Goal: Transaction & Acquisition: Purchase product/service

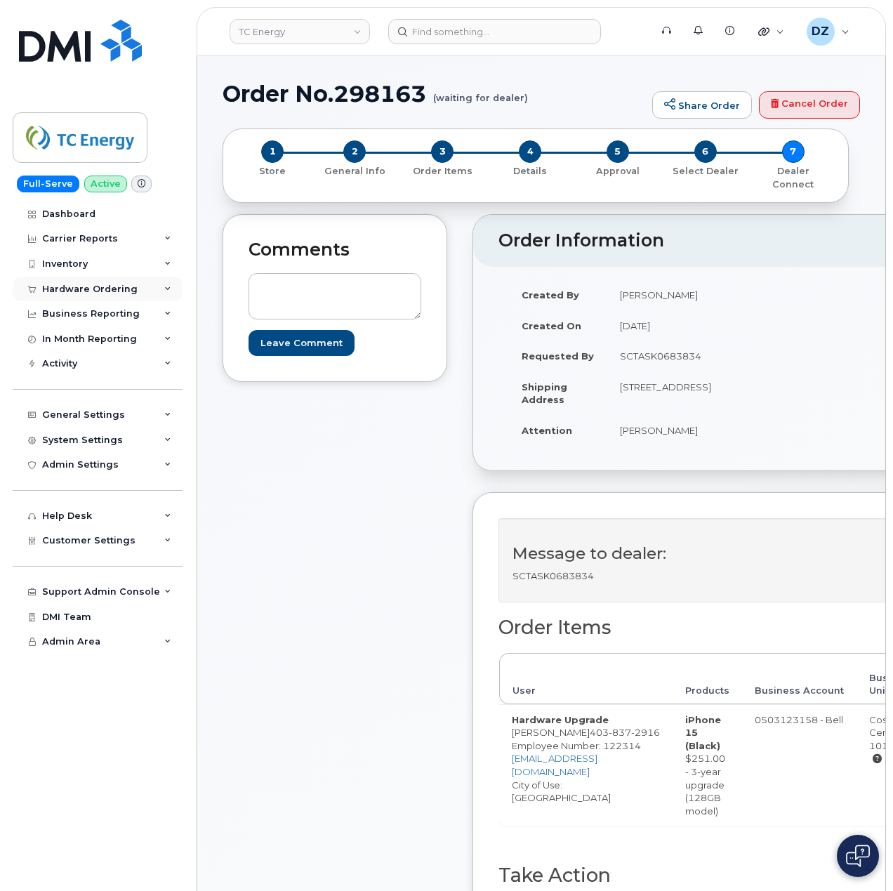
click at [133, 289] on div "Hardware Ordering" at bounding box center [98, 289] width 170 height 25
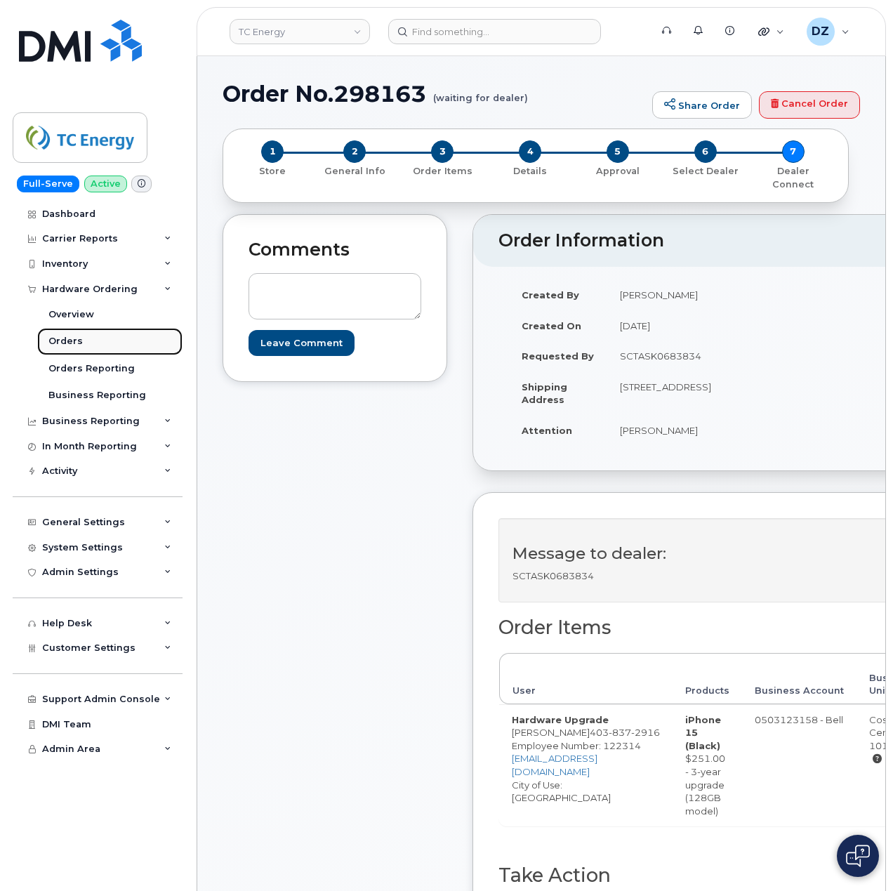
click at [111, 340] on link "Orders" at bounding box center [109, 341] width 145 height 27
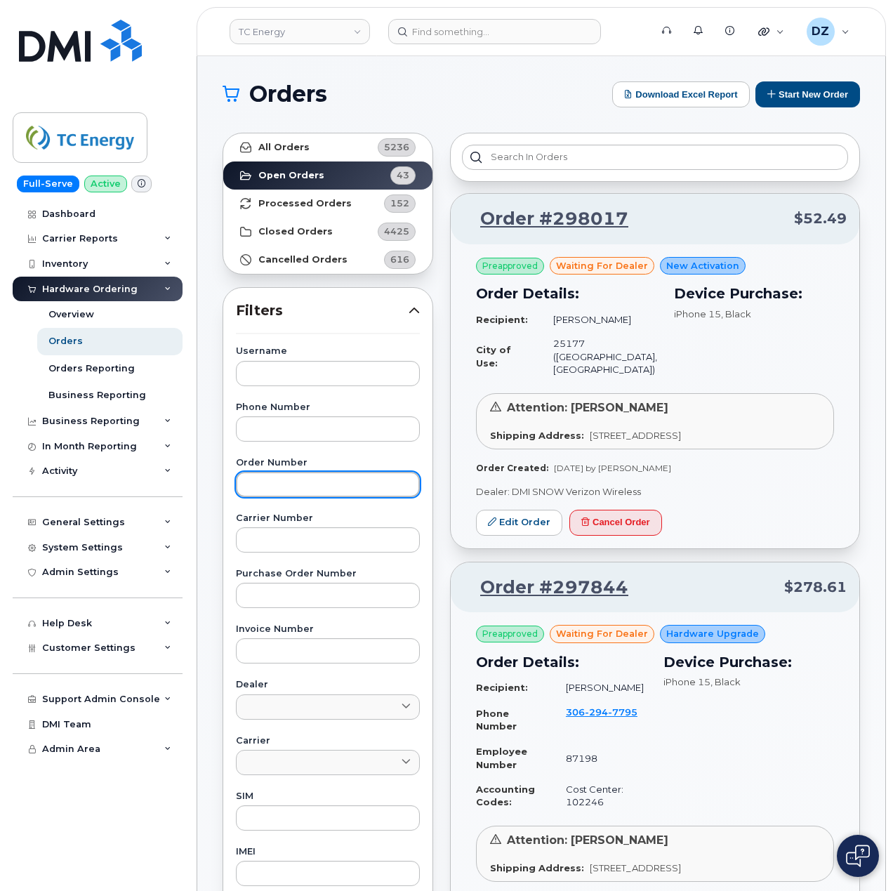
click at [310, 483] on input "text" at bounding box center [328, 484] width 184 height 25
paste input "297949"
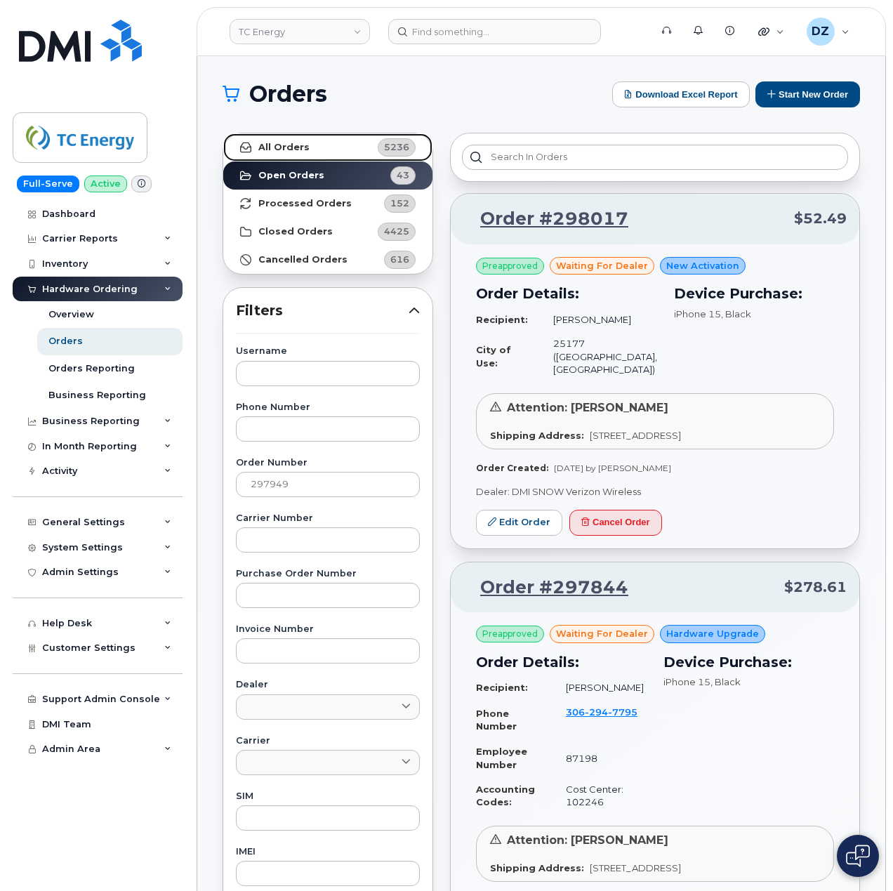
click at [341, 147] on link "All Orders 5236" at bounding box center [327, 147] width 209 height 28
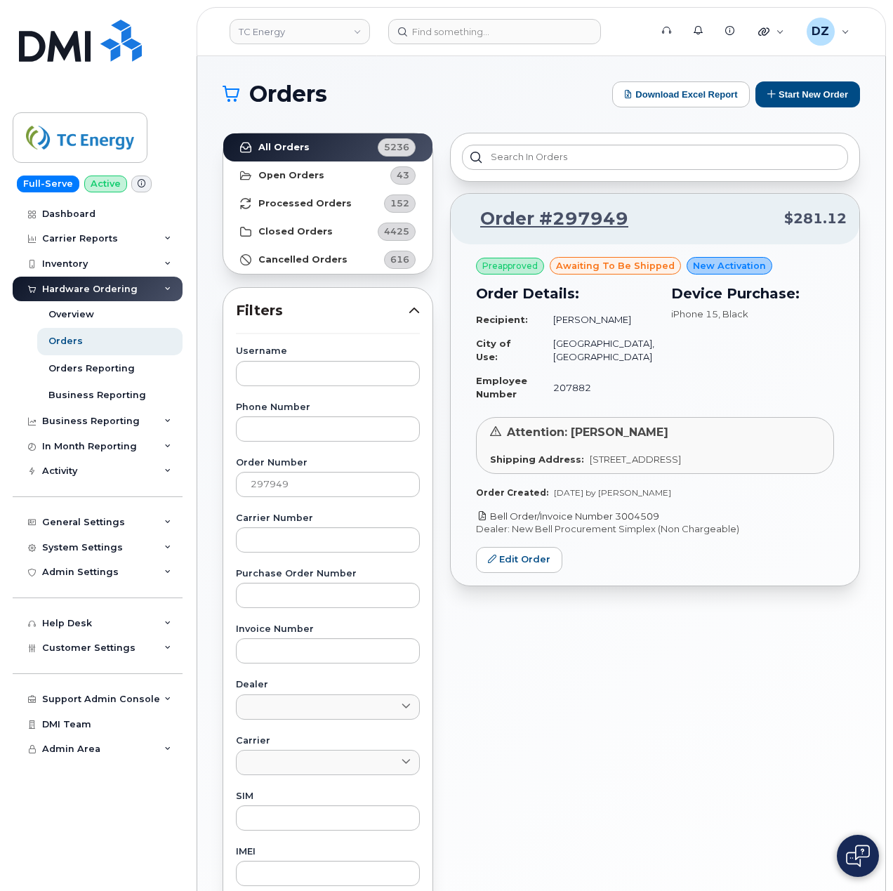
drag, startPoint x: 674, startPoint y: 528, endPoint x: 620, endPoint y: 534, distance: 54.4
click at [620, 523] on p "Bell Order/Invoice Number 3004509" at bounding box center [655, 516] width 358 height 13
copy link "3004509"
drag, startPoint x: 312, startPoint y: 477, endPoint x: 570, endPoint y: 692, distance: 335.9
click at [570, 692] on div "Order #297949 $281.12 Preapproved awaiting to be shipped New Activation Order D…" at bounding box center [654, 617] width 427 height 986
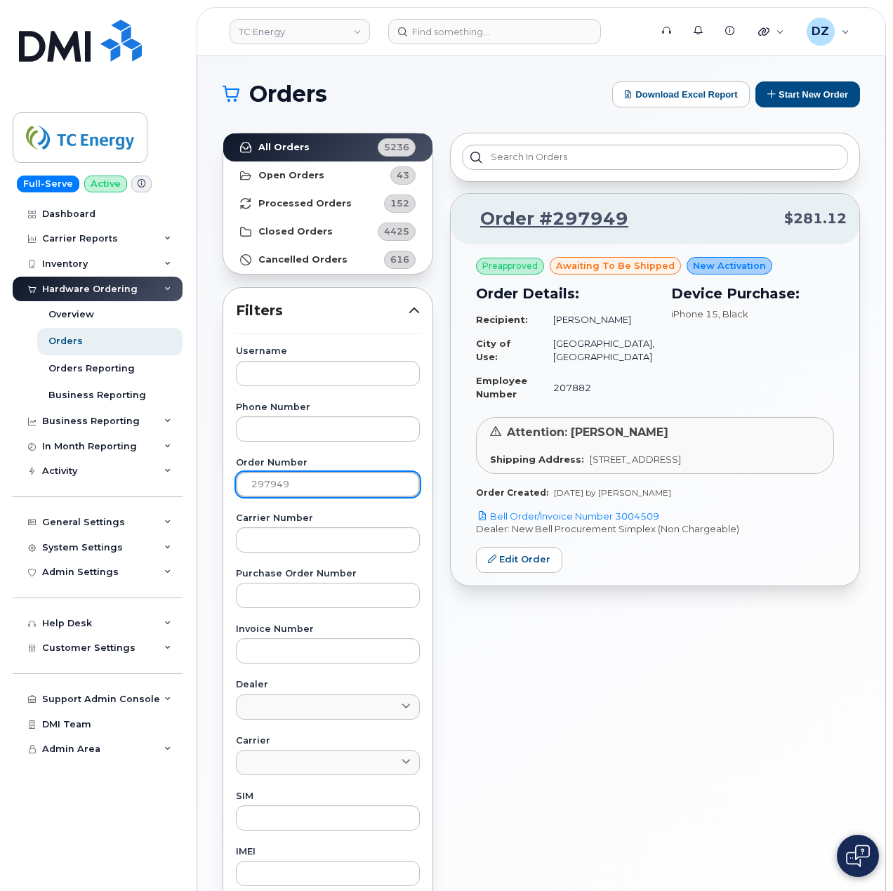
click at [321, 481] on input "297949" at bounding box center [328, 484] width 184 height 25
paste input "8100"
click at [301, 152] on strong "All Orders" at bounding box center [283, 147] width 51 height 11
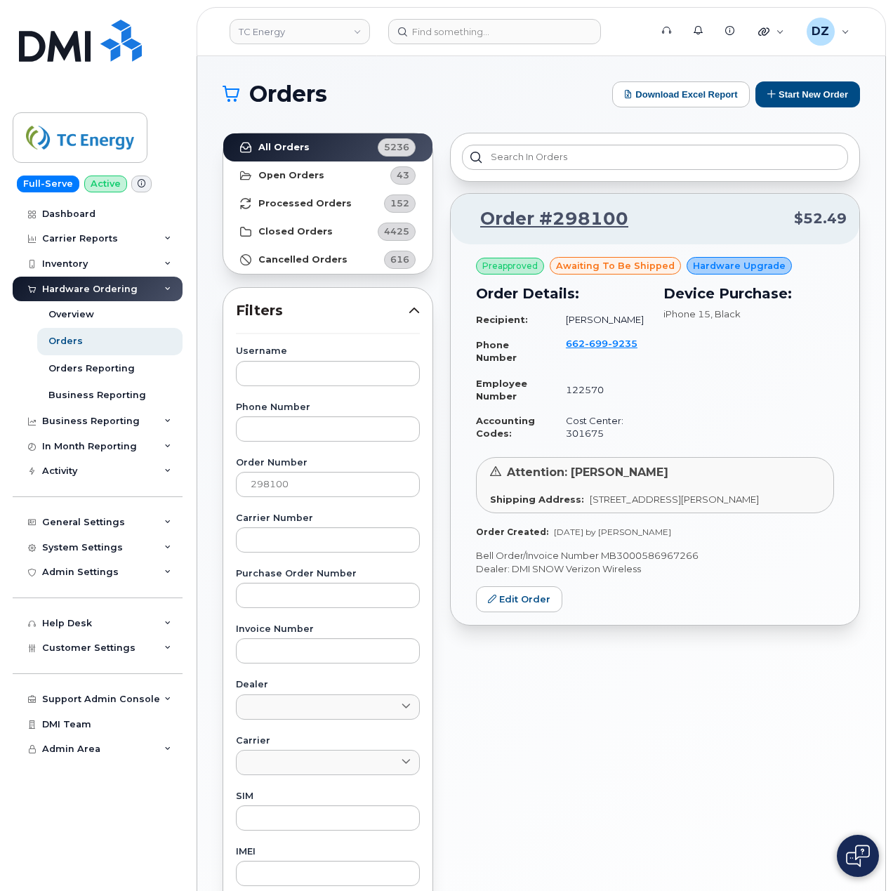
click at [647, 553] on p "Bell Order/Invoice Number MB3000586967266" at bounding box center [655, 555] width 358 height 13
copy p "MB3000586967266"
click at [292, 487] on input "298100" at bounding box center [328, 484] width 184 height 25
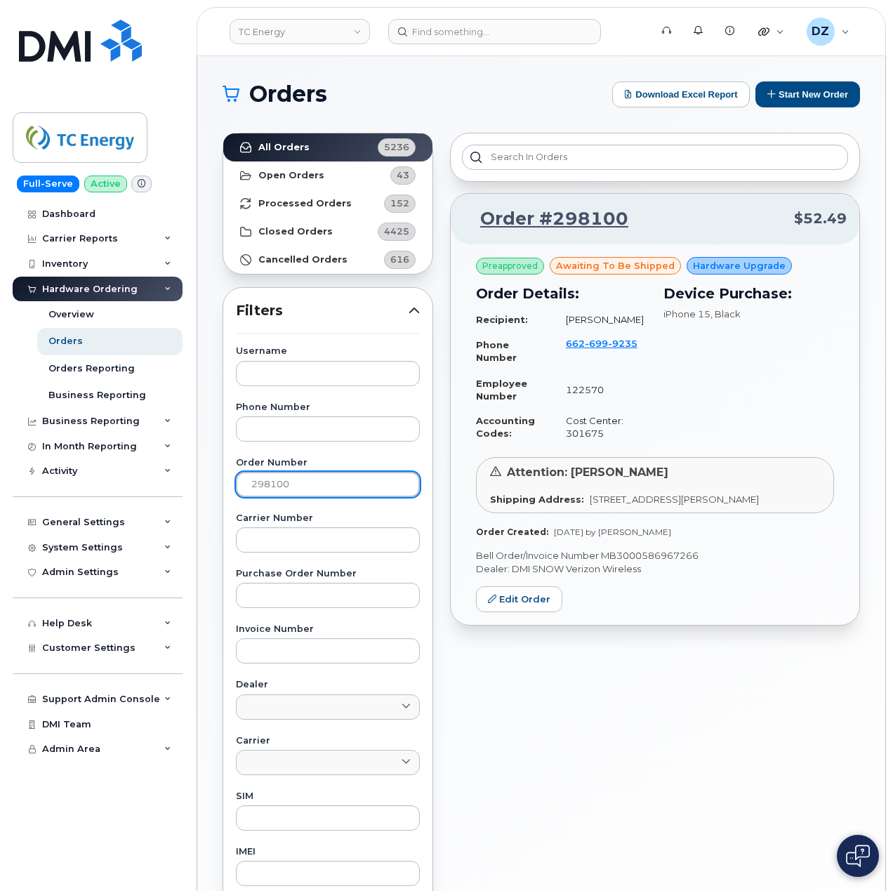
paste input "28"
type input "298128"
click at [310, 147] on link "All Orders 5236" at bounding box center [327, 147] width 209 height 28
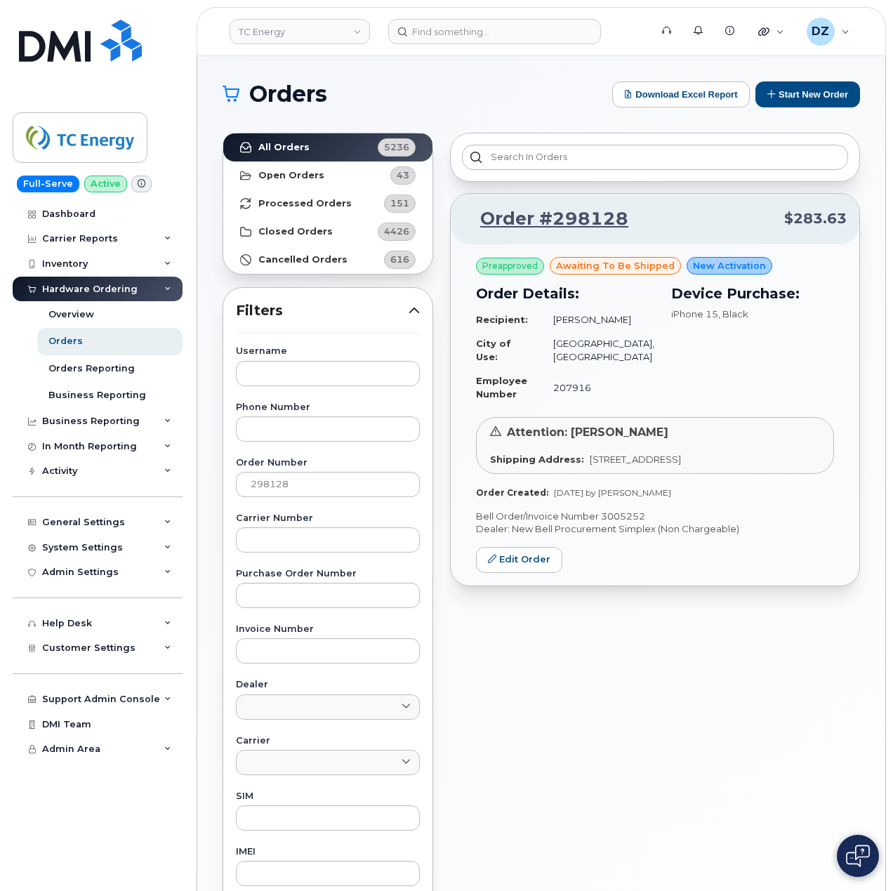
click at [621, 515] on p "Bell Order/Invoice Number 3005252" at bounding box center [655, 516] width 358 height 13
click at [621, 514] on p "Bell Order/Invoice Number 3005252" at bounding box center [655, 516] width 358 height 13
copy p "3005252"
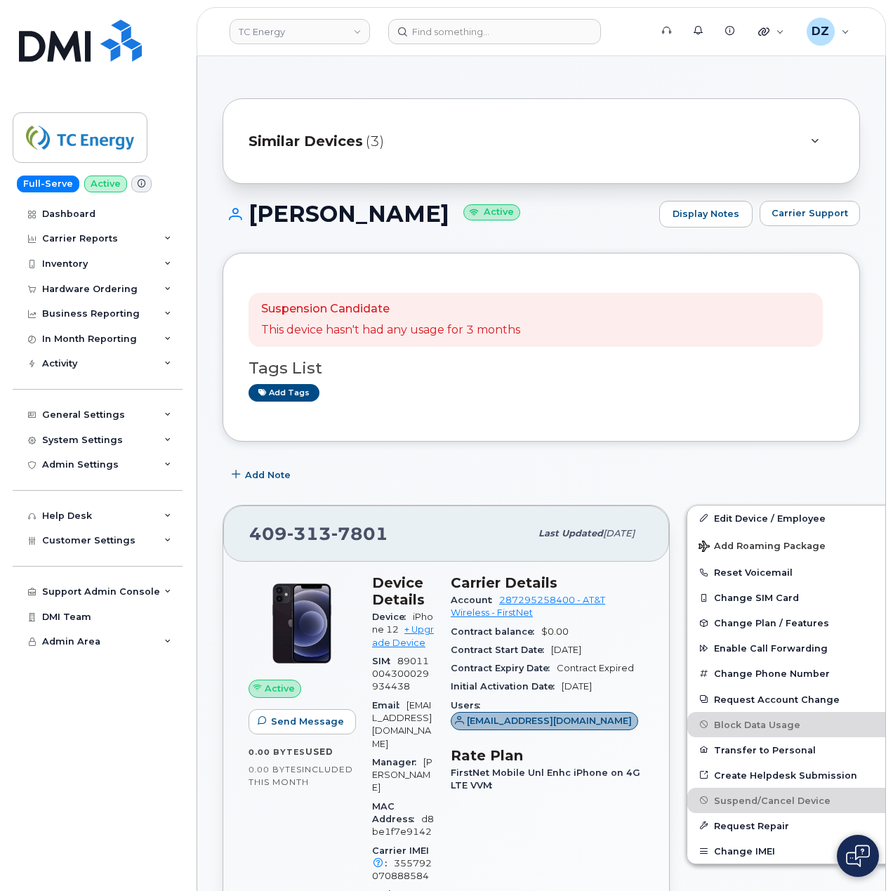
scroll to position [93, 0]
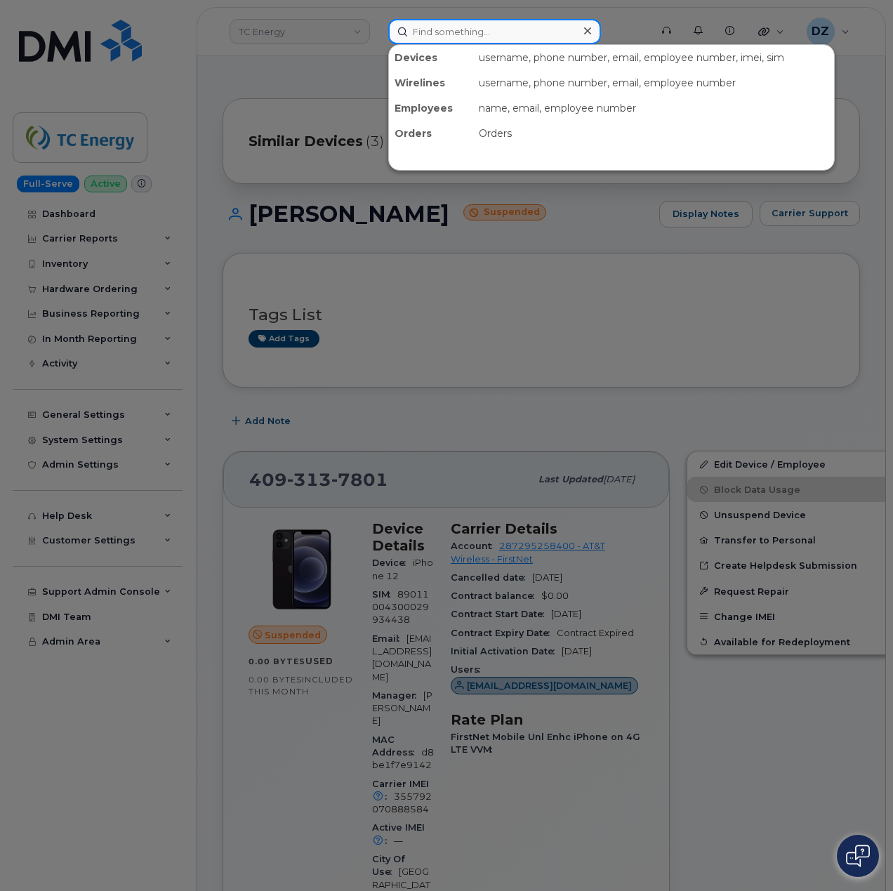
click at [439, 34] on input at bounding box center [494, 31] width 213 height 25
paste input "3183031126"
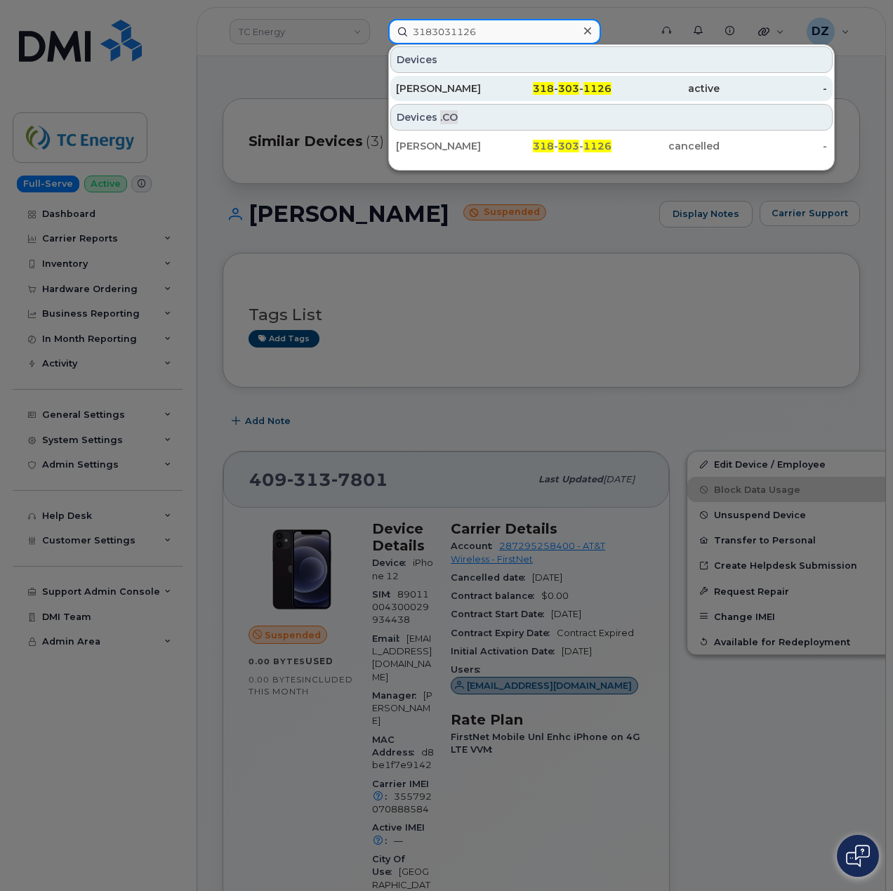
type input "3183031126"
click at [467, 83] on div "Jamie Walker" at bounding box center [450, 88] width 108 height 14
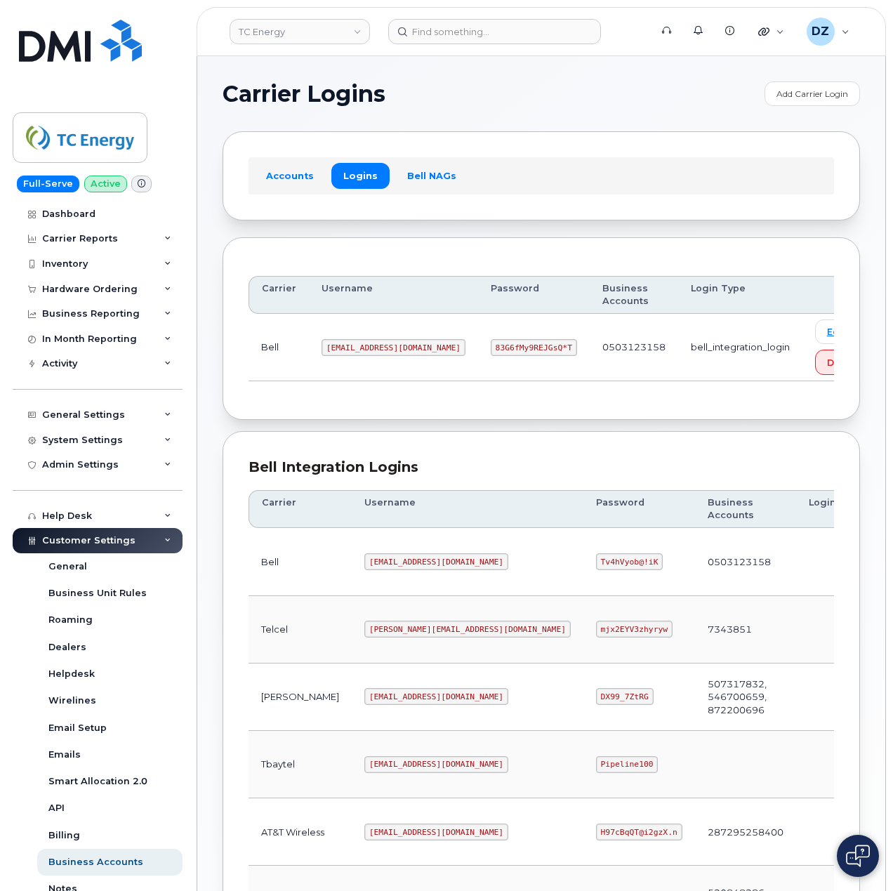
scroll to position [379, 0]
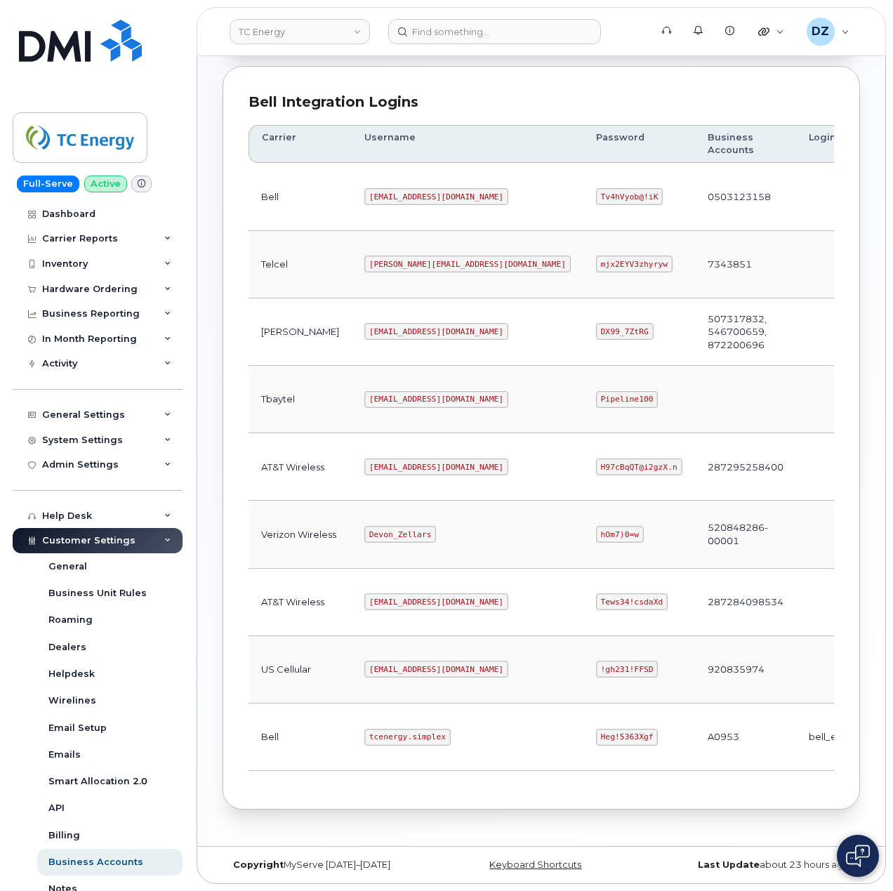
click at [364, 736] on code "tcenergy.simplex" at bounding box center [407, 737] width 86 height 17
click at [378, 733] on code "tcenergy.simplex" at bounding box center [407, 737] width 86 height 17
copy code "tcenergy.simplex"
click at [596, 731] on code "Heg!5363Xgf" at bounding box center [627, 737] width 62 height 17
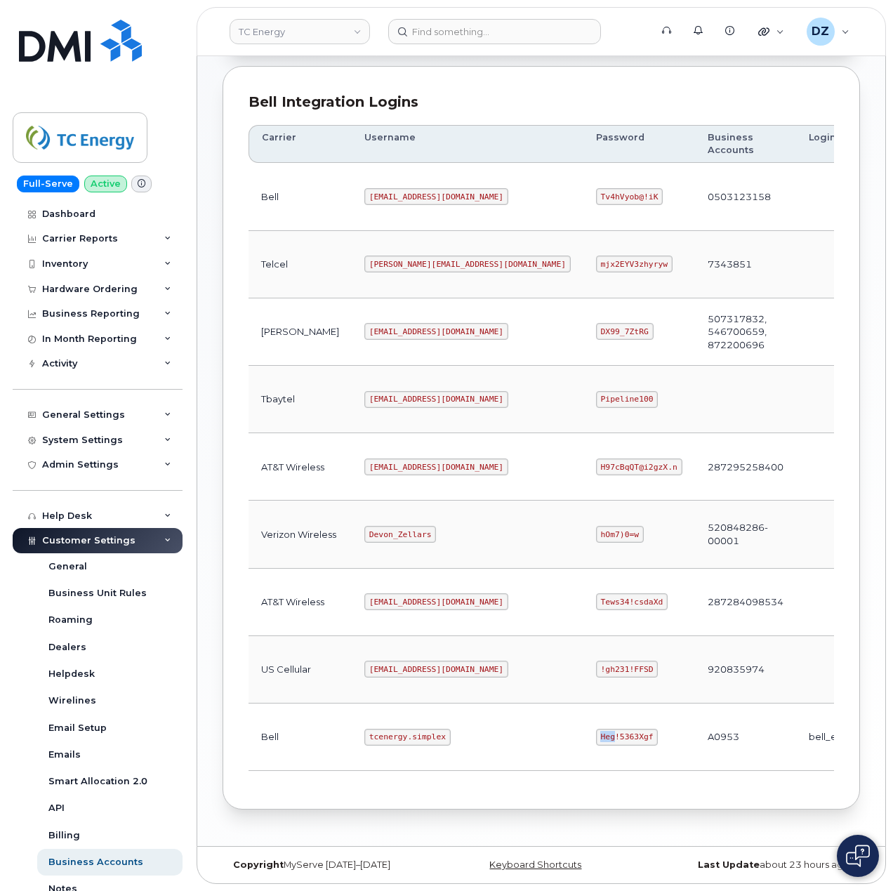
drag, startPoint x: 506, startPoint y: 731, endPoint x: 552, endPoint y: 738, distance: 46.2
click at [596, 733] on code "Heg!5363Xgf" at bounding box center [627, 737] width 62 height 17
click at [596, 738] on code "Heg!5363Xgf" at bounding box center [627, 737] width 62 height 17
copy code "Heg!5363Xgf"
click at [364, 461] on code "tcenergy@myserve.ca" at bounding box center [436, 466] width 144 height 17
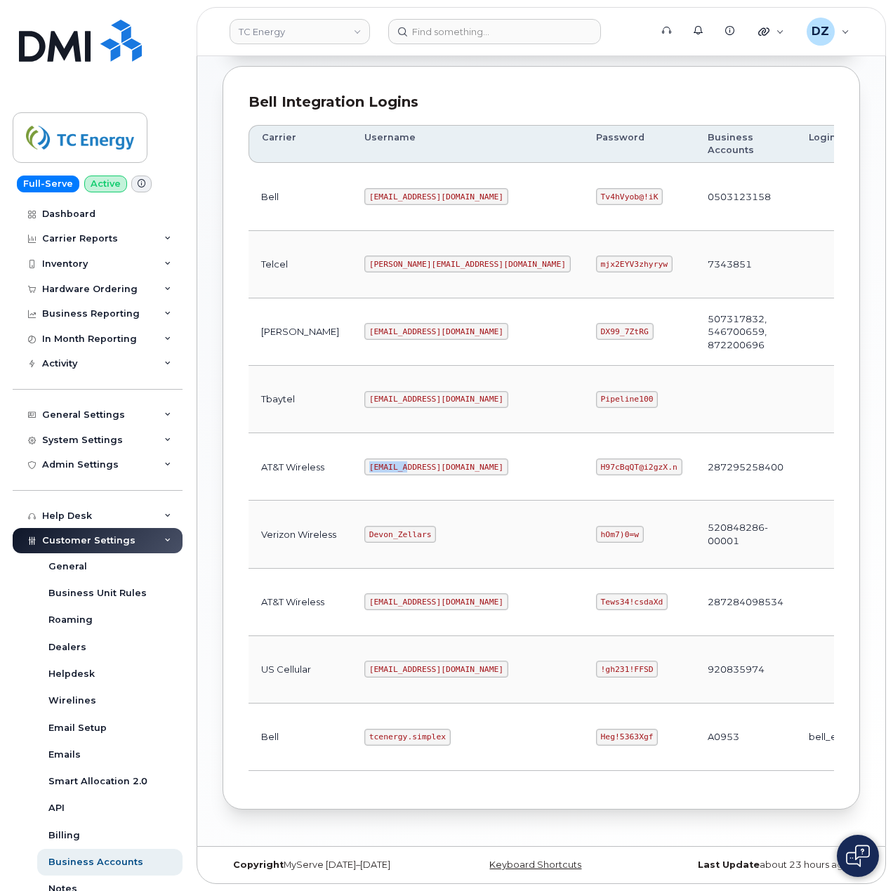
click at [364, 461] on code "tcenergy@myserve.ca" at bounding box center [436, 466] width 144 height 17
click at [410, 461] on code "tcenergy@myserve.ca" at bounding box center [436, 466] width 144 height 17
copy code "tcenergy@myserve.ca"
click at [596, 458] on code "H97cBqQT@i2gzX.n" at bounding box center [639, 466] width 86 height 17
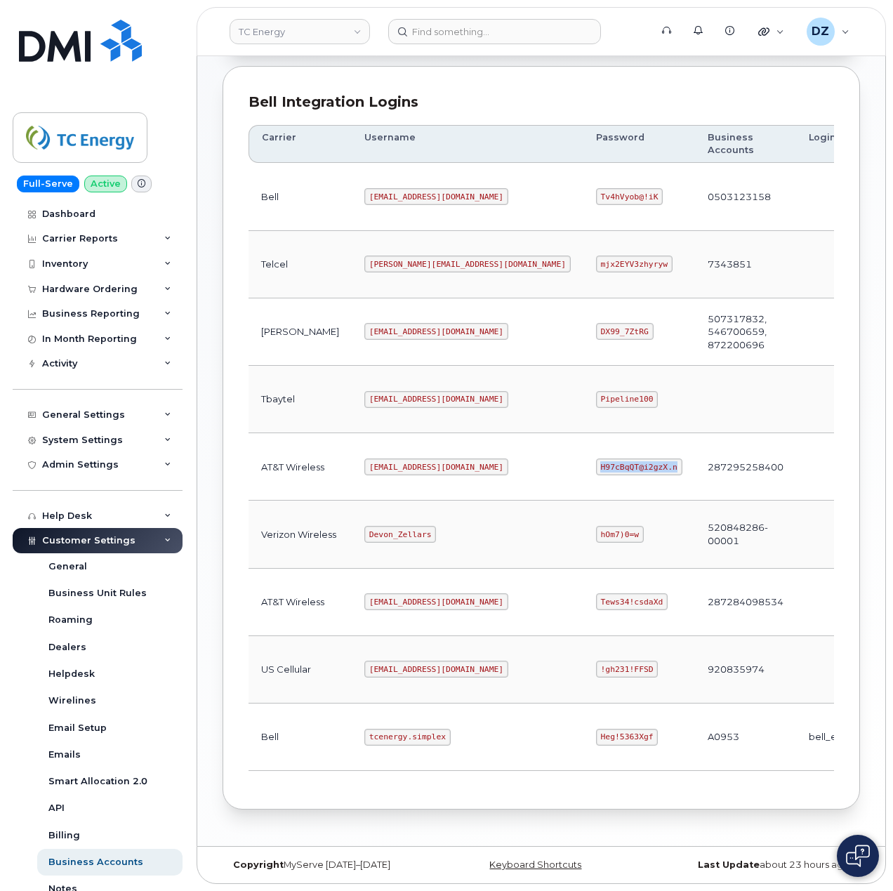
click at [596, 458] on code "H97cBqQT@i2gzX.n" at bounding box center [639, 466] width 86 height 17
copy code "H97cBqQT@i2gzX.n"
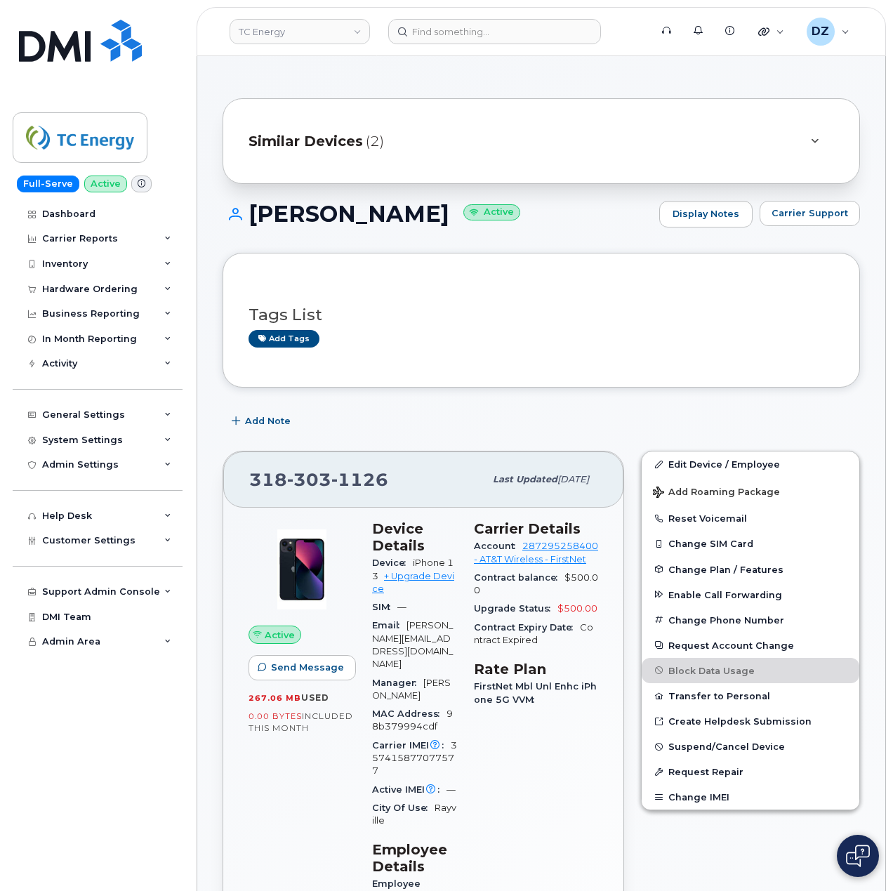
drag, startPoint x: 459, startPoint y: 82, endPoint x: 392, endPoint y: 407, distance: 331.9
click at [545, 418] on div "Add Note" at bounding box center [540, 420] width 637 height 25
click at [532, 411] on div "Add Note" at bounding box center [540, 420] width 637 height 25
click at [493, 413] on div "Add Note" at bounding box center [540, 420] width 637 height 25
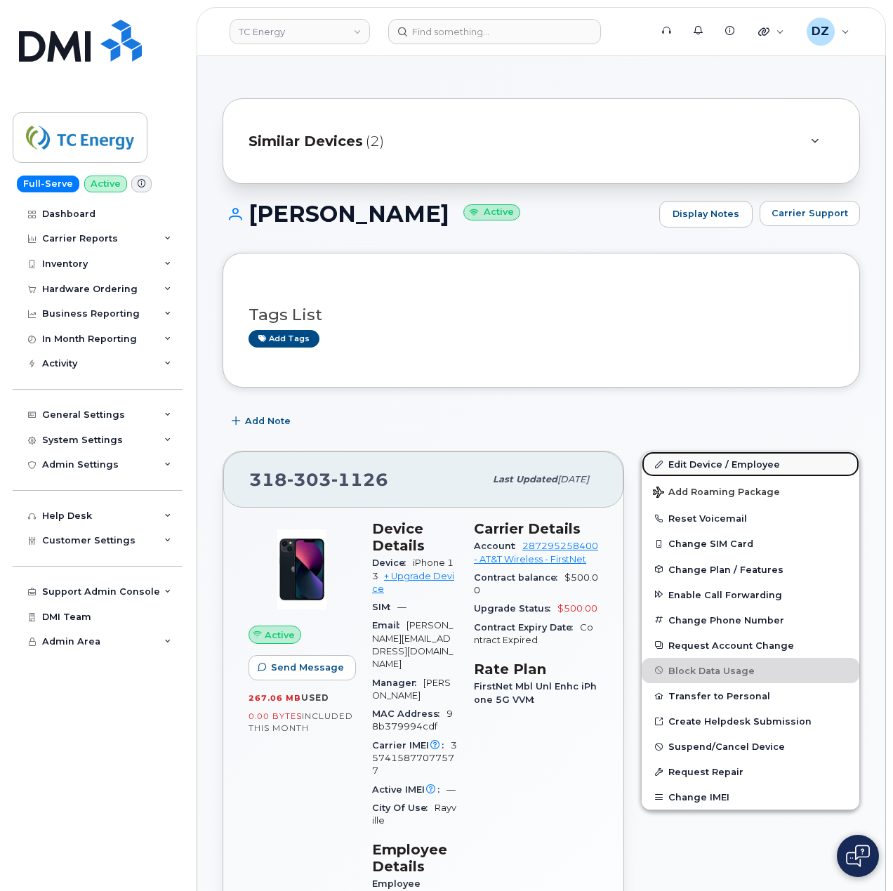
click at [741, 465] on link "Edit Device / Employee" at bounding box center [750, 463] width 218 height 25
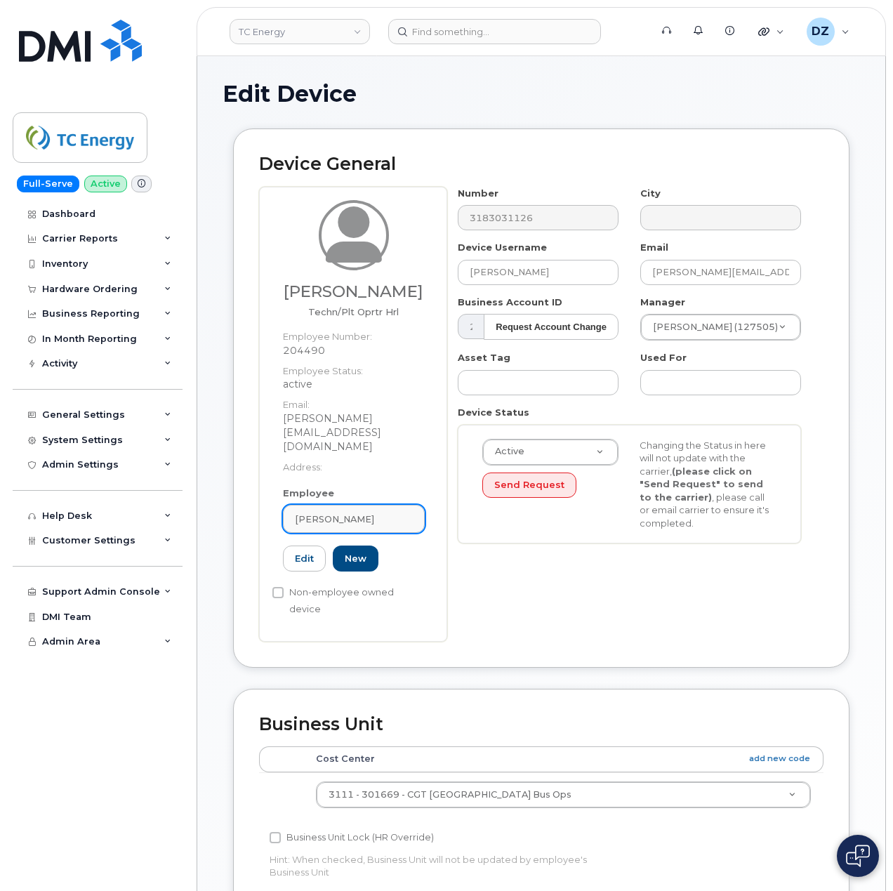
click at [372, 512] on div "Jamie Walker" at bounding box center [354, 518] width 118 height 13
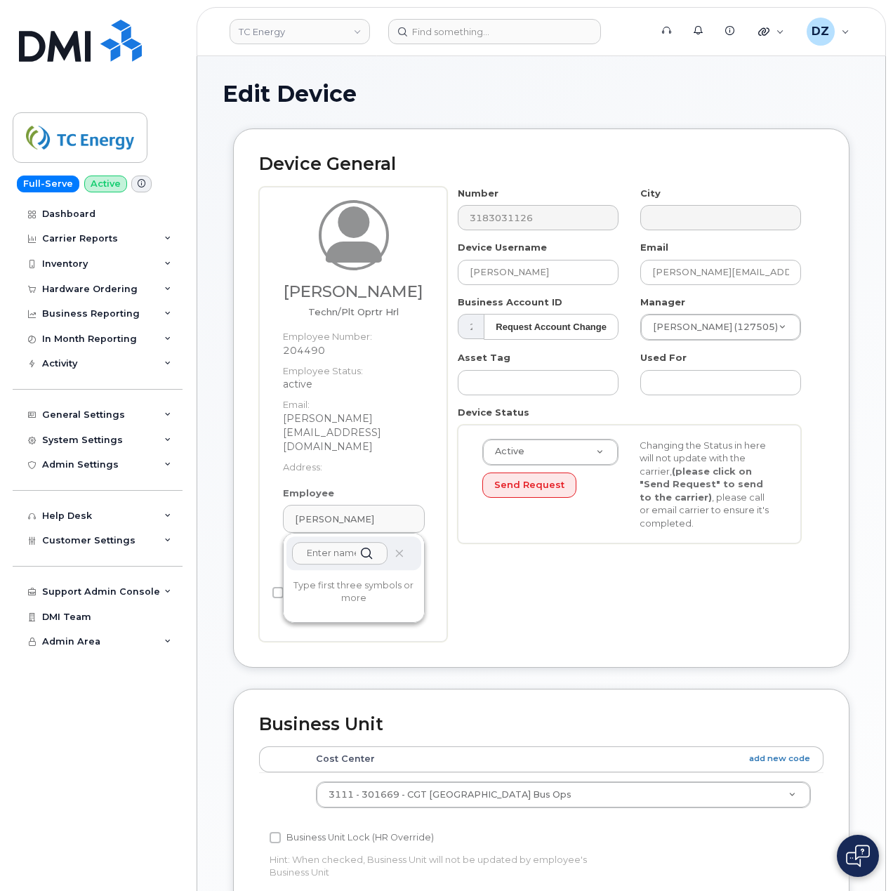
click at [330, 542] on input "text" at bounding box center [339, 553] width 95 height 22
paste input "207918"
type input "207918"
click at [332, 542] on input "text" at bounding box center [339, 553] width 95 height 22
paste input "hunter_hays@tcenergy.com"
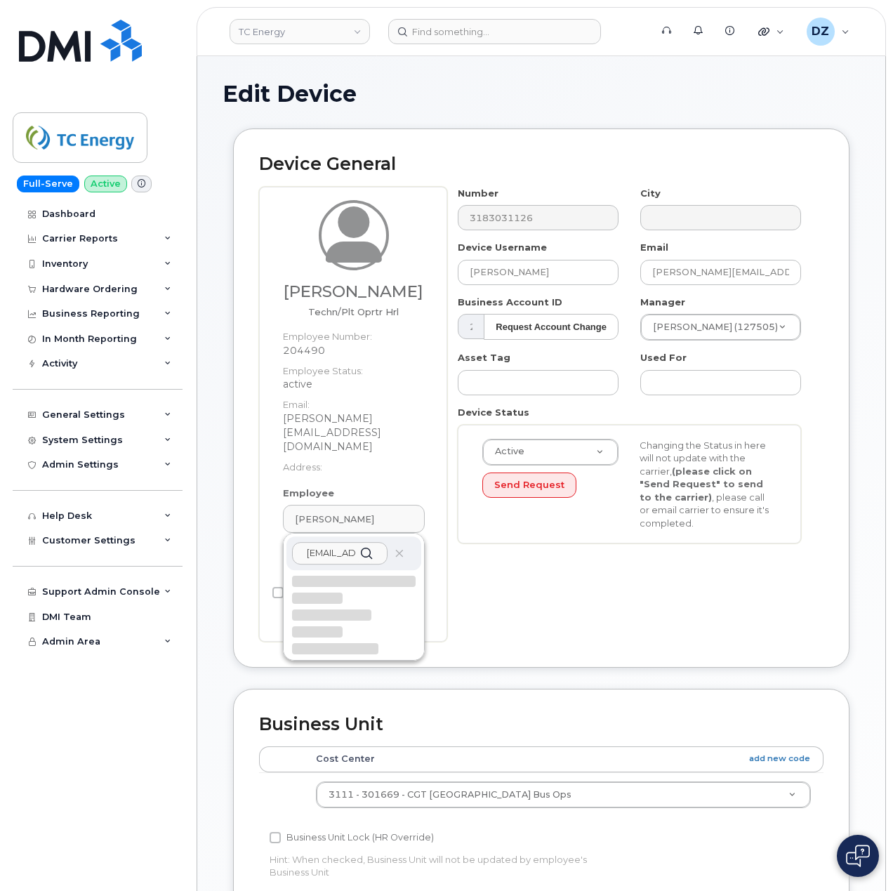
scroll to position [0, 62]
type input "[EMAIL_ADDRESS][DOMAIN_NAME]"
click at [396, 549] on icon at bounding box center [398, 553] width 9 height 9
click at [400, 549] on icon at bounding box center [398, 553] width 9 height 9
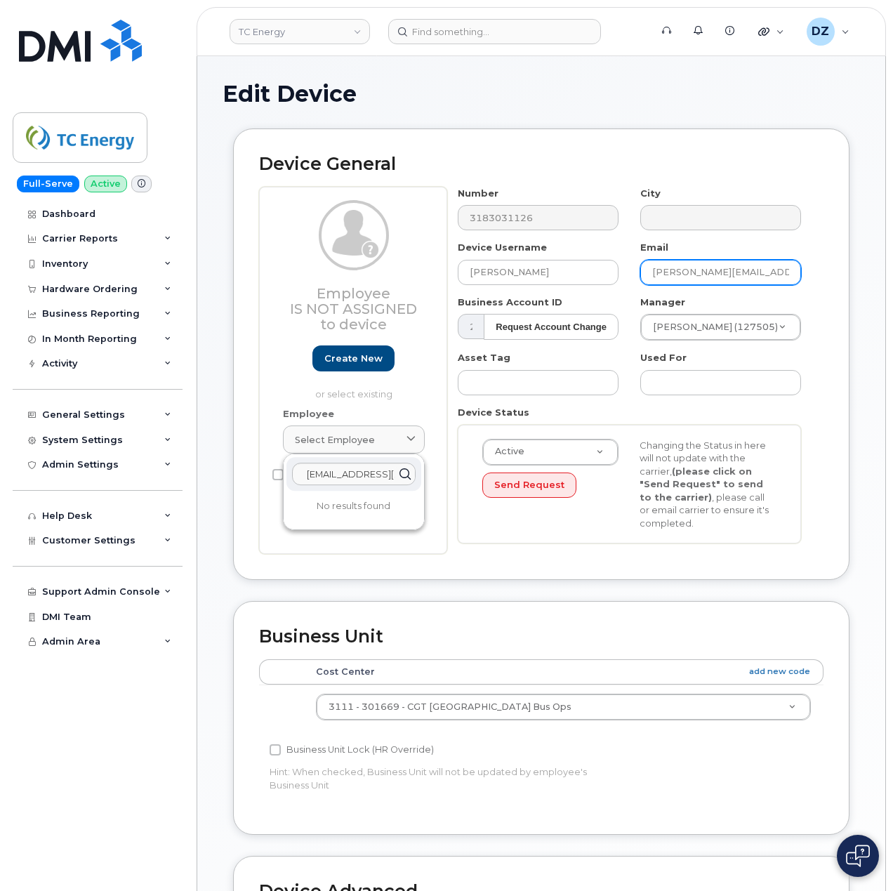
click at [694, 265] on input "jamie_walker@tcenergy.com" at bounding box center [720, 272] width 161 height 25
paste input "hunter_hays"
type input "hunter_hays@tcenergy.com"
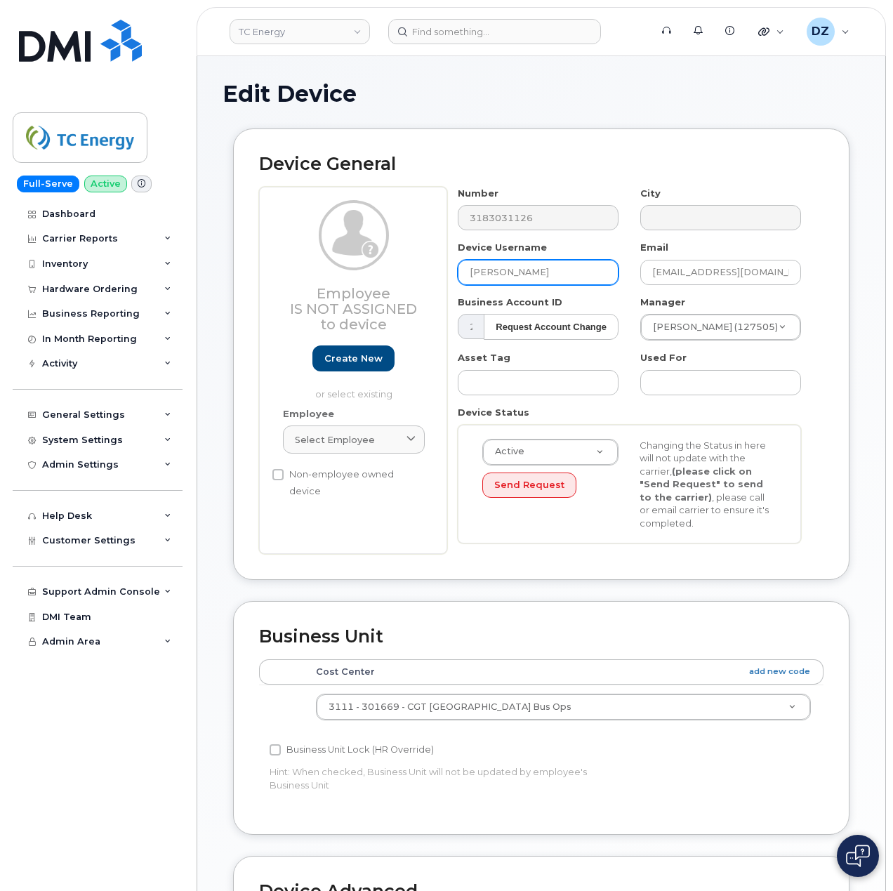
click at [509, 271] on input "Jamie Walker" at bounding box center [538, 272] width 161 height 25
paste input "Hunter Hayes"
click at [509, 271] on input "Jamie WHunter Hayesalker" at bounding box center [538, 272] width 161 height 25
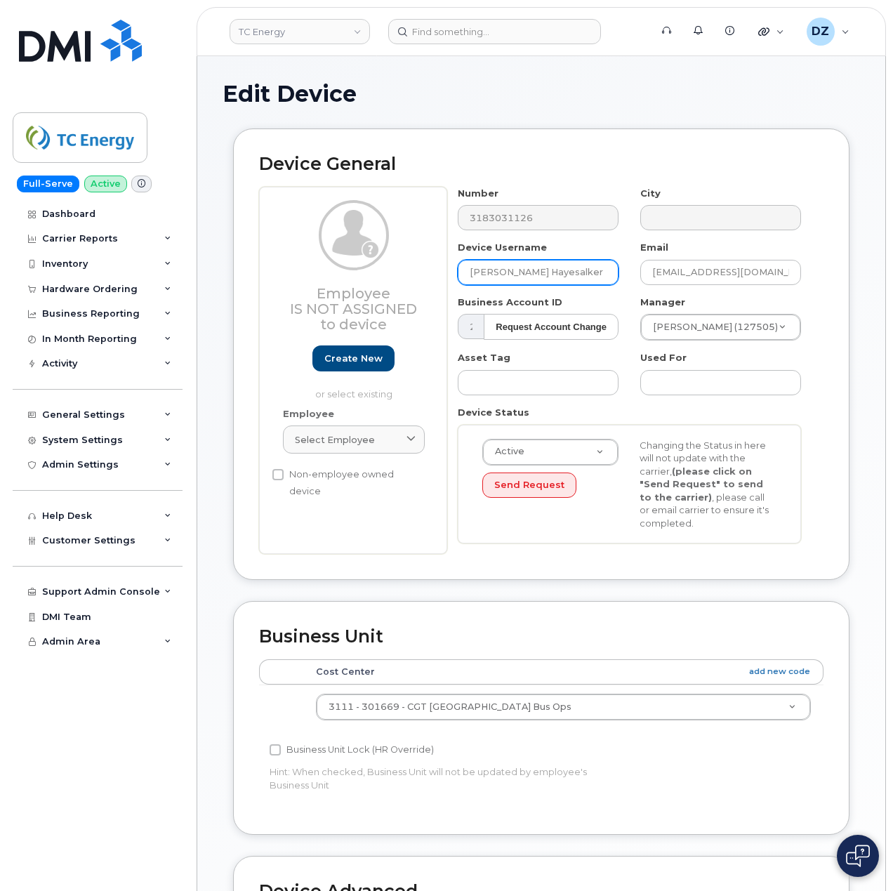
paste input "Hunter Hayes"
type input "Hunter Hayes"
click at [406, 596] on div "Device General Employee Is not assigned to device Create new or select existing…" at bounding box center [540, 364] width 637 height 472
click at [372, 362] on link "Create new" at bounding box center [353, 358] width 82 height 26
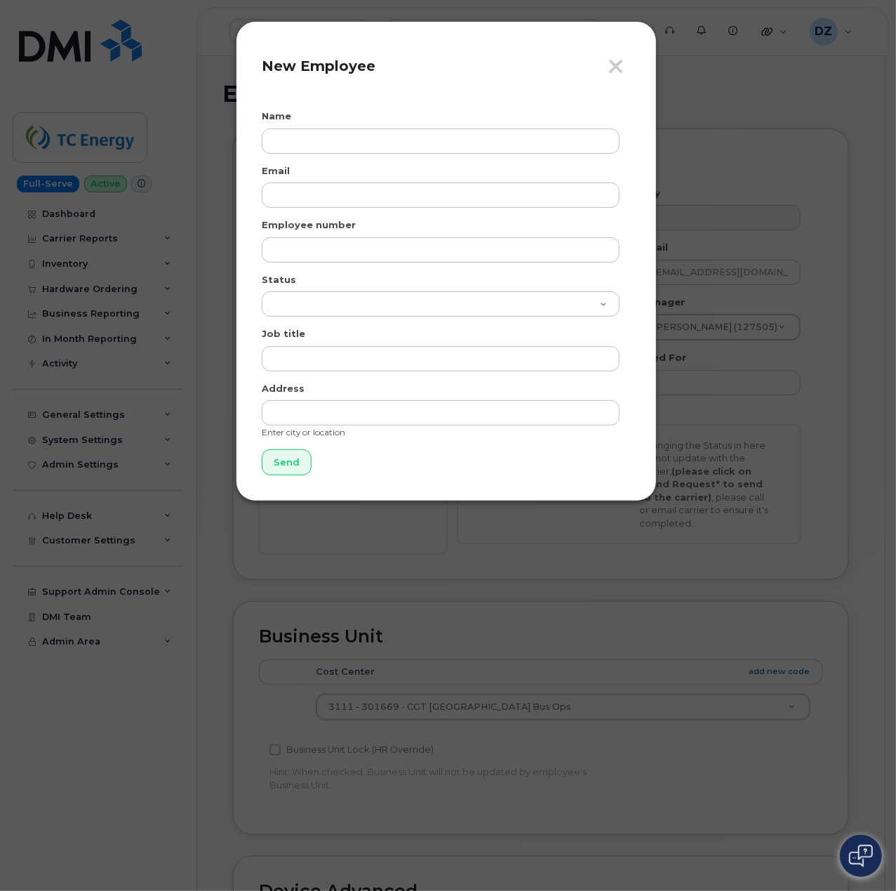
click at [312, 121] on div "Name" at bounding box center [446, 131] width 369 height 44
click at [365, 136] on input "text" at bounding box center [441, 140] width 358 height 25
paste input "Hunter Hayes"
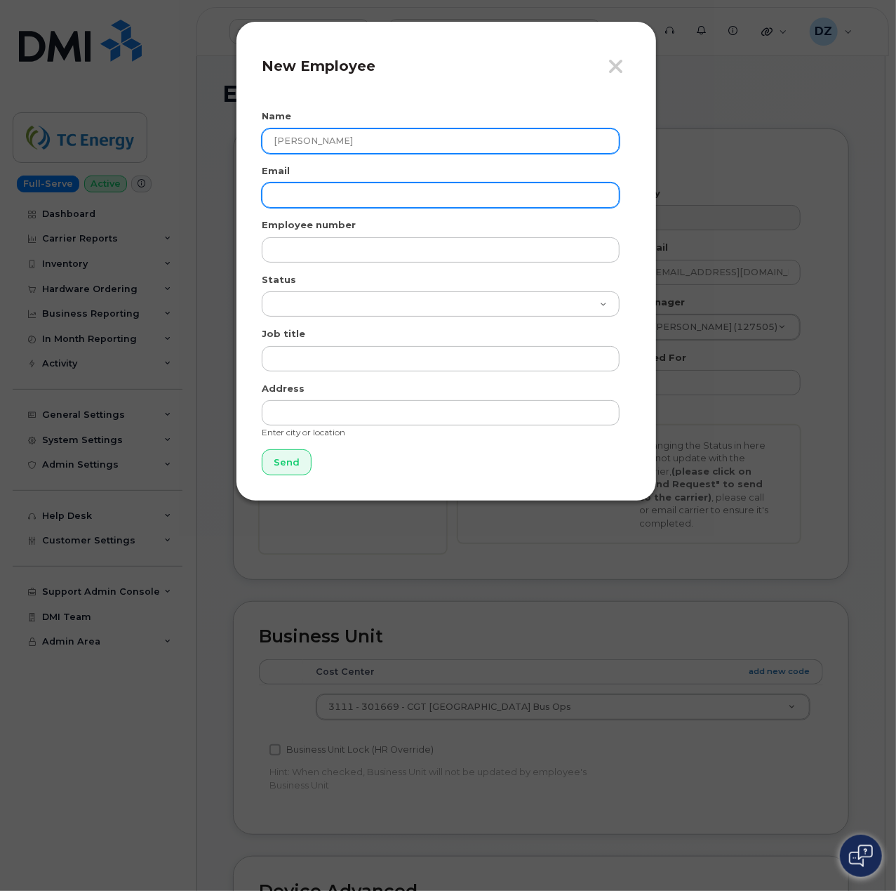
type input "Hunter Hayes"
click at [302, 194] on input "email" at bounding box center [441, 194] width 358 height 25
paste input "hunter_hays@tcenergy.com"
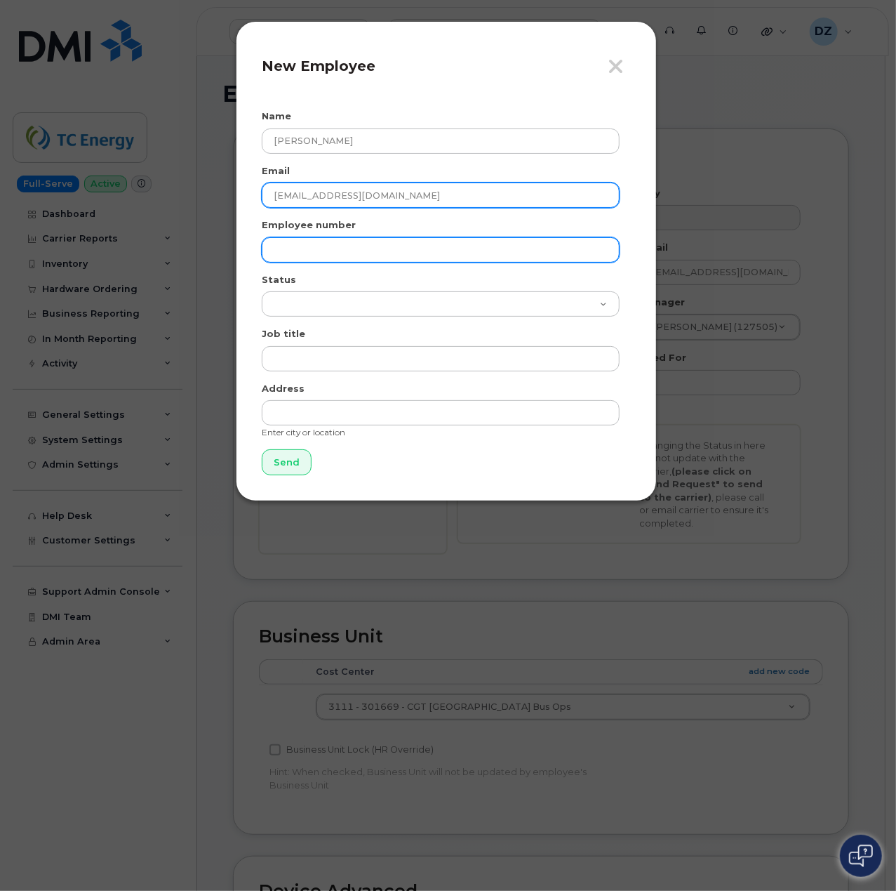
type input "hunter_hays@tcenergy.com"
click at [324, 251] on input "text" at bounding box center [441, 249] width 358 height 25
paste input "207918"
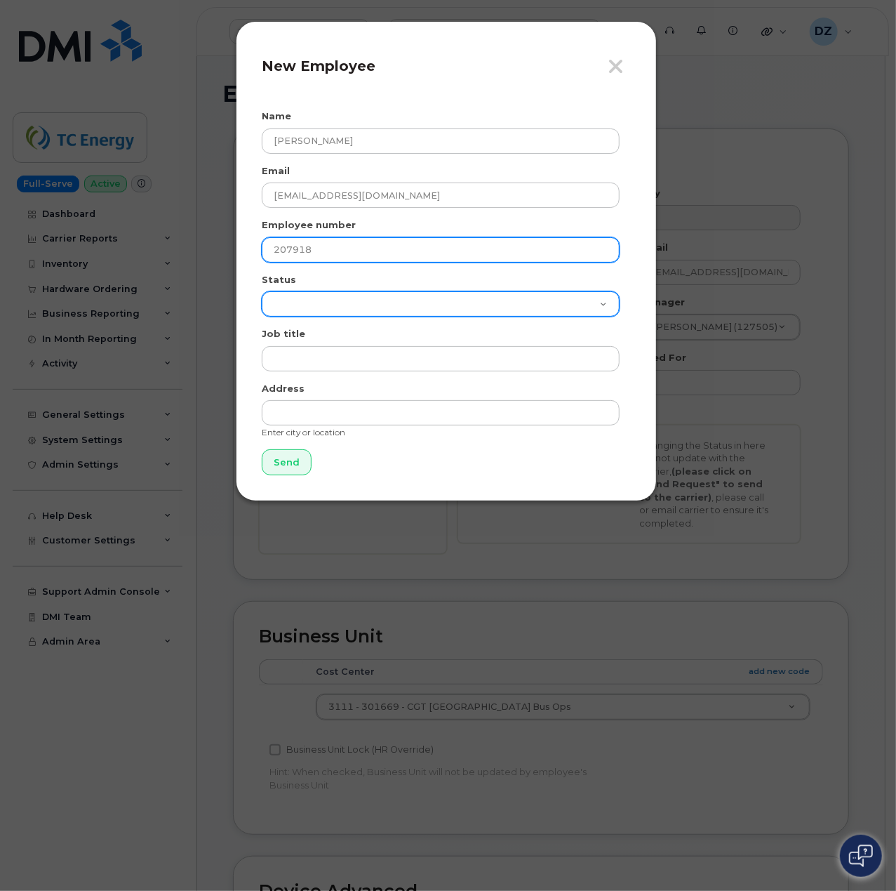
type input "207918"
click at [377, 293] on select "Active On-Leave Long Term Short Term Maternity Leave Temp Layoff Inactive" at bounding box center [441, 303] width 358 height 25
select select "active"
click at [262, 291] on select "Active On-Leave Long Term Short Term Maternity Leave Temp Layoff Inactive" at bounding box center [441, 303] width 358 height 25
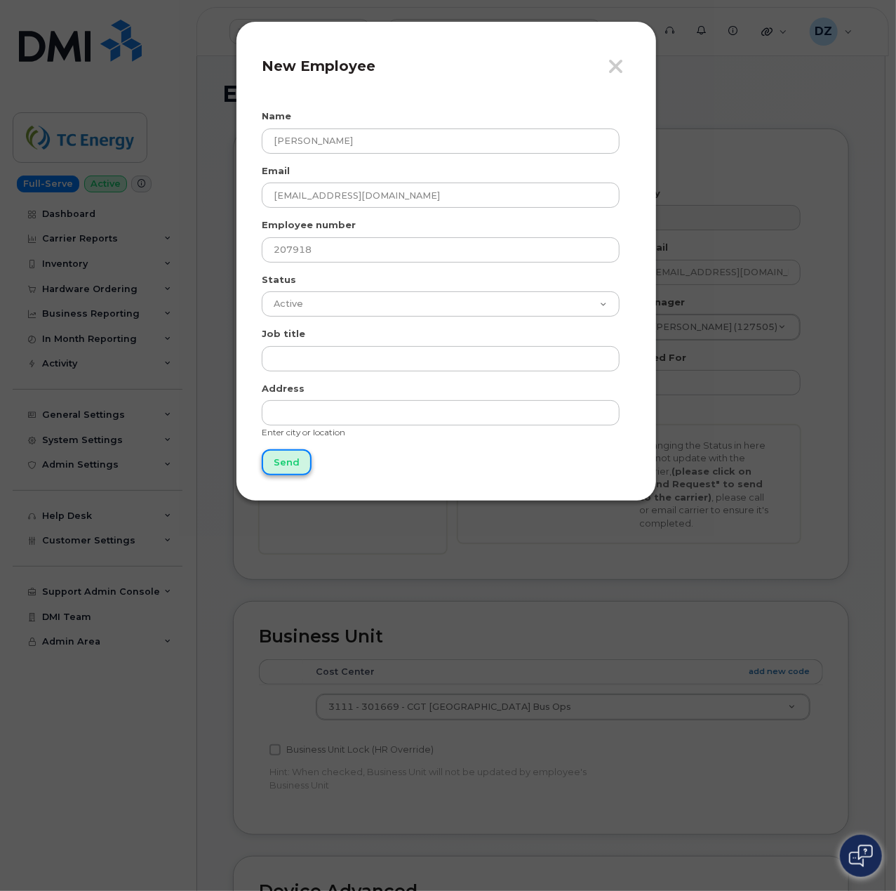
click at [287, 459] on input "Send" at bounding box center [287, 462] width 50 height 26
type input "Send"
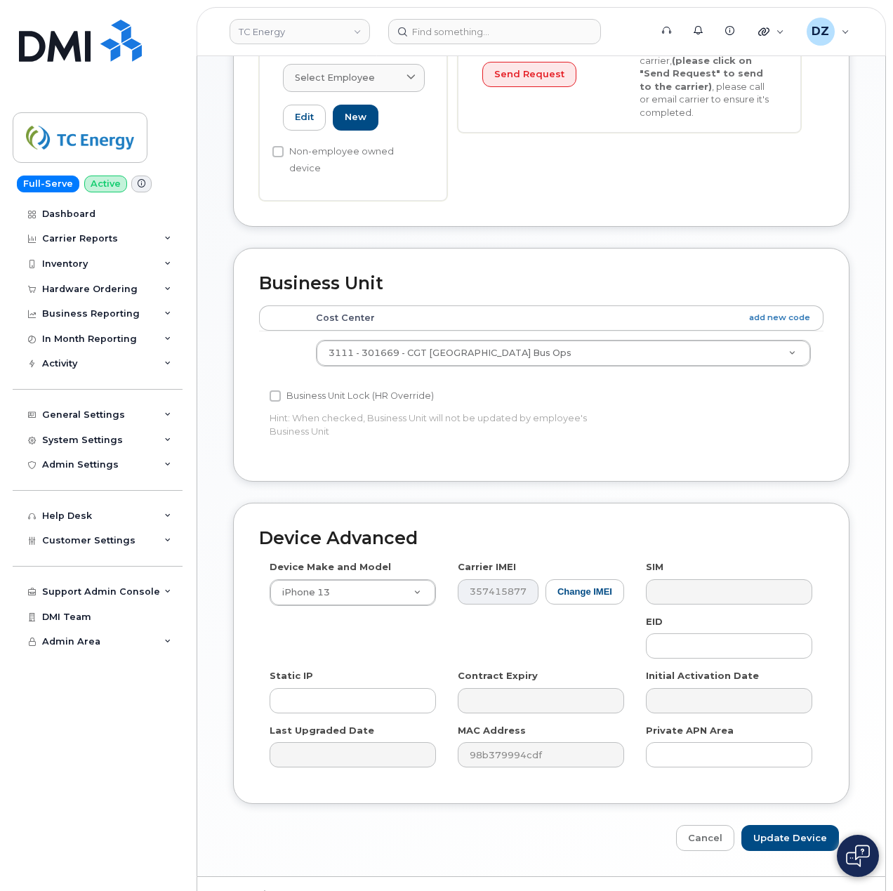
scroll to position [413, 0]
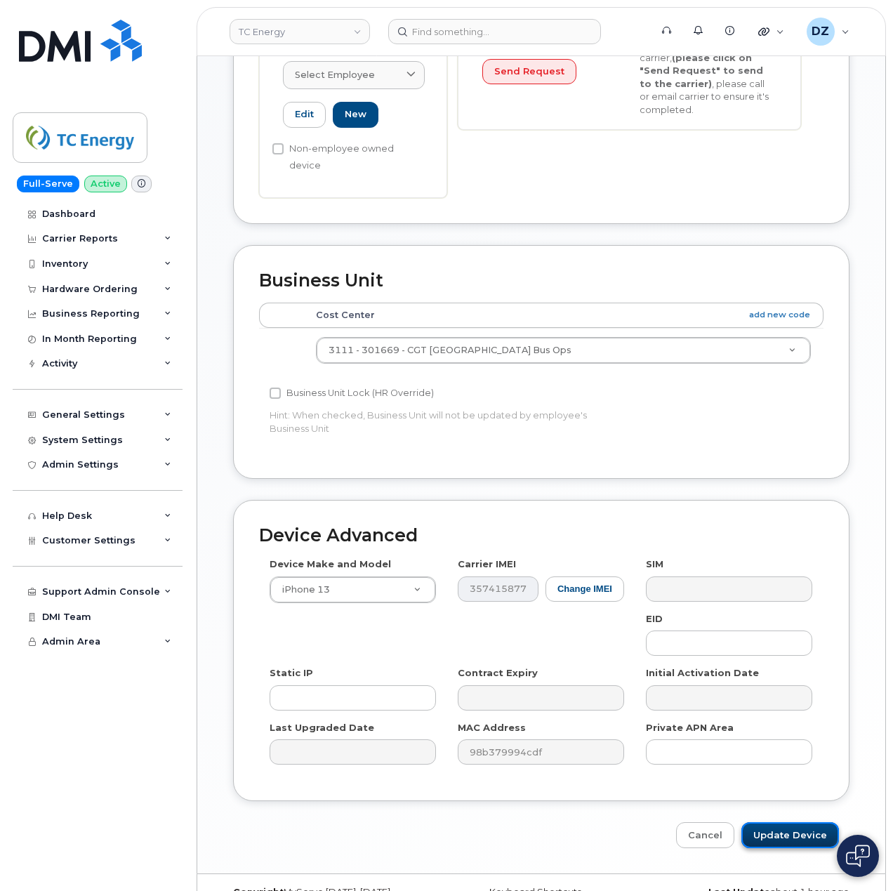
click at [787, 822] on input "Update Device" at bounding box center [790, 835] width 98 height 26
type input "Saving..."
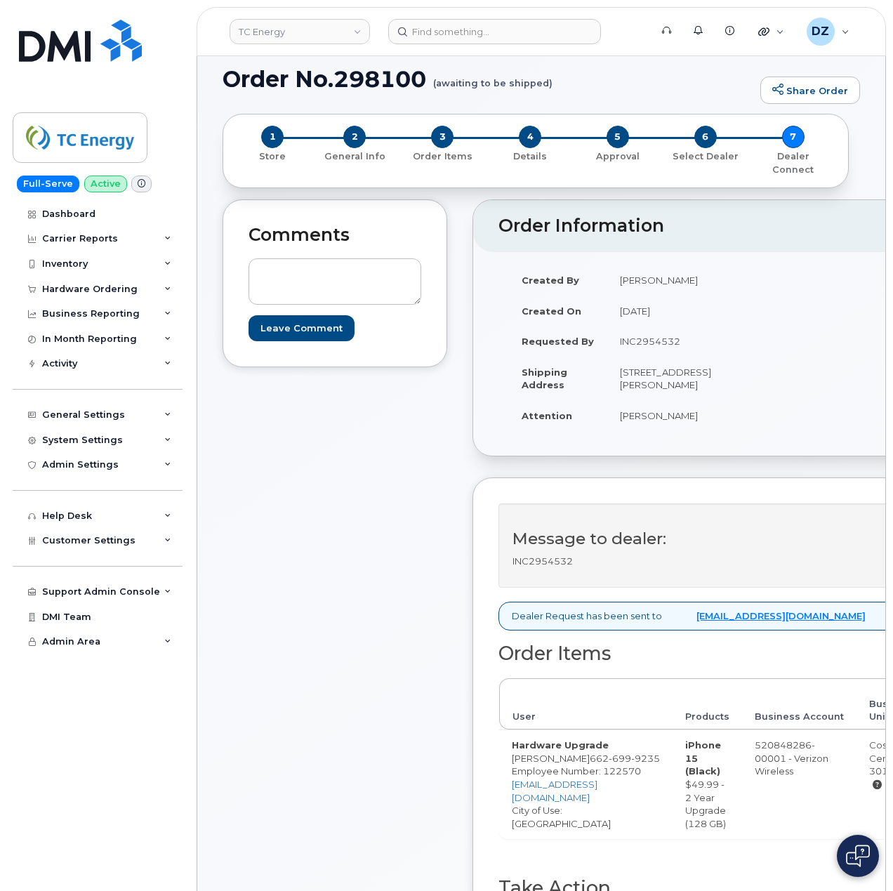
scroll to position [374, 0]
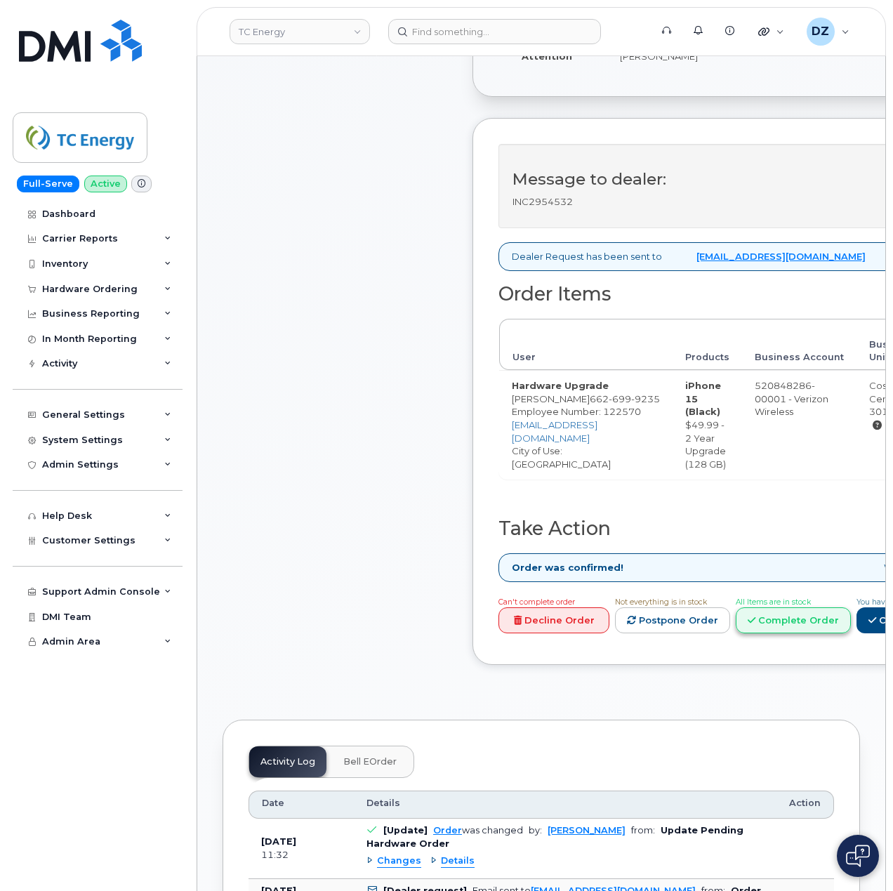
click at [845, 618] on link "Complete Order" at bounding box center [793, 620] width 115 height 26
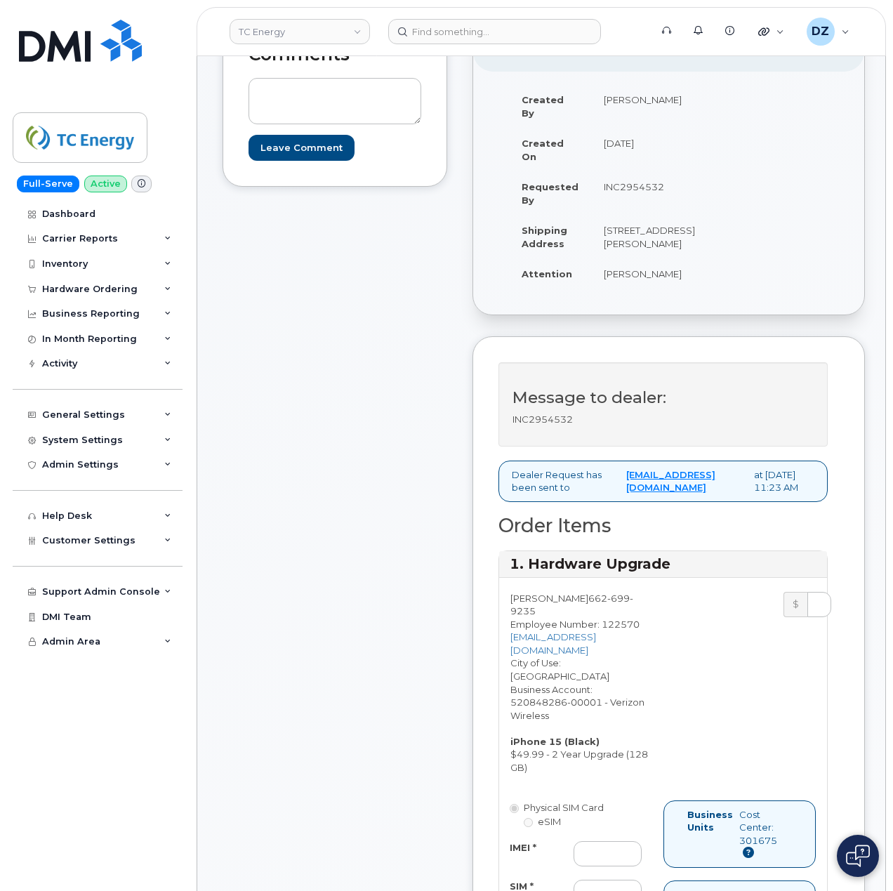
scroll to position [0, 0]
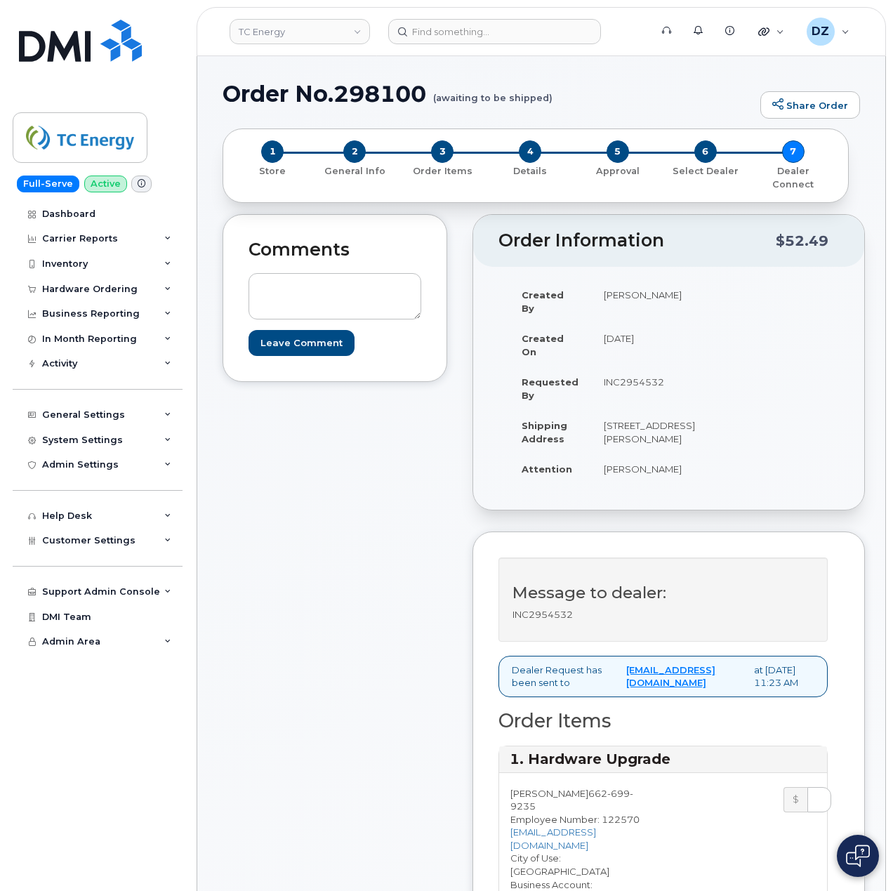
click at [362, 93] on h1 "Order No.298100 (awaiting to be shipped)" at bounding box center [487, 93] width 531 height 25
copy h1 "298100"
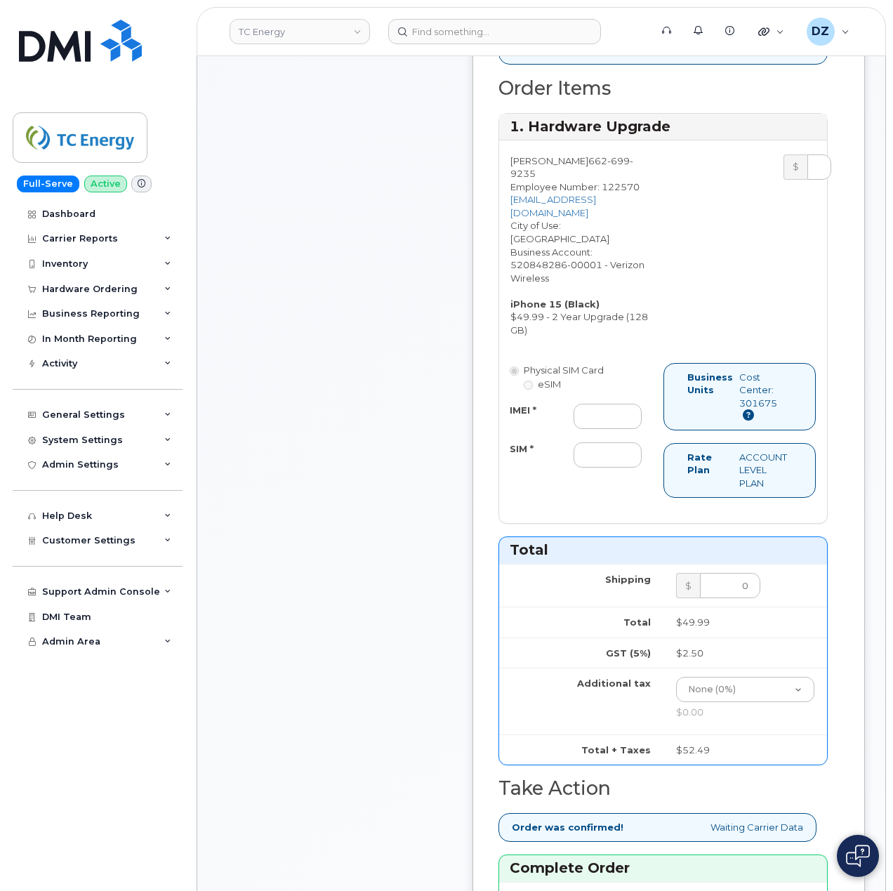
scroll to position [655, 0]
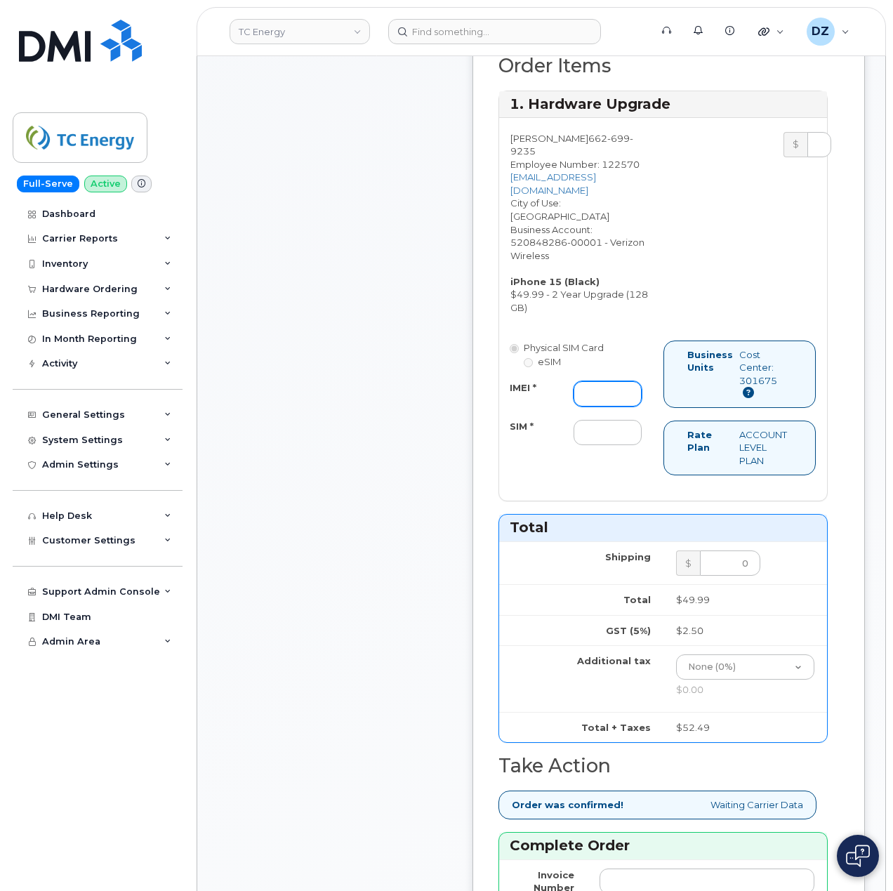
click at [621, 405] on input "IMEI *" at bounding box center [607, 393] width 68 height 25
paste input "355135956762673"
type input "355135956762673"
click at [519, 467] on div "Physical SIM Card eSIM IMEI * 355135956762673 SIM * Business Units Cost Center:…" at bounding box center [663, 413] width 328 height 147
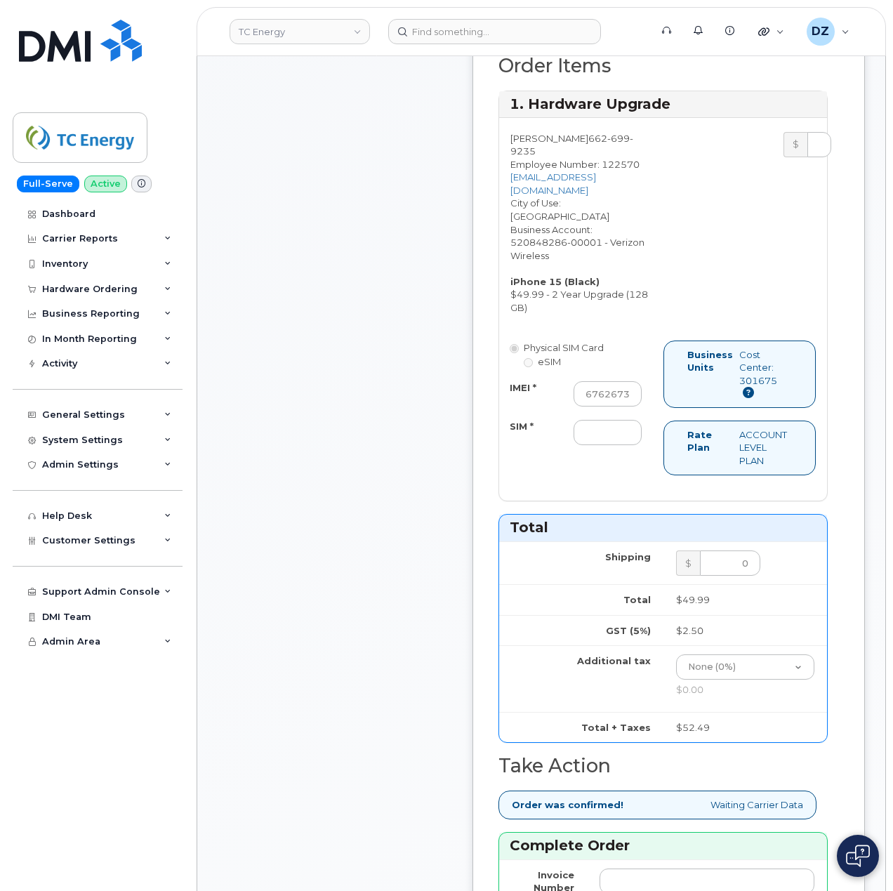
scroll to position [0, 0]
click at [601, 444] on input "SIM *" at bounding box center [607, 432] width 68 height 25
type input "-"
click at [442, 470] on div "Comments Leave Comment" at bounding box center [334, 447] width 225 height 1777
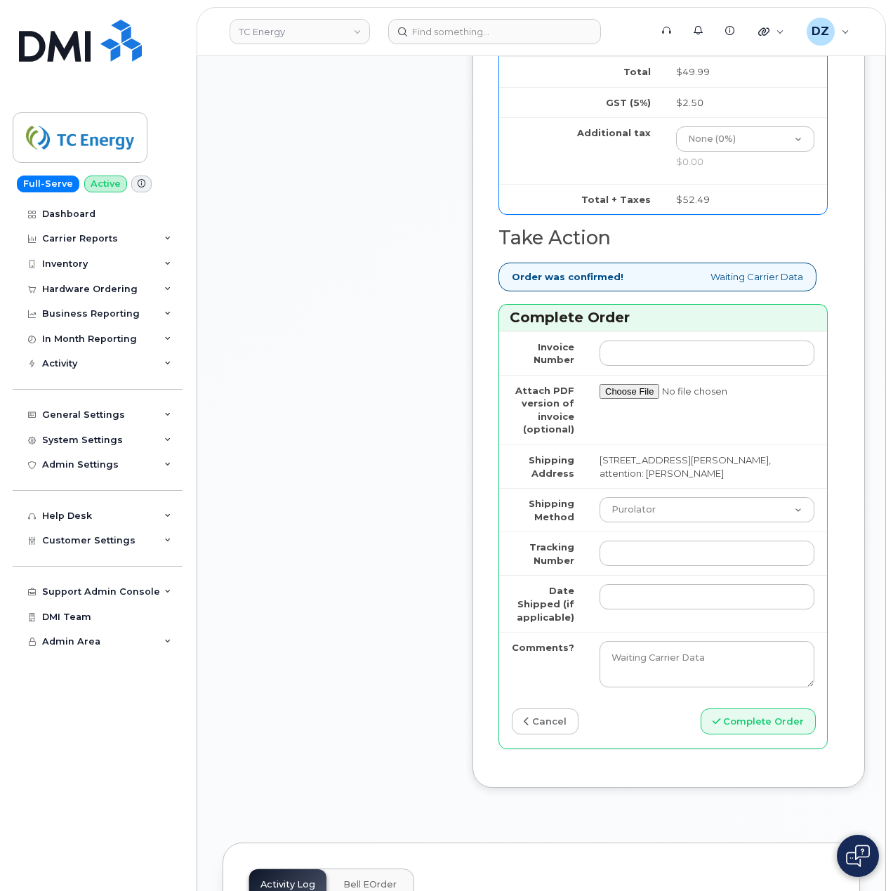
scroll to position [1216, 0]
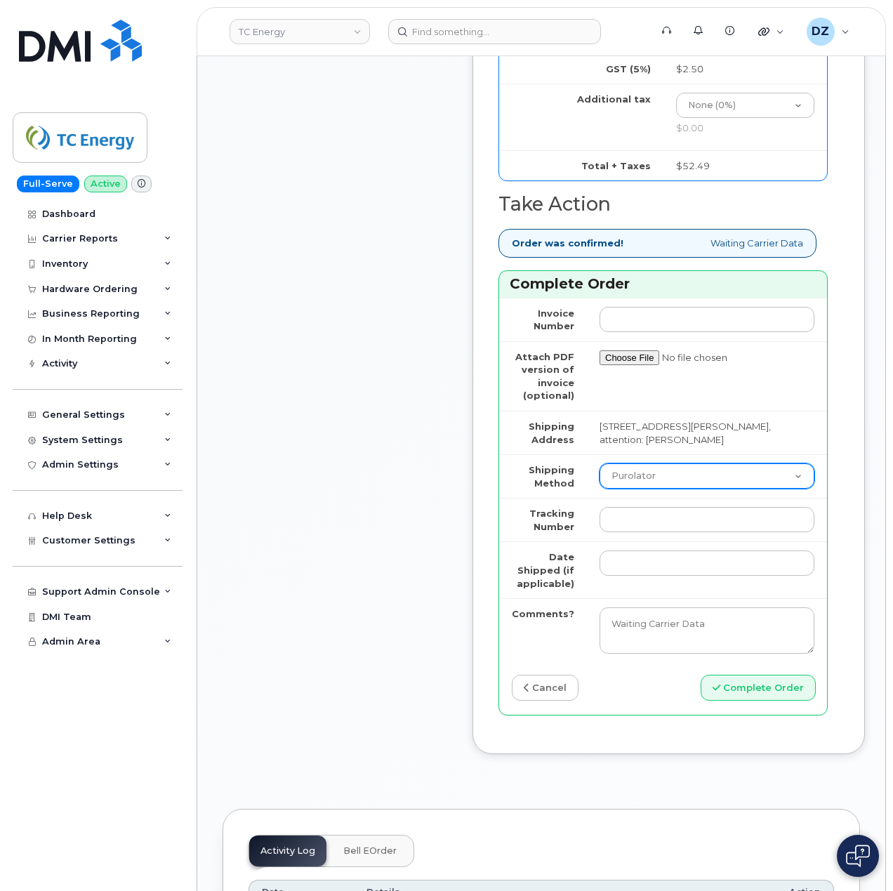
click at [695, 488] on select "Purolator UPS FedEx Canada Post Courier Other Drop Off Pick Up" at bounding box center [706, 475] width 215 height 25
select select "UPS"
click at [599, 472] on select "Purolator UPS FedEx Canada Post Courier Other Drop Off Pick Up" at bounding box center [706, 475] width 215 height 25
click at [641, 532] on input "Tracking Number" at bounding box center [706, 519] width 215 height 25
paste input "1Z4367572432689174"
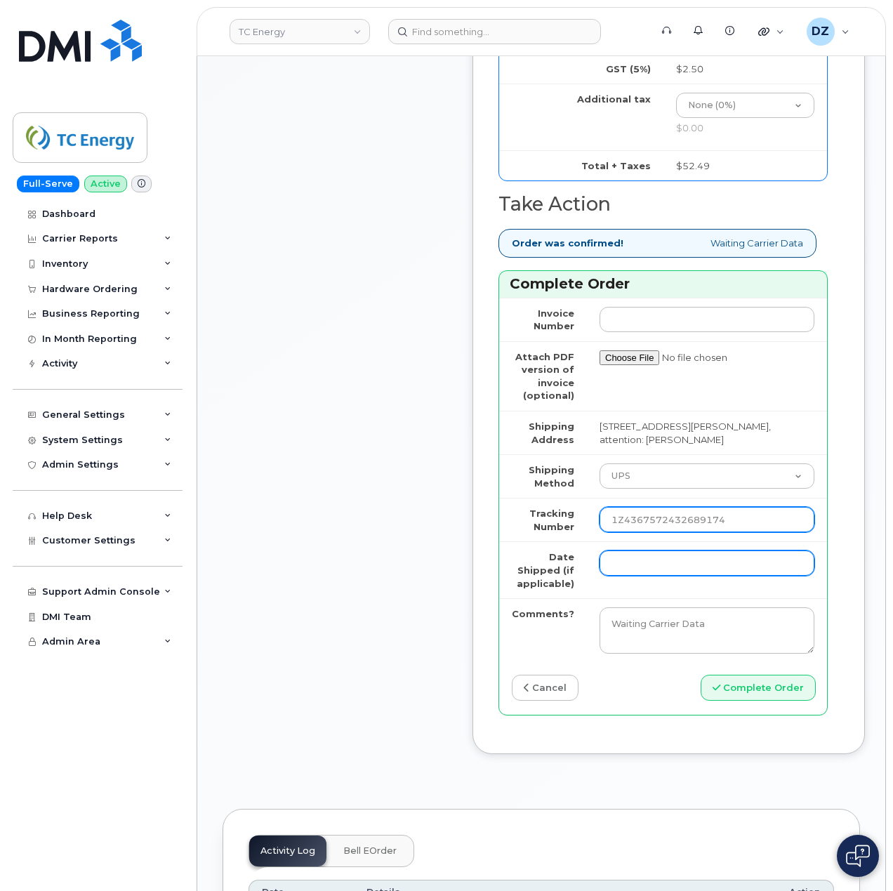
type input "1Z4367572432689174"
click at [646, 565] on input "Date Shipped (if applicable)" at bounding box center [706, 562] width 215 height 25
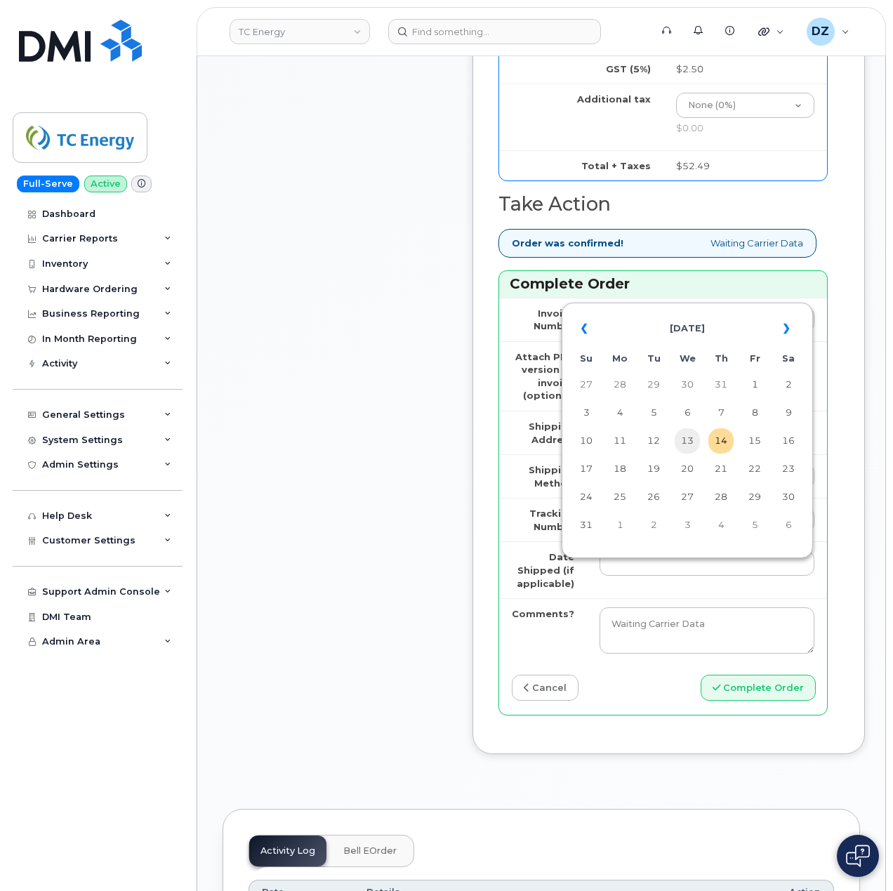
click at [696, 441] on td "13" at bounding box center [686, 440] width 25 height 25
type input "[DATE]"
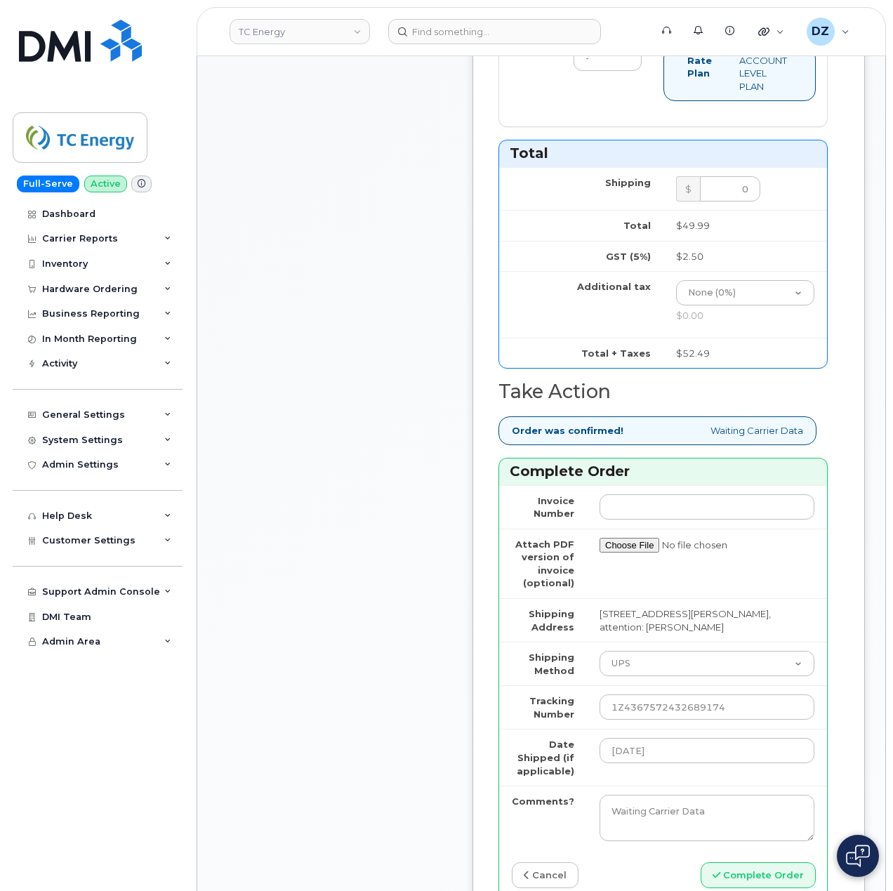
scroll to position [1123, 0]
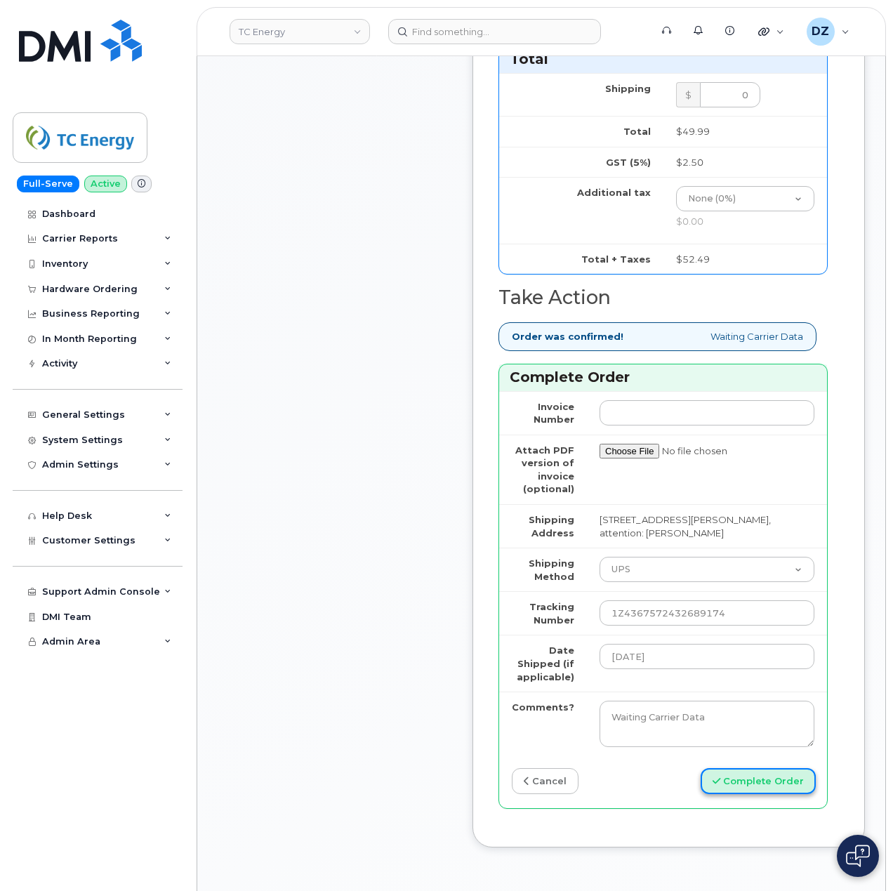
click at [773, 787] on button "Complete Order" at bounding box center [757, 781] width 115 height 26
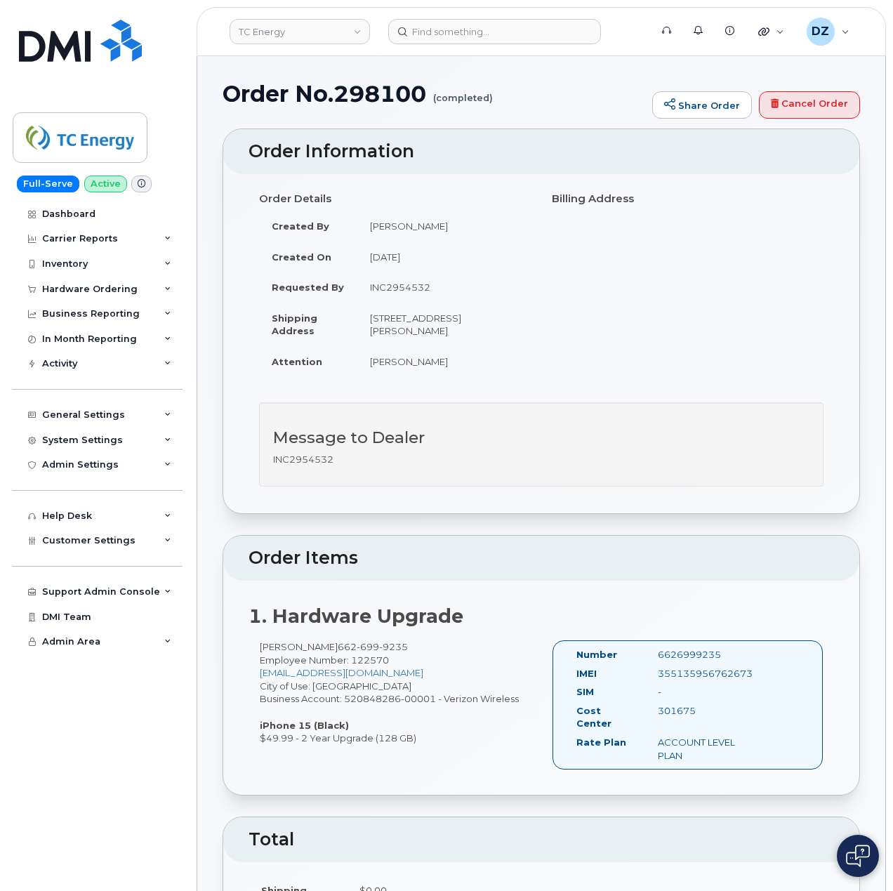
drag, startPoint x: 11, startPoint y: 140, endPoint x: 208, endPoint y: 84, distance: 204.4
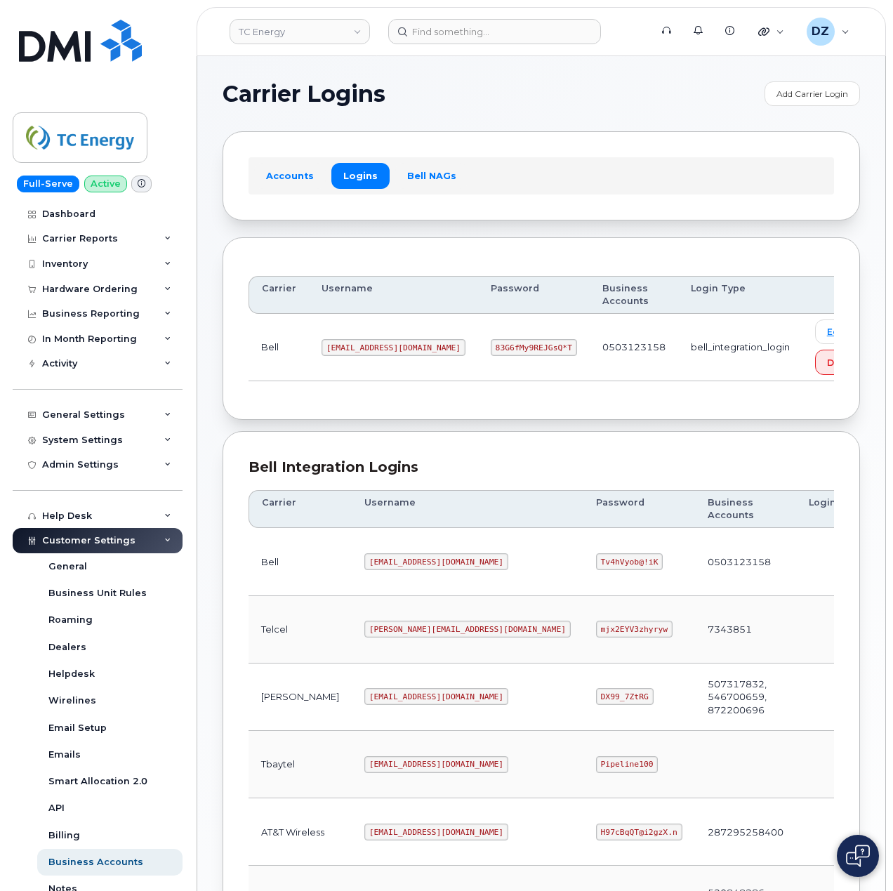
scroll to position [379, 0]
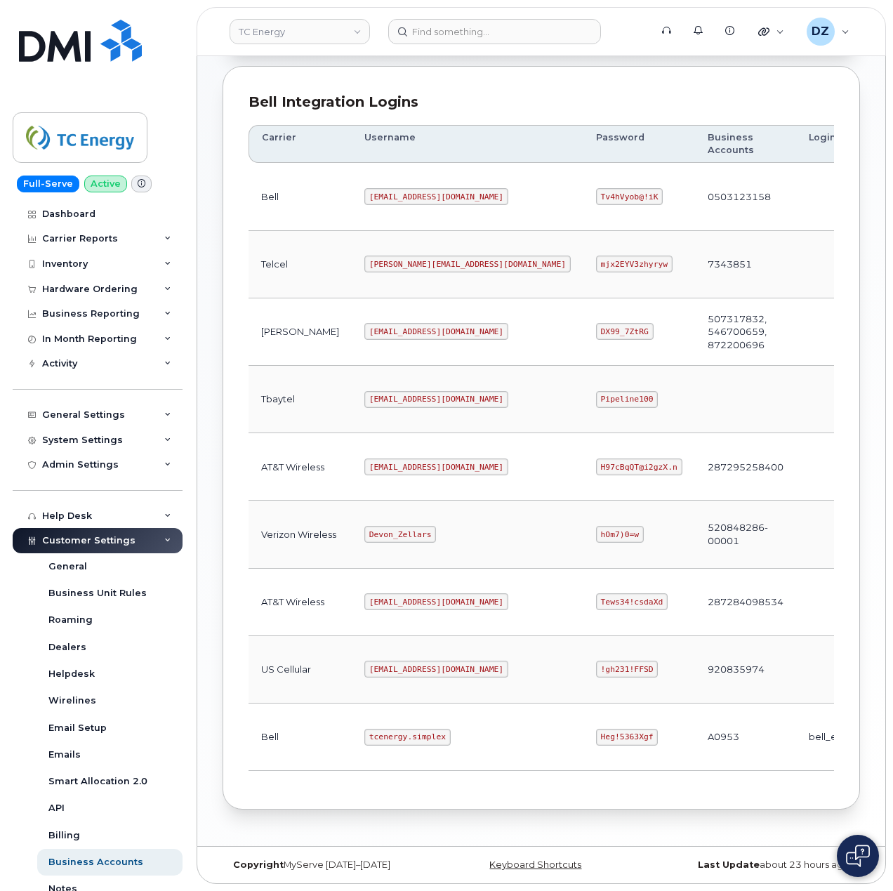
click at [364, 731] on code "tcenergy.simplex" at bounding box center [407, 737] width 86 height 17
click at [390, 734] on code "tcenergy.simplex" at bounding box center [407, 737] width 86 height 17
copy code "tcenergy.simplex"
click at [596, 733] on code "Heg!5363Xgf" at bounding box center [627, 737] width 62 height 17
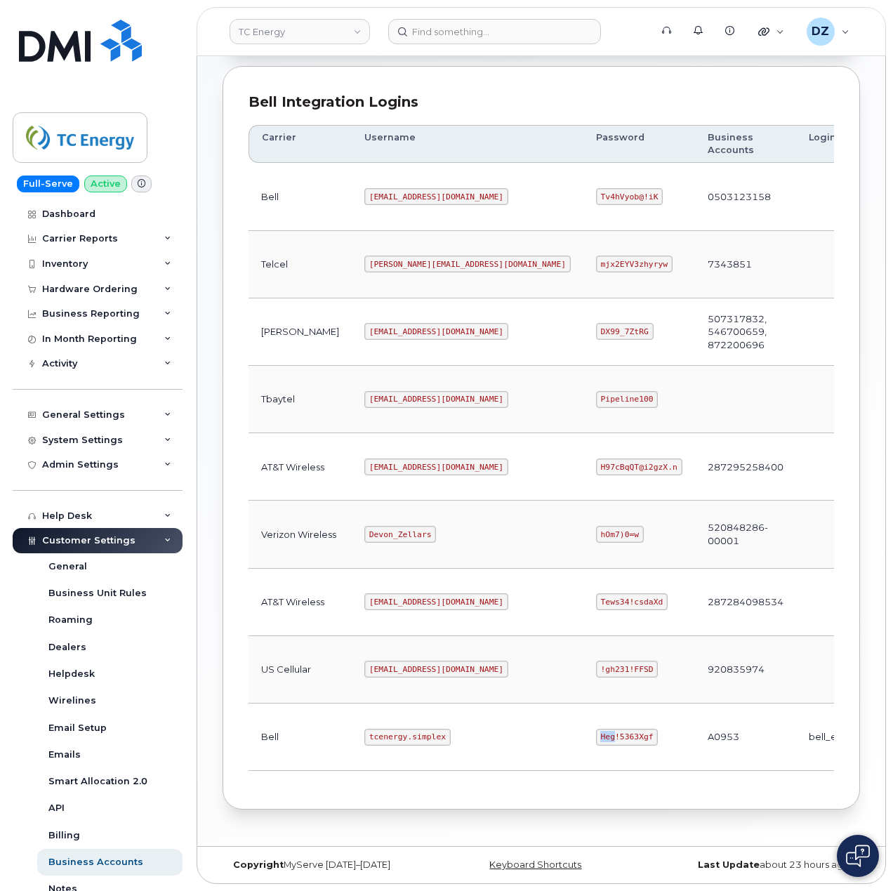
click at [596, 733] on code "Heg!5363Xgf" at bounding box center [627, 737] width 62 height 17
click at [596, 731] on code "Heg!5363Xgf" at bounding box center [627, 737] width 62 height 17
copy code "Heg!5363Xgf"
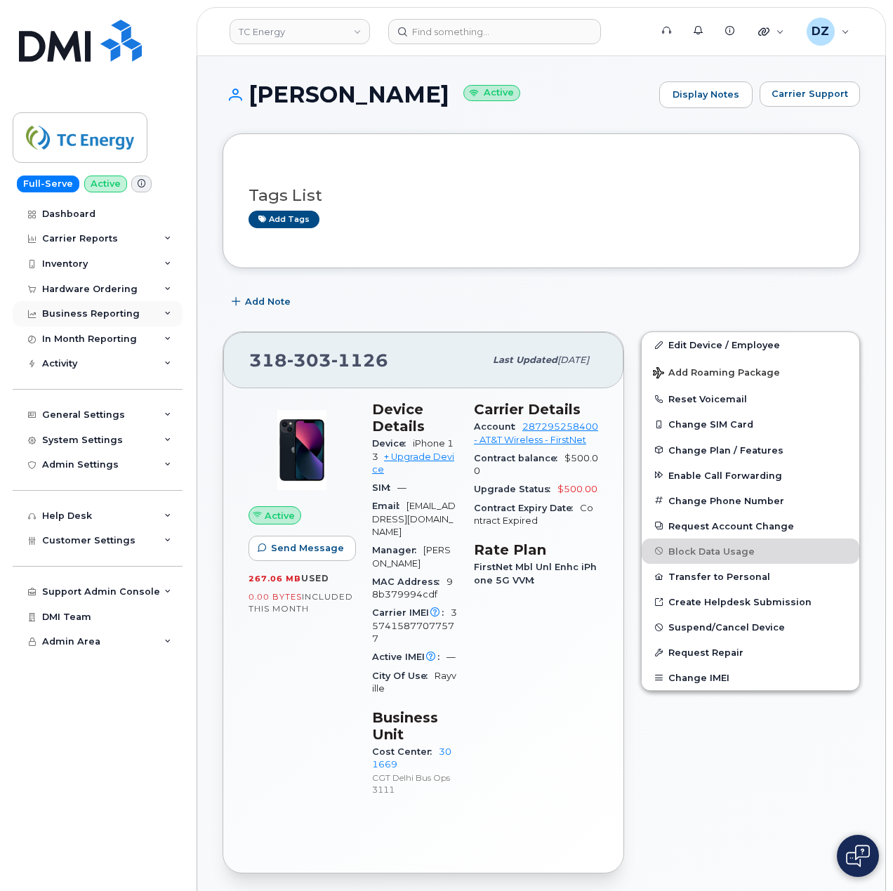
click at [160, 318] on div "Business Reporting" at bounding box center [98, 313] width 170 height 25
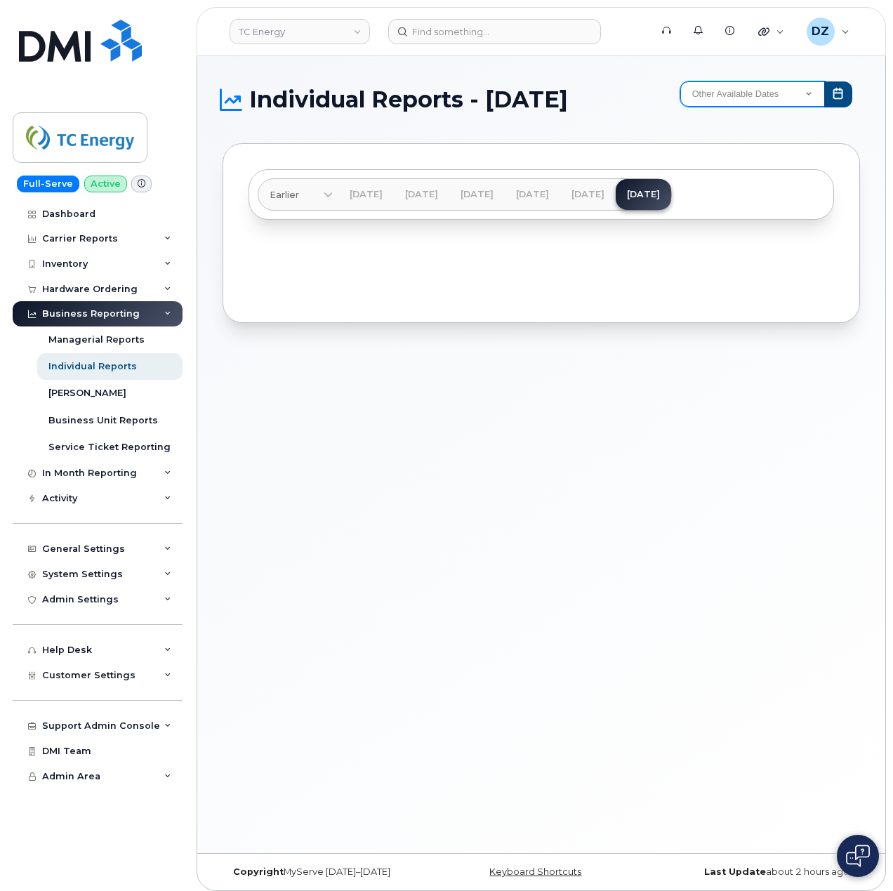
click at [733, 96] on select "Other Available Dates December November October September August July June Apri…" at bounding box center [752, 93] width 145 height 25
click at [147, 338] on link "Managerial Reports" at bounding box center [109, 339] width 145 height 27
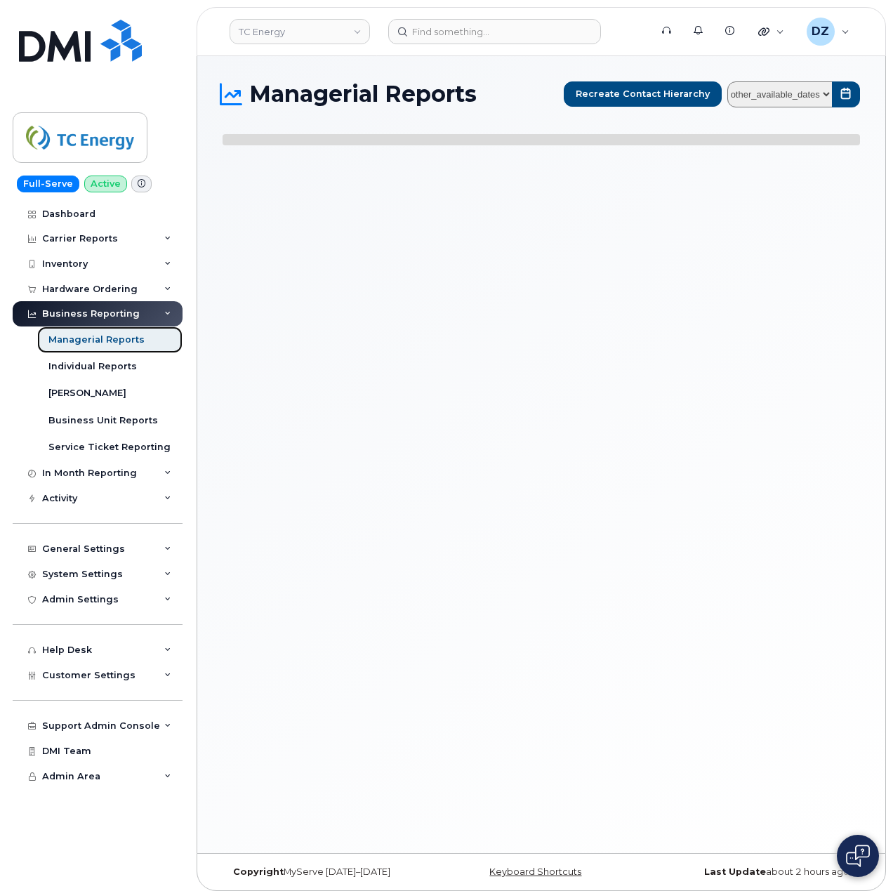
select select
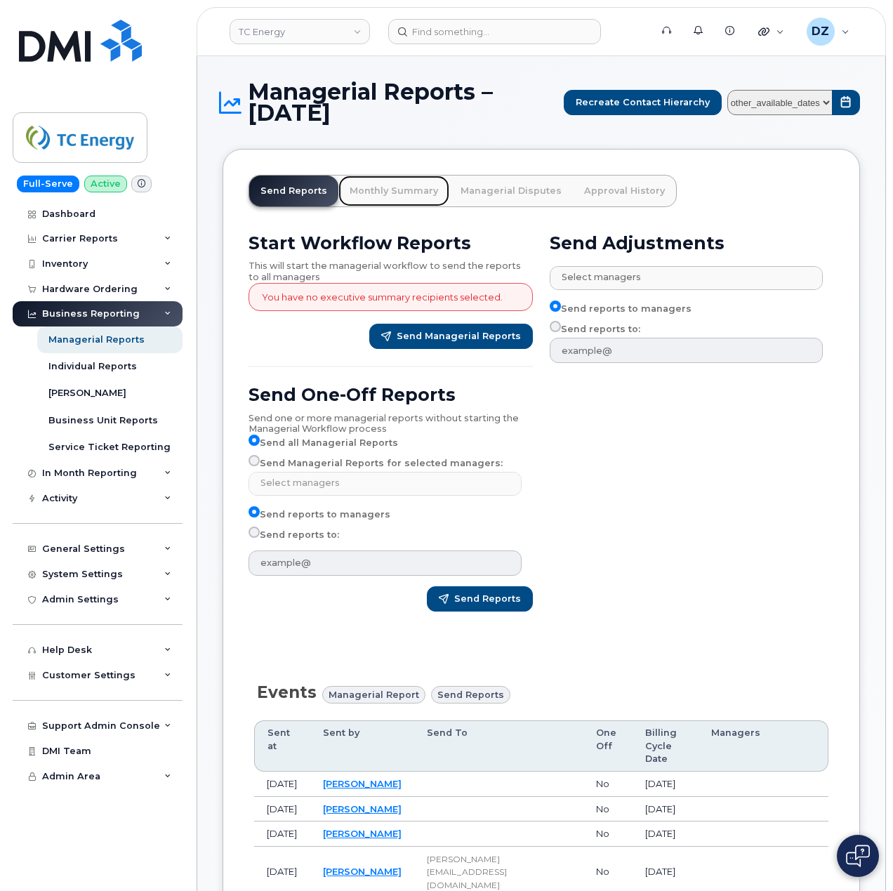
click at [392, 187] on link "Monthly Summary" at bounding box center [393, 190] width 111 height 31
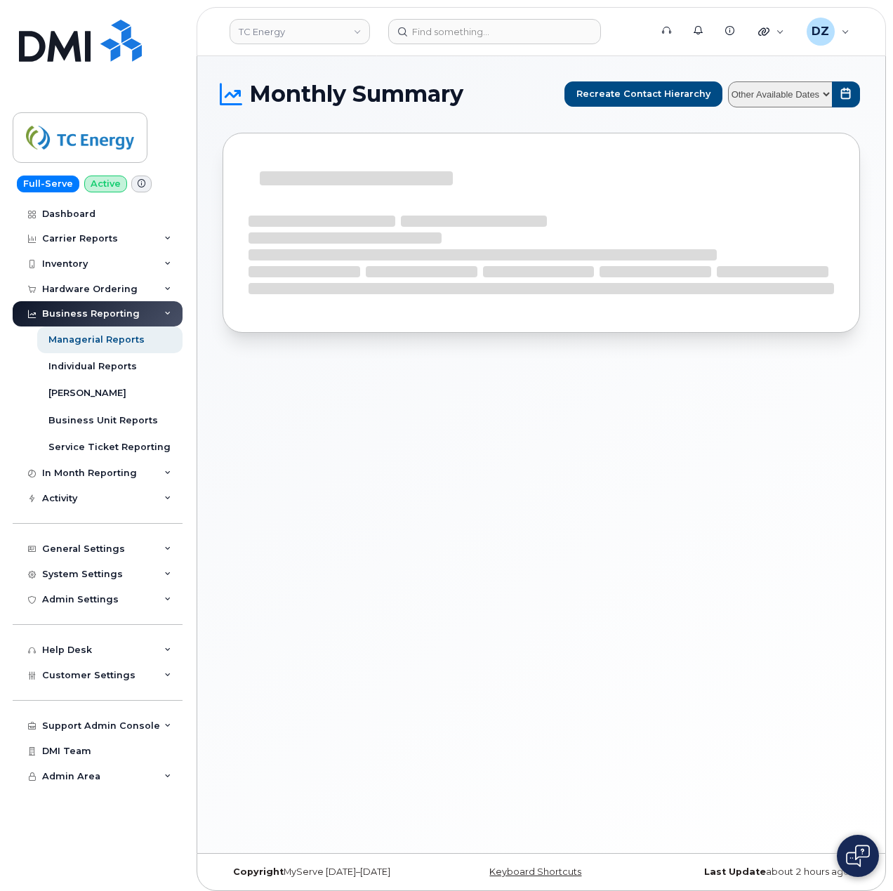
click at [787, 93] on select "Other Available Dates" at bounding box center [780, 94] width 105 height 26
click at [799, 91] on select "Other Available Dates" at bounding box center [780, 94] width 105 height 26
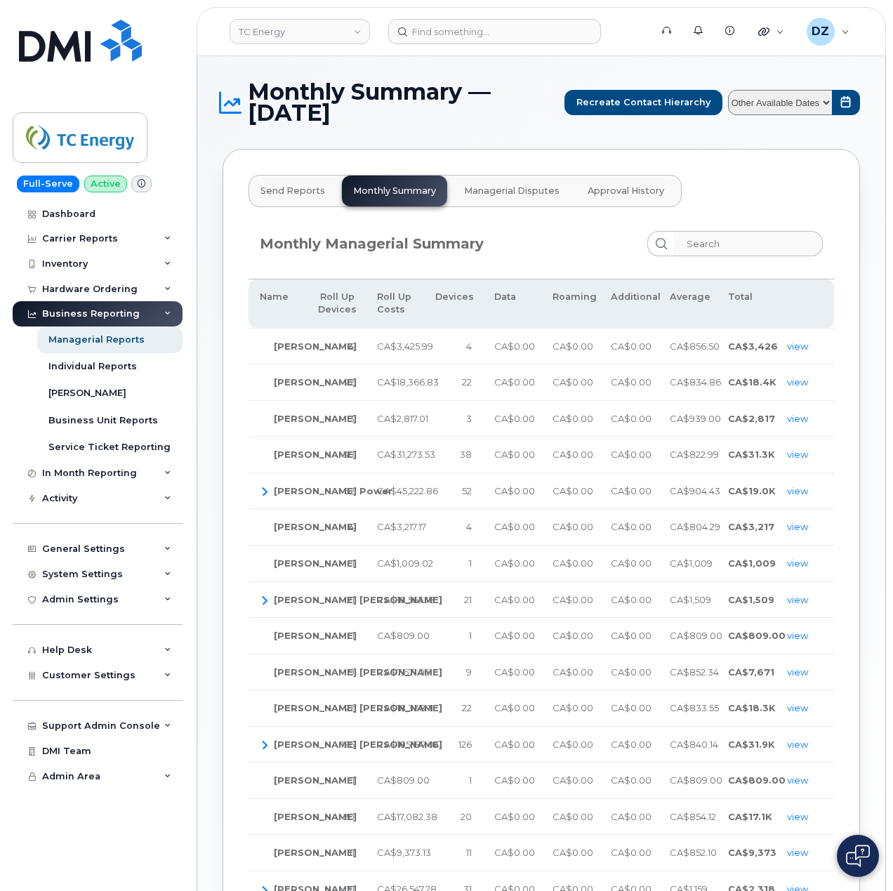
click at [799, 111] on select "Other Available Dates January August July June May April March February January…" at bounding box center [780, 103] width 105 height 26
select select "/customer/10516/reports/01614974-5b6a-11f0-9a84-b121b4fab6db/managerial/monthly…"
click at [728, 90] on select "Other Available Dates January August July June May April March February January…" at bounding box center [780, 103] width 105 height 26
click at [759, 247] on input "search" at bounding box center [747, 243] width 149 height 25
paste input "[PERSON_NAME]"
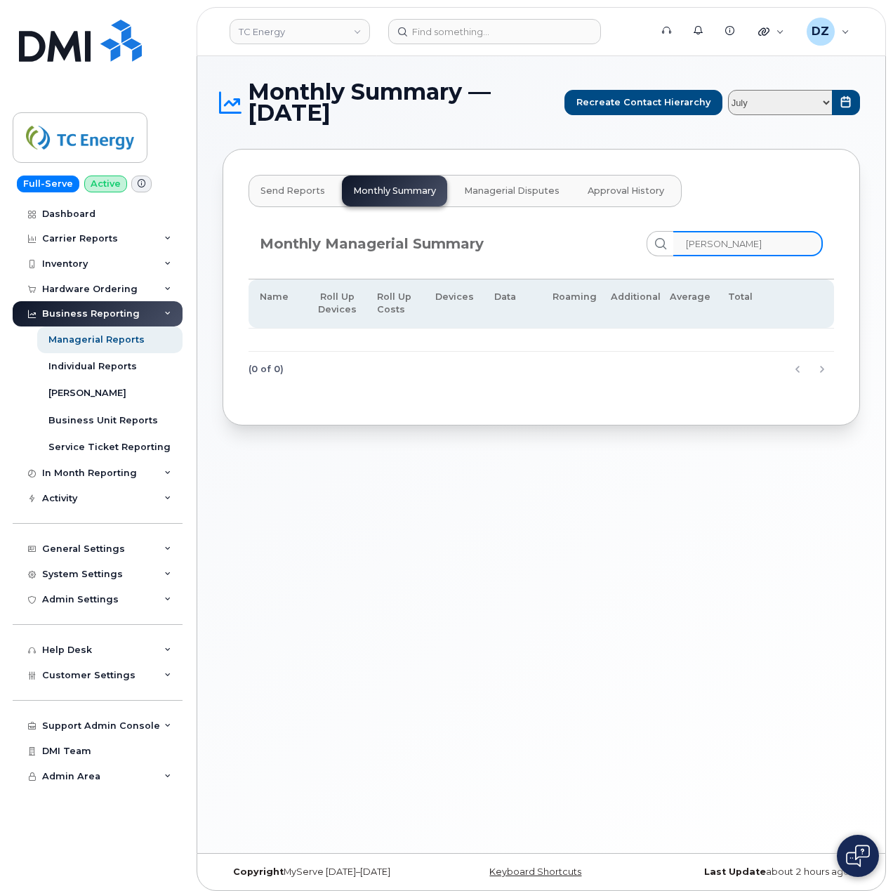
type input "[PERSON_NAME]"
click at [613, 253] on div "Monthly Managerial Summary Monica Edwards" at bounding box center [541, 243] width 563 height 25
click at [293, 194] on span "Send Reports" at bounding box center [292, 190] width 65 height 11
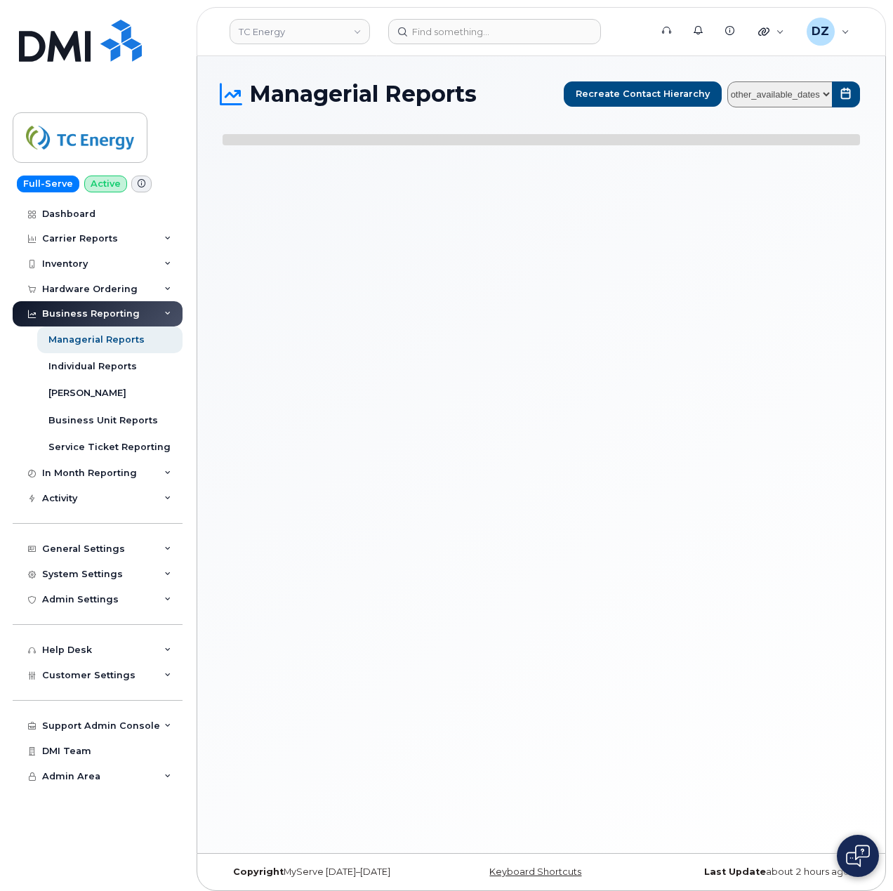
select select
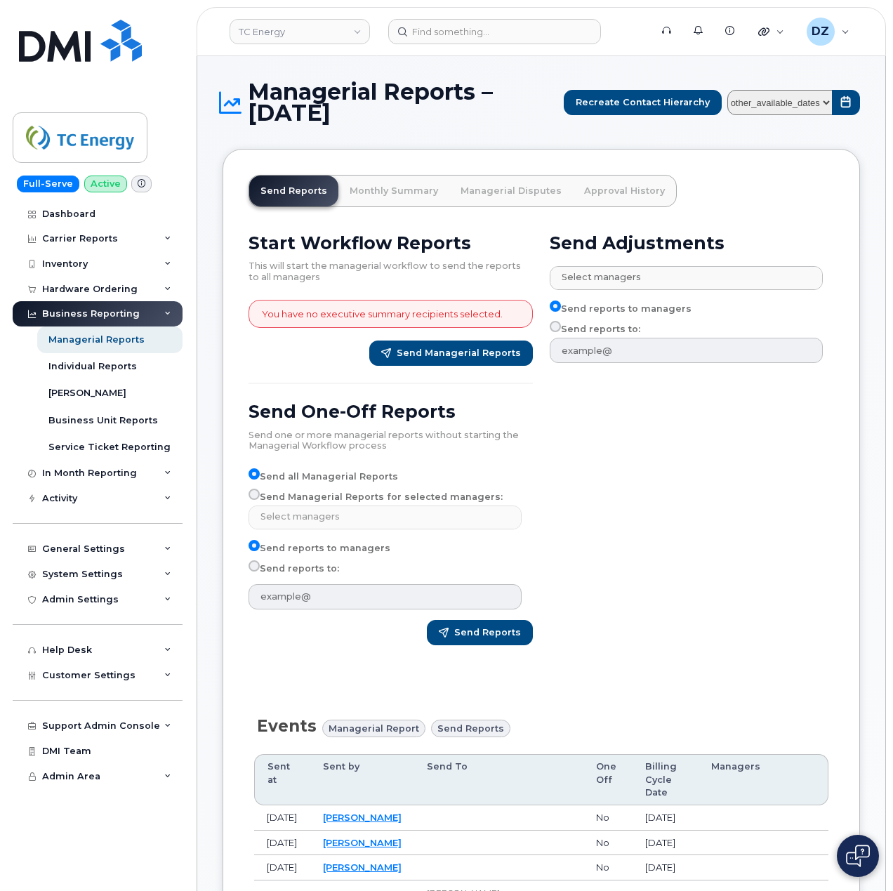
click at [779, 100] on select "other_available_dates January August July June May April March February January…" at bounding box center [779, 103] width 105 height 26
select select "/customer/a96a42c8-a90e-489f-b4a8-8a2d988e56d0/reports/01614974-5b6a-11f0-9a84-…"
click at [727, 90] on select "other_available_dates January August July June May April March February January…" at bounding box center [779, 103] width 105 height 26
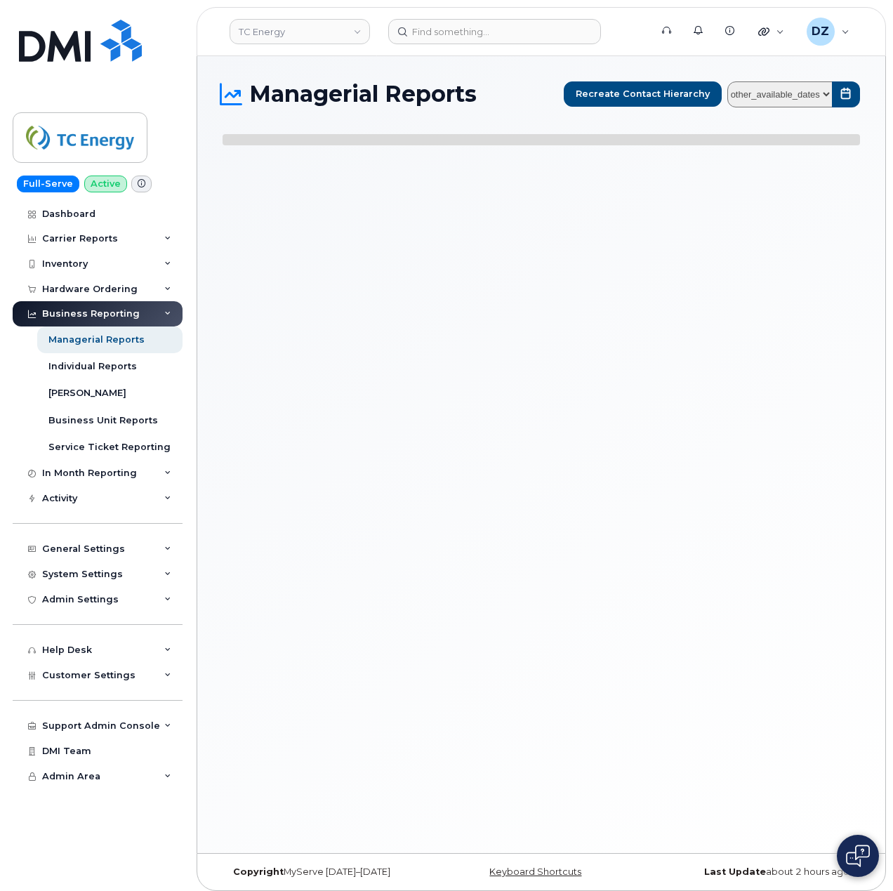
select select
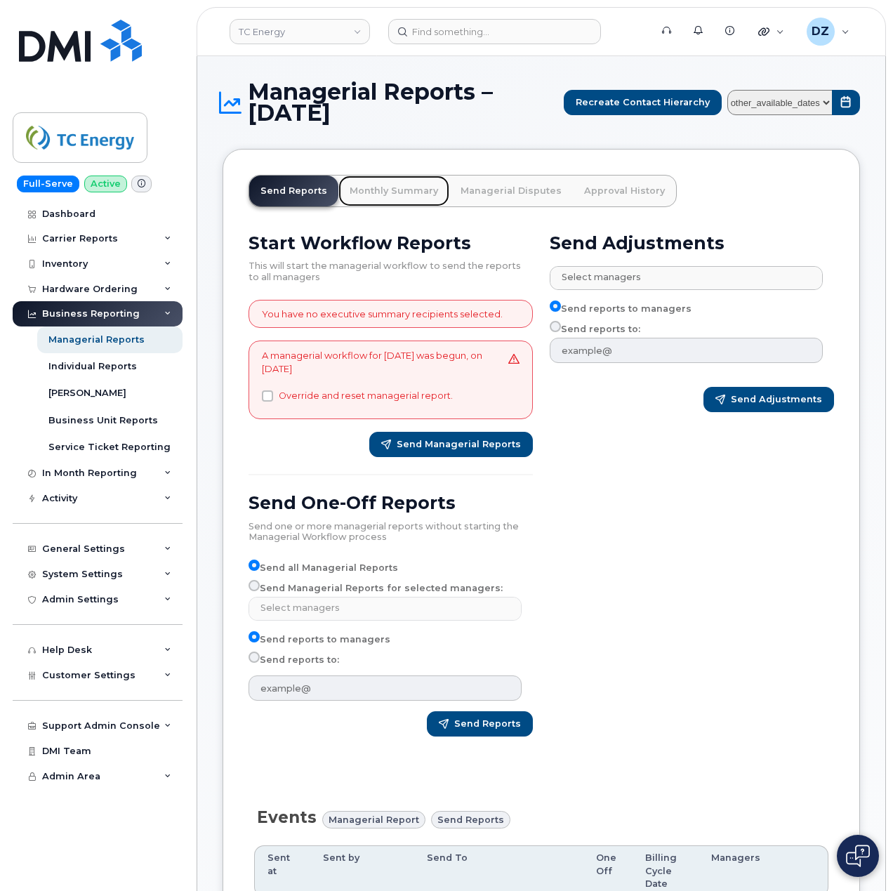
click at [396, 192] on link "Monthly Summary" at bounding box center [393, 190] width 111 height 31
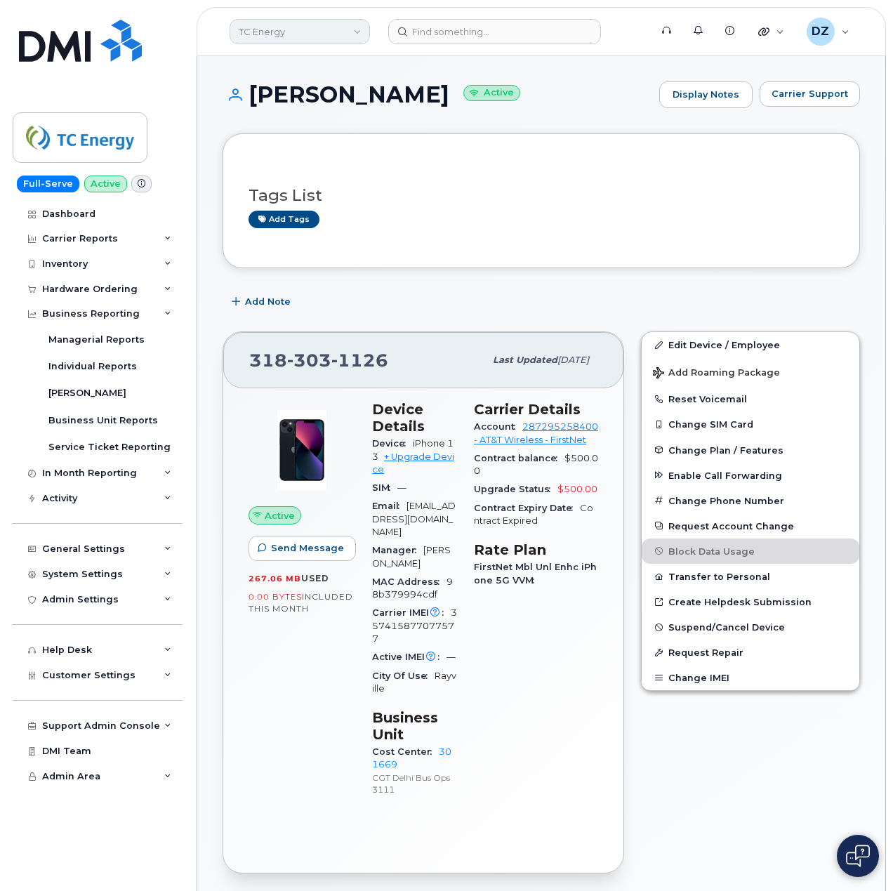
click at [333, 25] on link "TC Energy" at bounding box center [300, 31] width 140 height 25
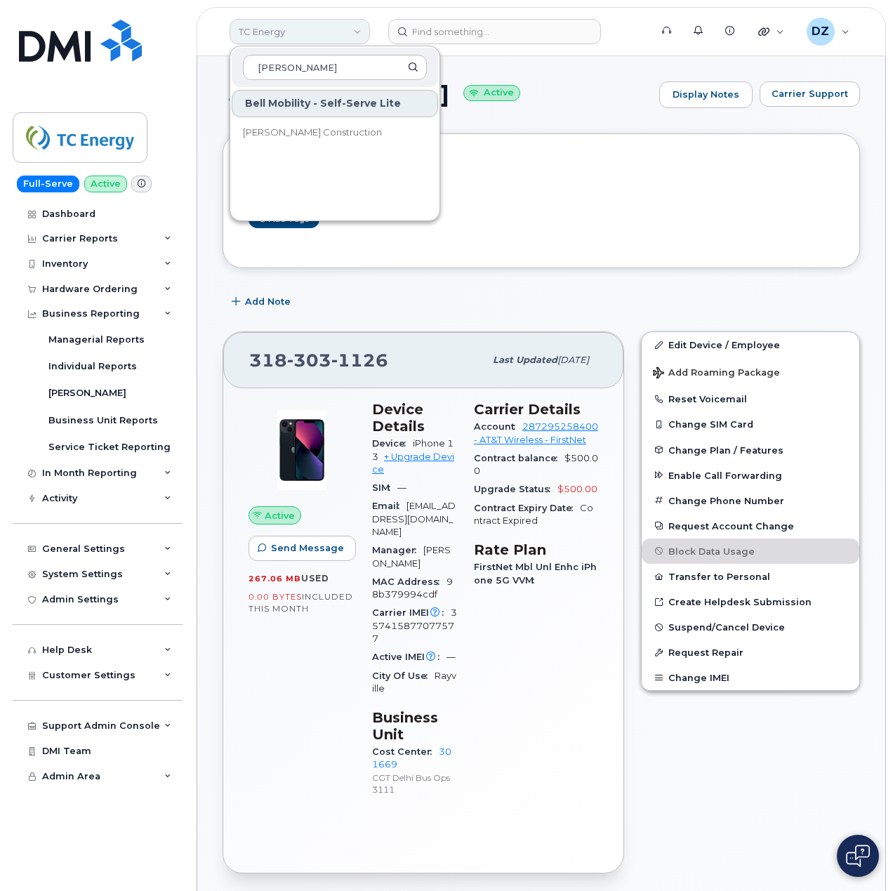
type input "[PERSON_NAME]"
click at [595, 119] on div "Hunter Hayes Active Display Notes Carrier Support" at bounding box center [540, 107] width 637 height 52
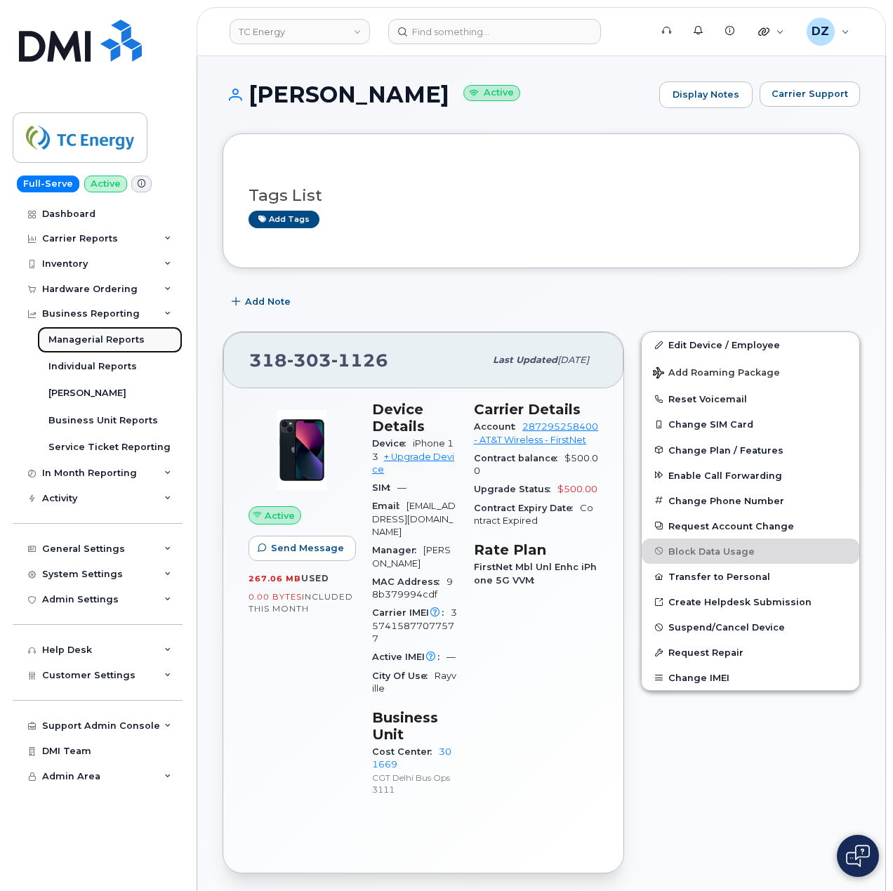
click at [97, 338] on div "Managerial Reports" at bounding box center [96, 339] width 96 height 13
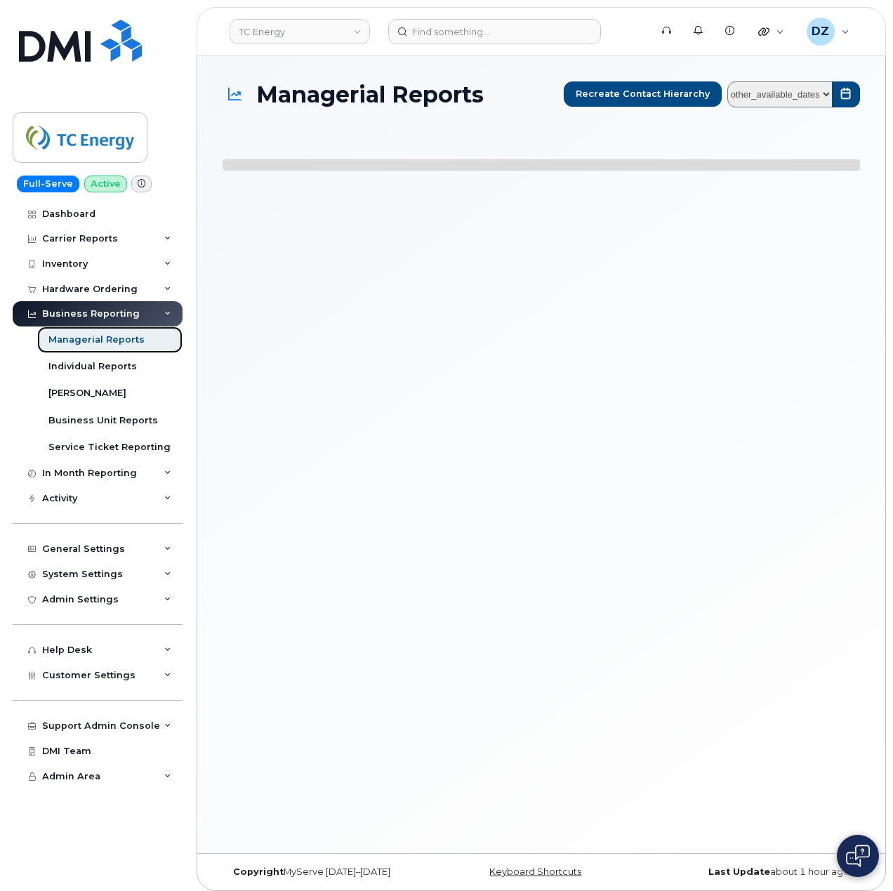
select select
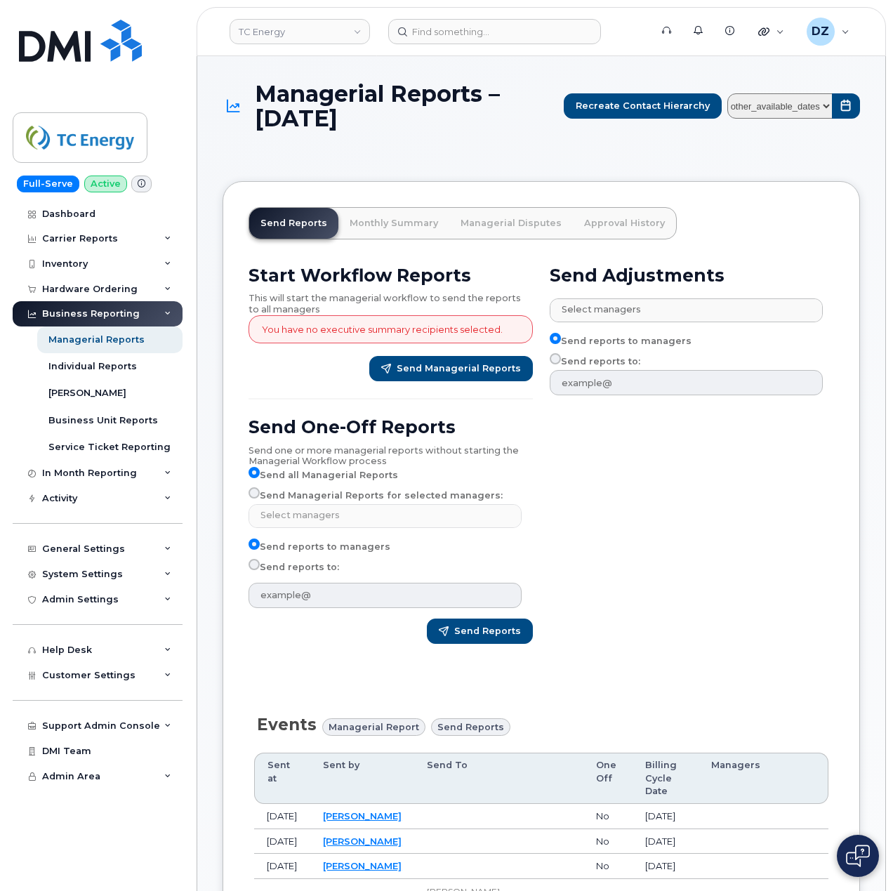
click at [766, 100] on select "other_available_dates January August July June May April March February January…" at bounding box center [779, 106] width 105 height 26
select select "/customer/a96a42c8-a90e-489f-b4a8-8a2d988e56d0/reports/01614974-5b6a-11f0-9a84-…"
click at [727, 93] on select "other_available_dates January August July June May April March February January…" at bounding box center [779, 106] width 105 height 26
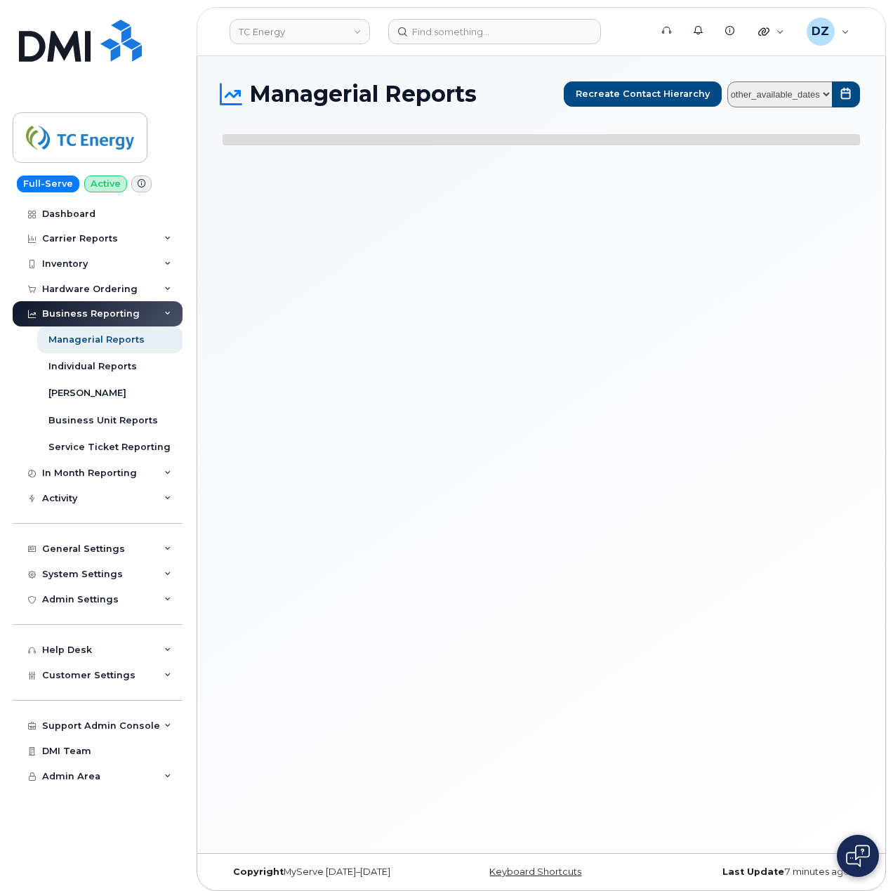
select select
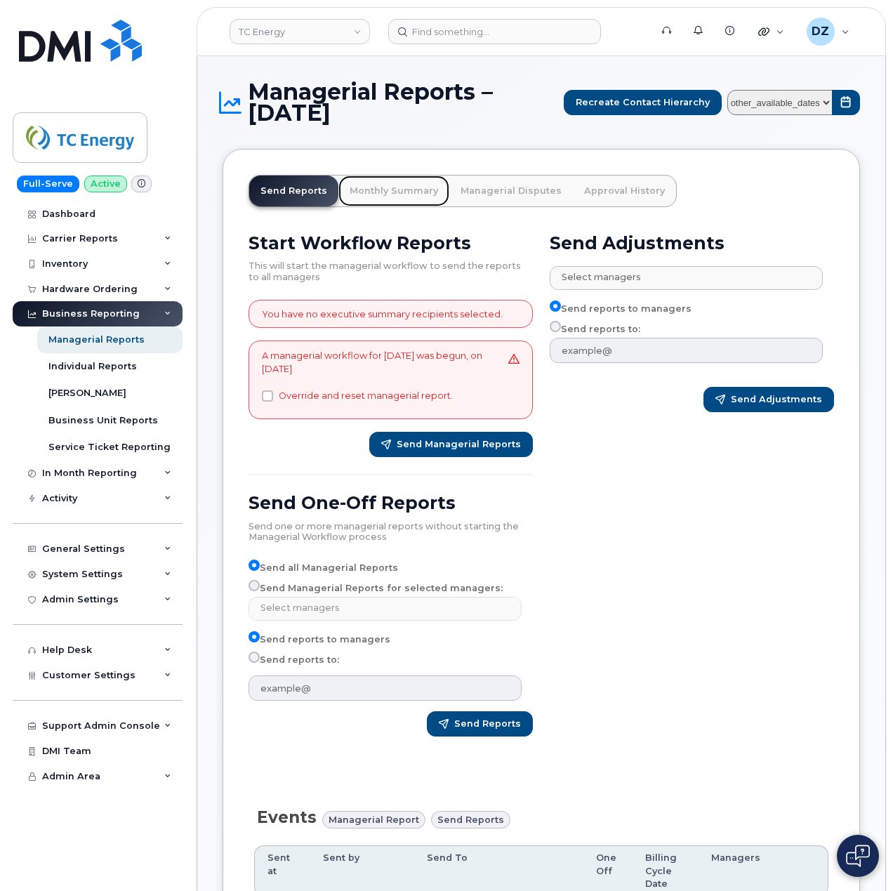
click at [383, 186] on link "Monthly Summary" at bounding box center [393, 190] width 111 height 31
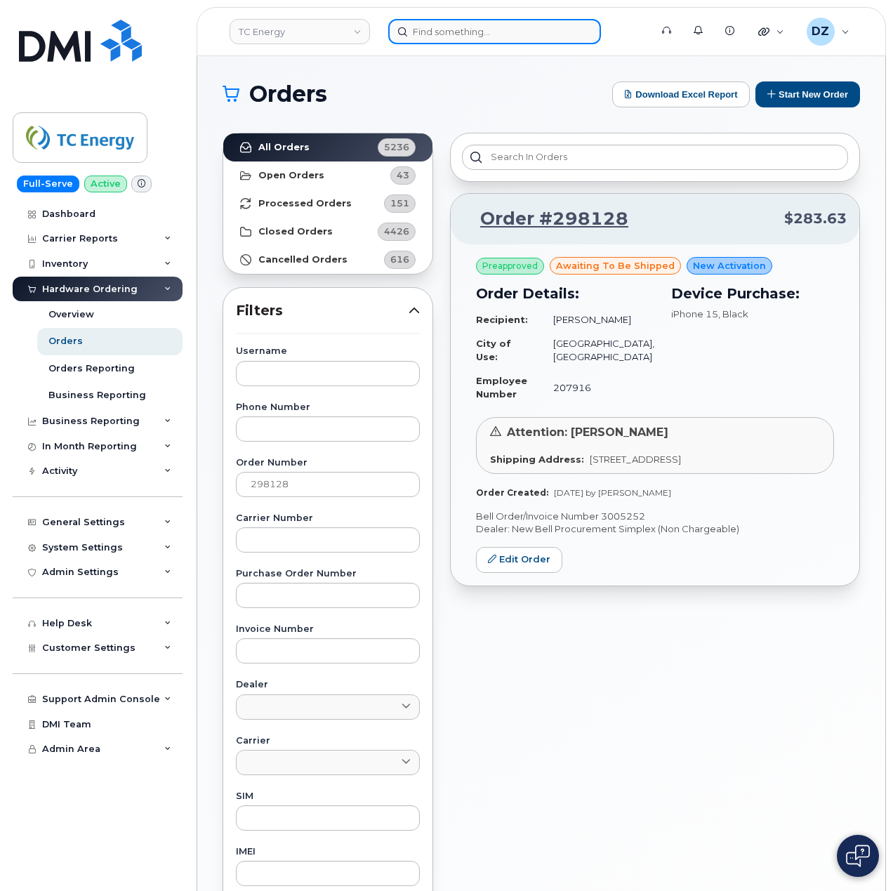
click at [446, 35] on input at bounding box center [494, 31] width 213 height 25
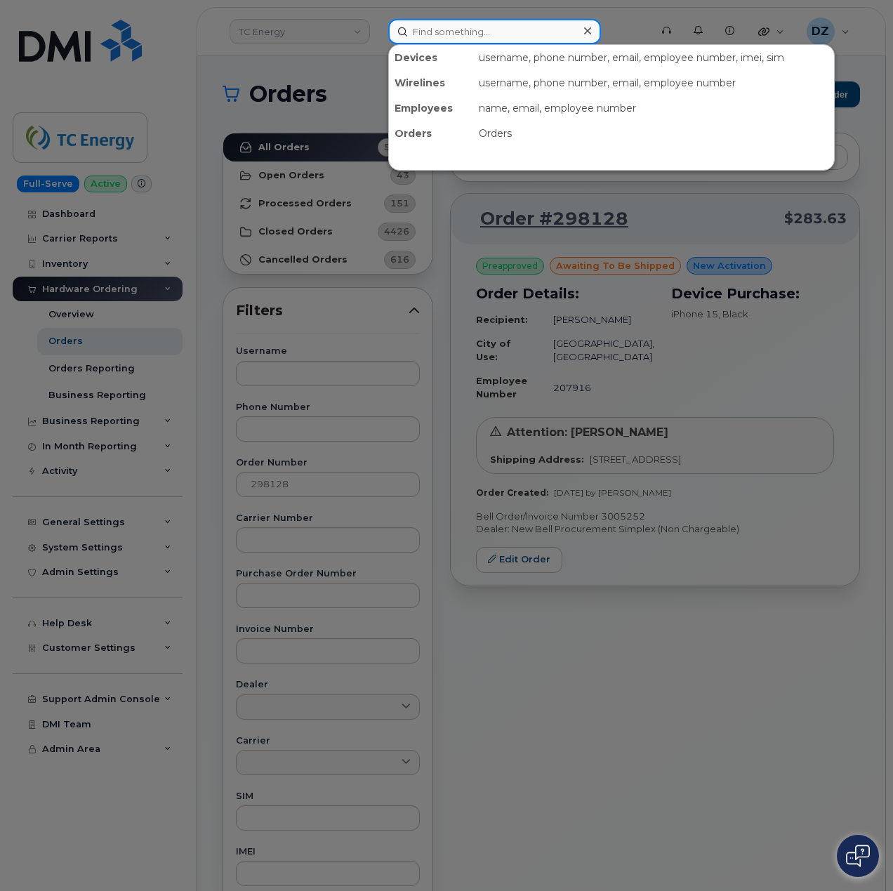
paste input "920-360-2131"
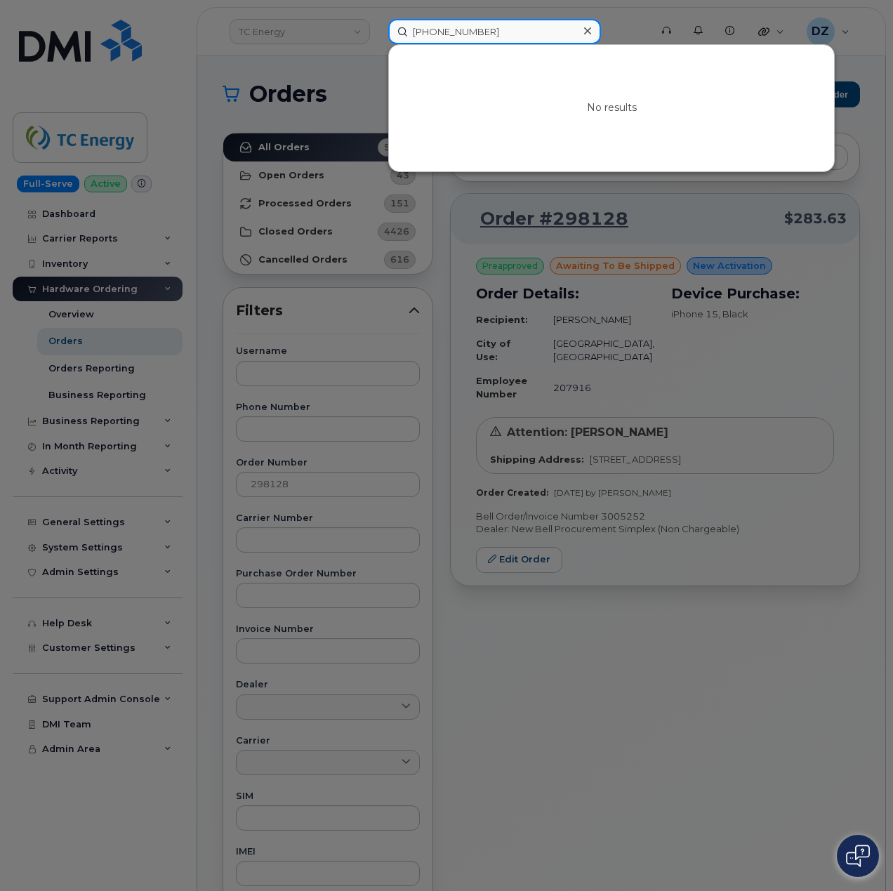
click at [490, 25] on input "920-360-2131" at bounding box center [494, 31] width 213 height 25
paste input "David Sojka"
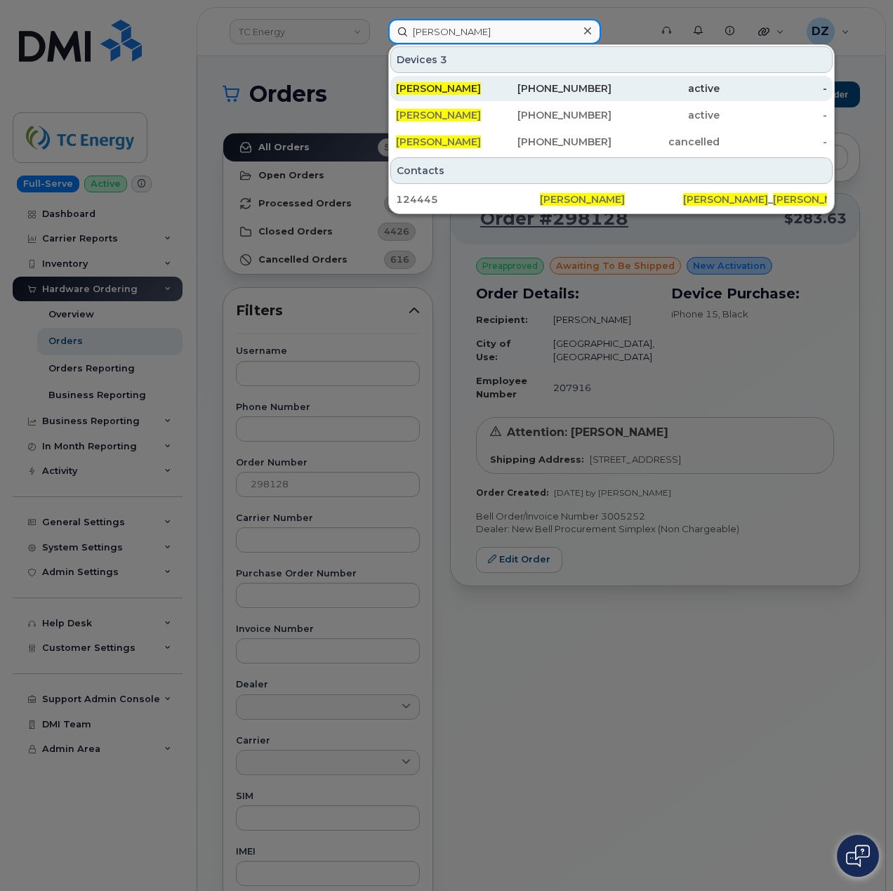
type input "David Sojka"
click at [472, 88] on div "David Sojka" at bounding box center [450, 88] width 108 height 14
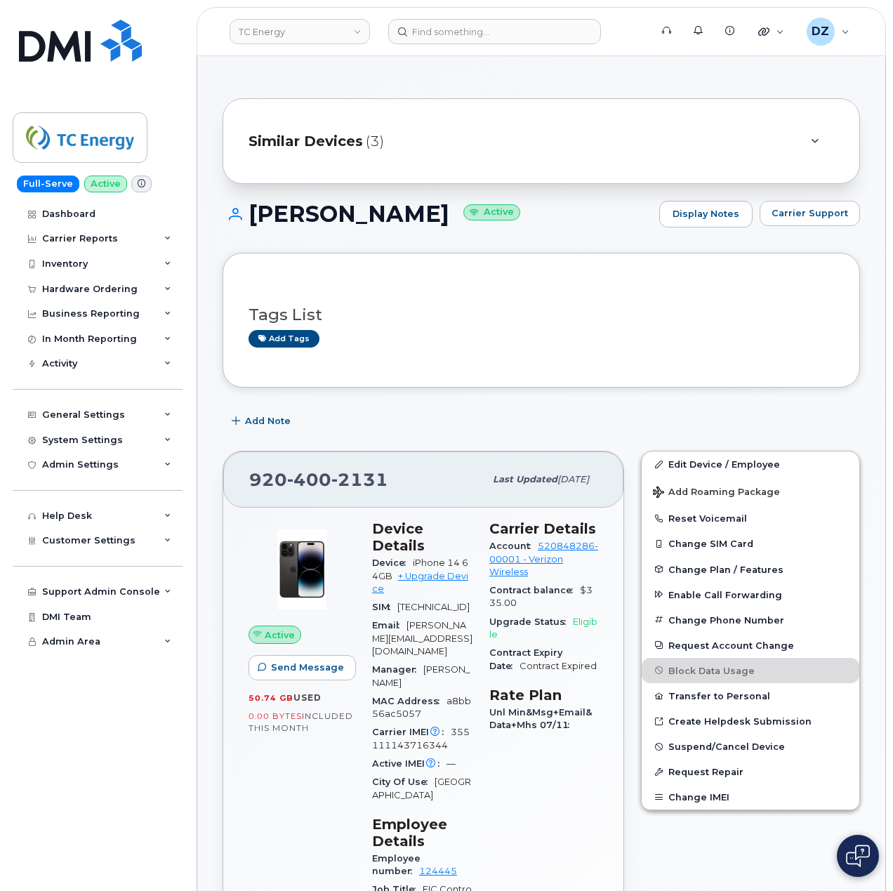
click at [270, 481] on span "[PHONE_NUMBER]" at bounding box center [318, 479] width 139 height 21
copy span "[PHONE_NUMBER]"
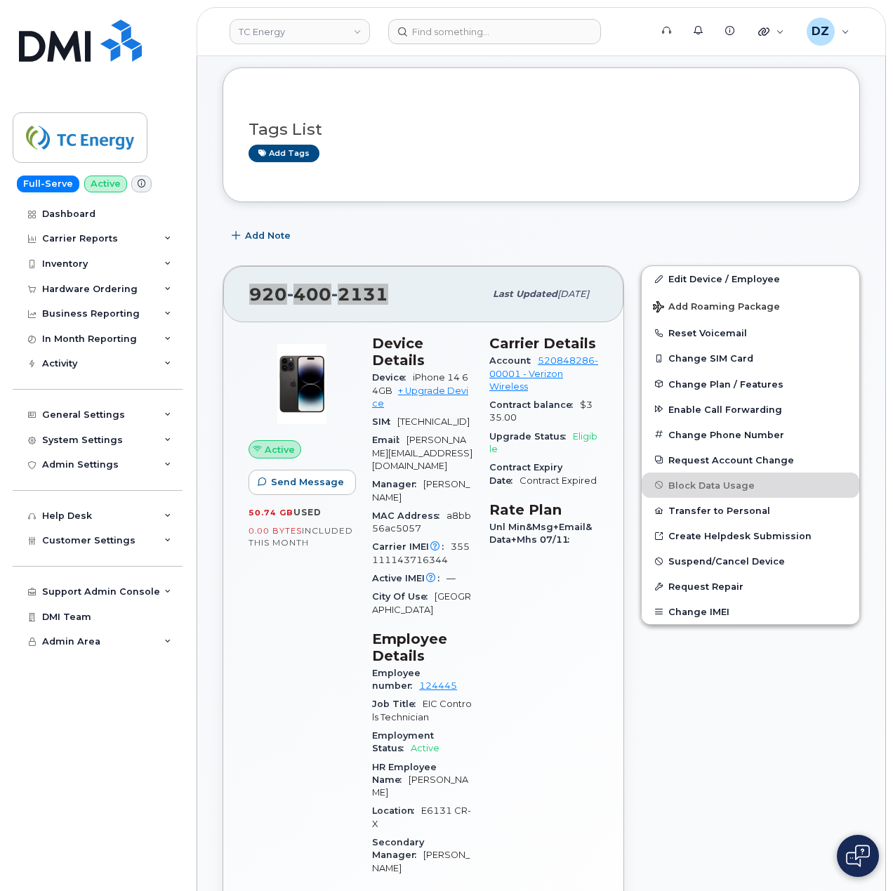
scroll to position [187, 0]
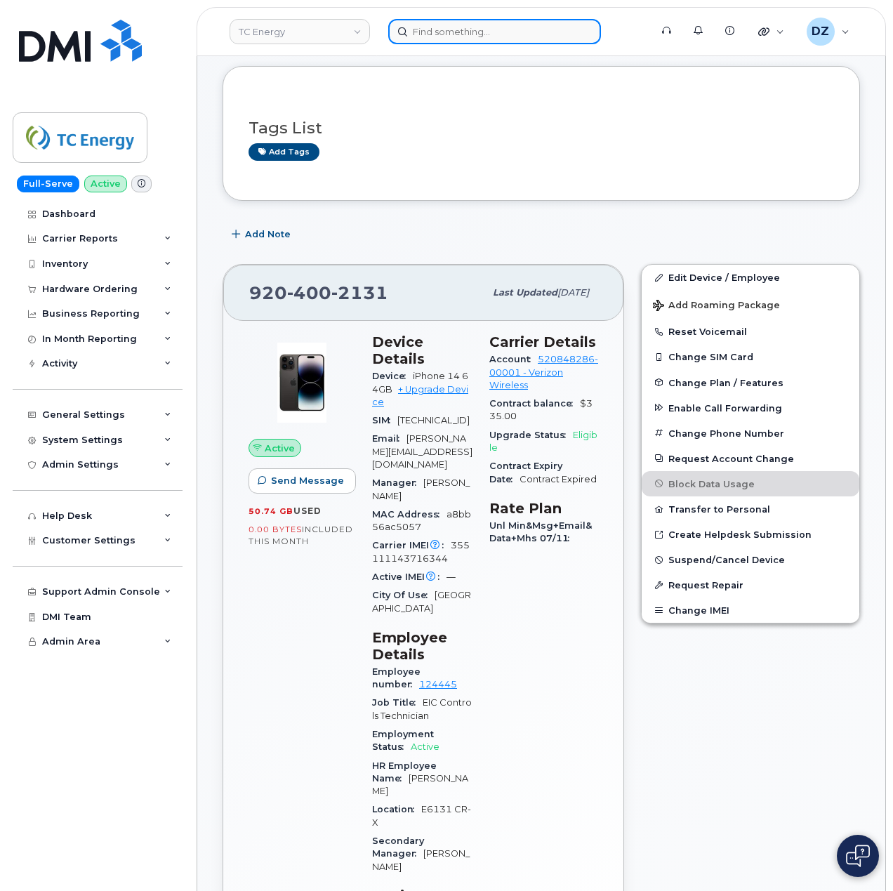
click at [448, 32] on input at bounding box center [494, 31] width 213 height 25
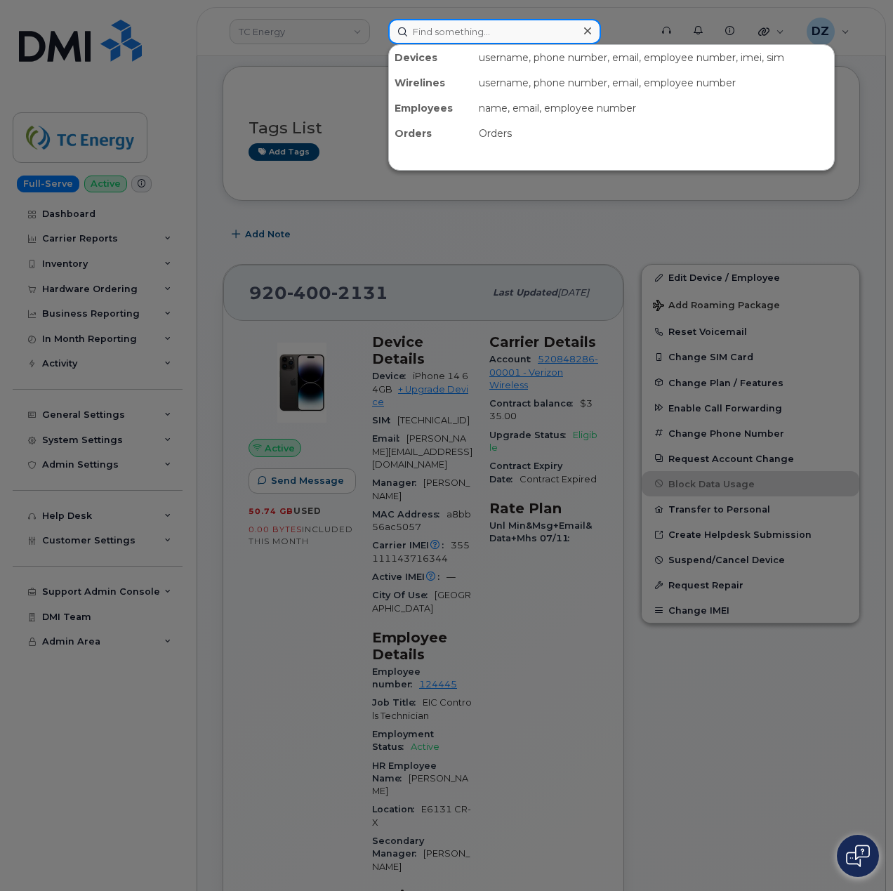
paste input "6628299899"
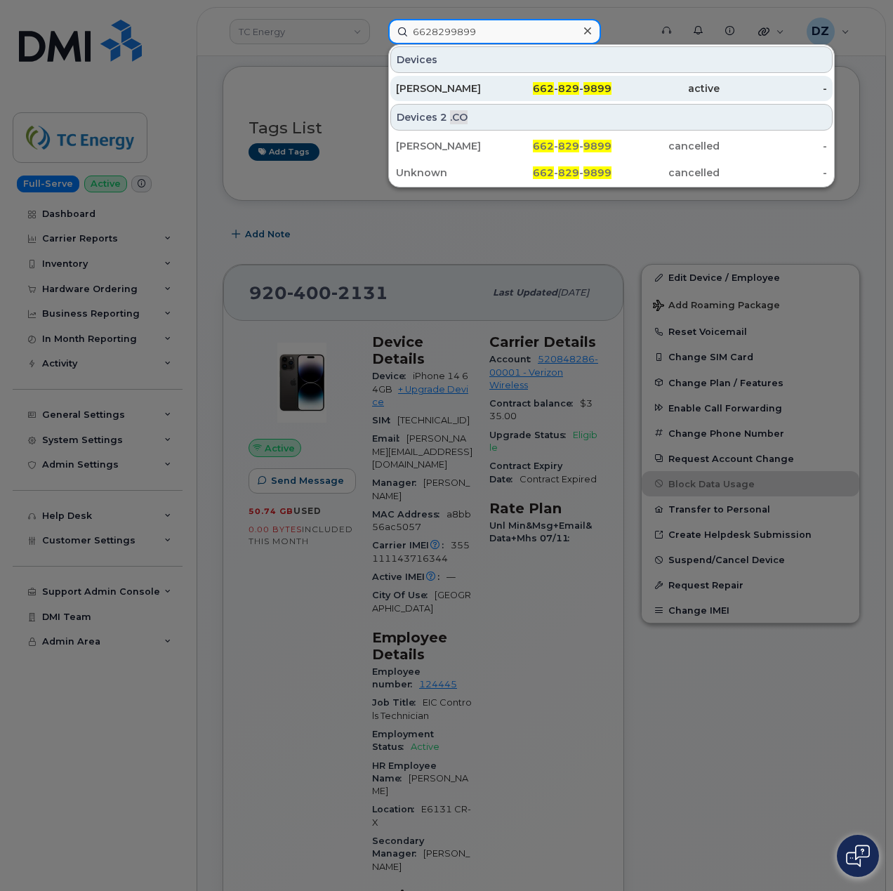
type input "6628299899"
click at [497, 86] on div "Jeremy Harris" at bounding box center [450, 88] width 108 height 14
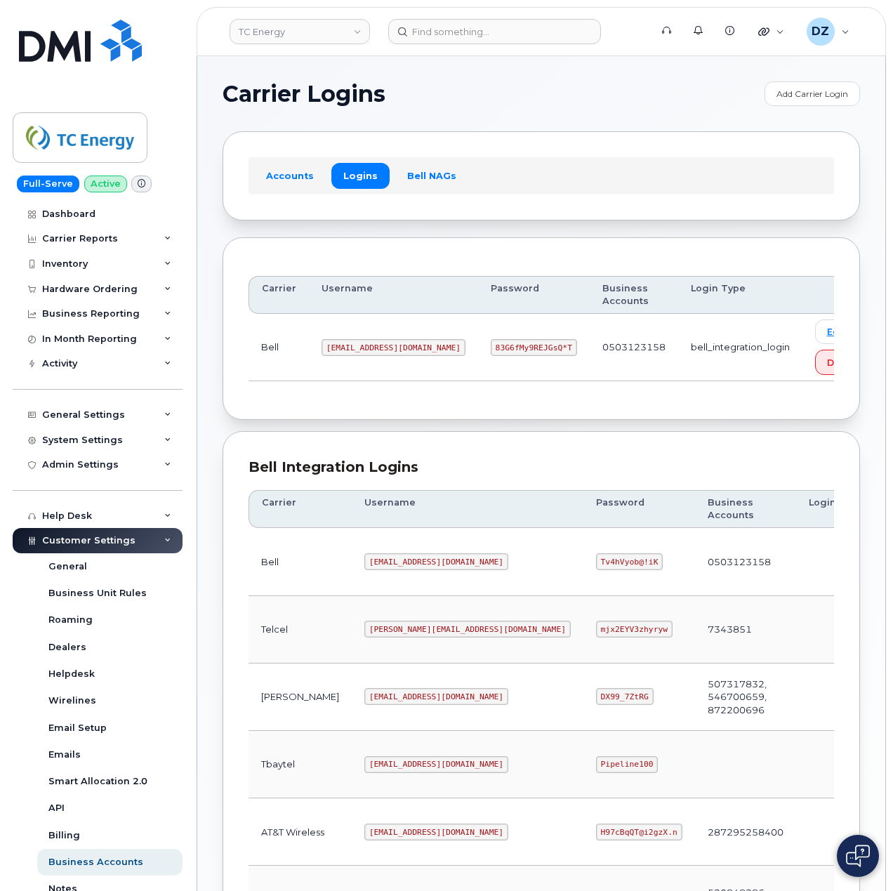
scroll to position [379, 0]
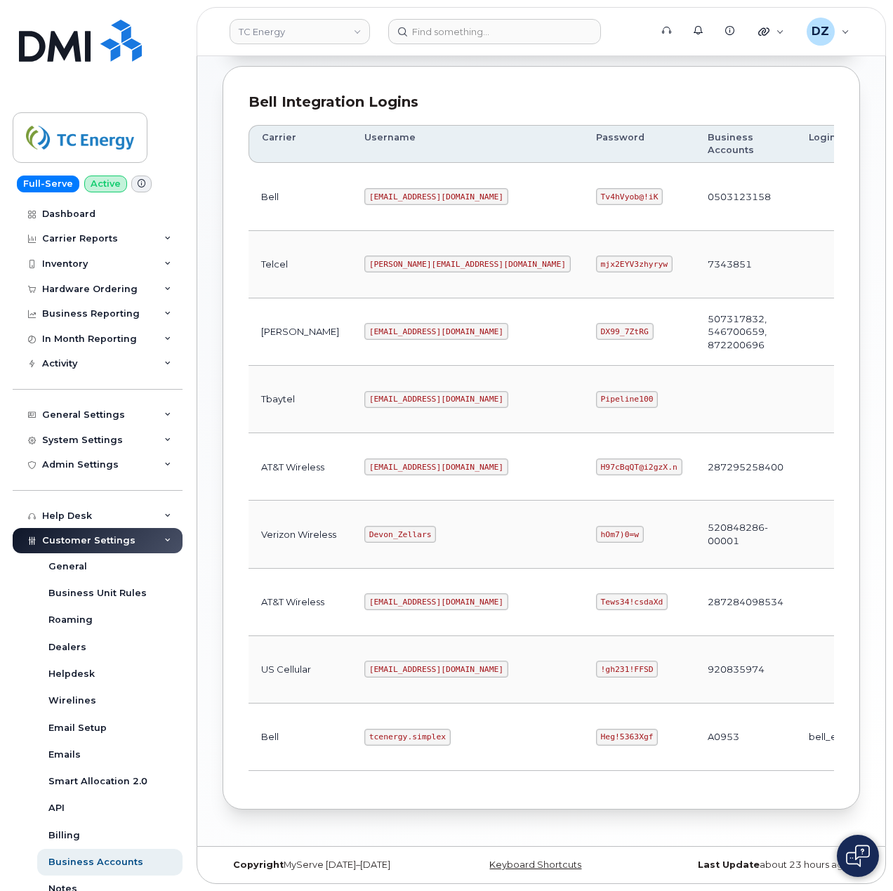
click at [364, 458] on code "tcenergy@myserve.ca" at bounding box center [436, 466] width 144 height 17
click at [410, 458] on code "tcenergy@myserve.ca" at bounding box center [436, 466] width 144 height 17
copy code "tcenergy@myserve.ca"
click at [596, 458] on code "H97cBqQT@i2gzX.n" at bounding box center [639, 466] width 86 height 17
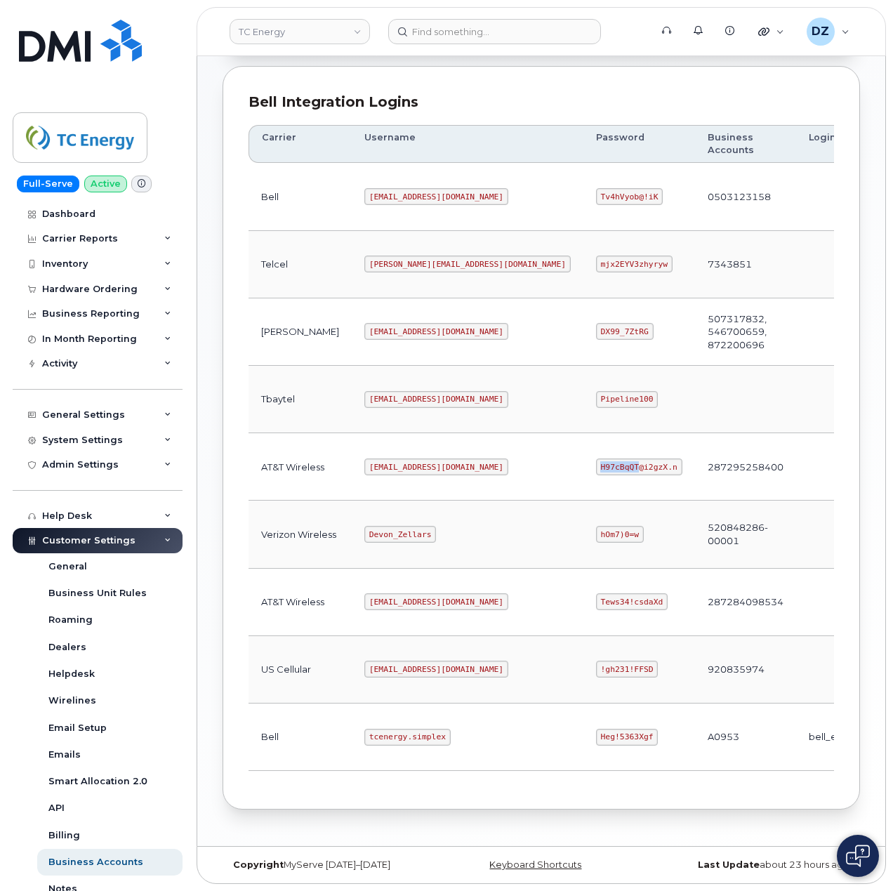
click at [596, 458] on code "H97cBqQT@i2gzX.n" at bounding box center [639, 466] width 86 height 17
click at [596, 460] on code "H97cBqQT@i2gzX.n" at bounding box center [639, 466] width 86 height 17
copy code "H97cBqQT@i2gzX.n"
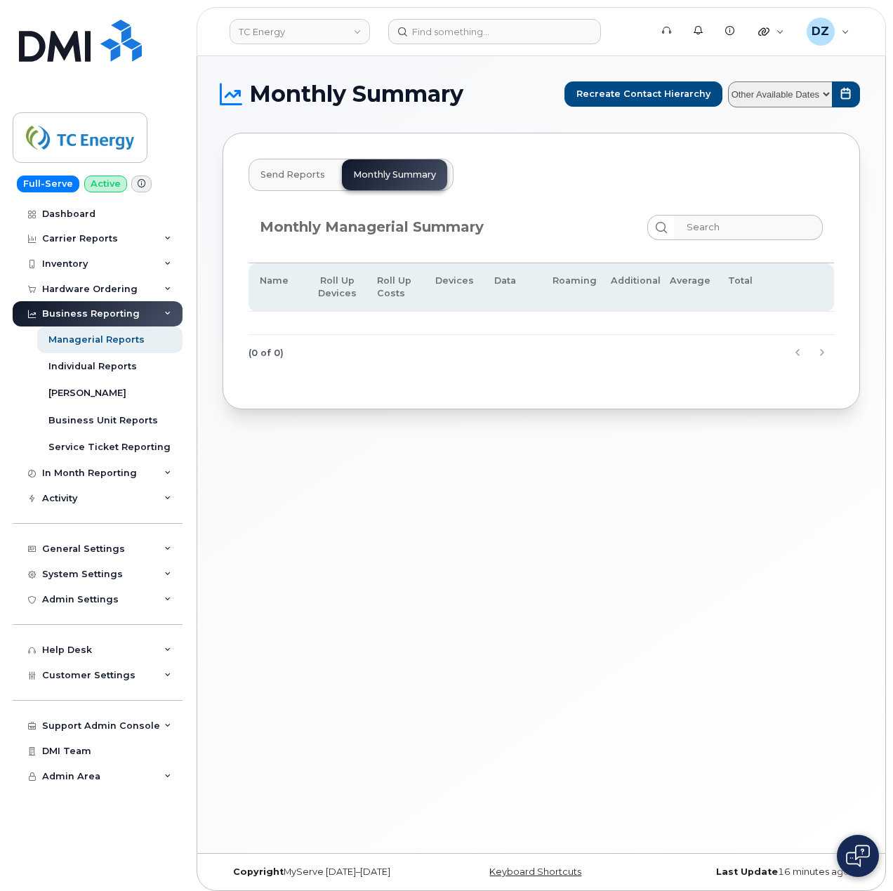
click at [762, 96] on select "Other Available Dates" at bounding box center [780, 94] width 105 height 26
click at [816, 93] on select "Other Available Dates" at bounding box center [780, 94] width 105 height 26
click at [824, 93] on select "Other Available Dates" at bounding box center [780, 94] width 105 height 26
click at [823, 91] on select "Other Available Dates" at bounding box center [780, 94] width 105 height 26
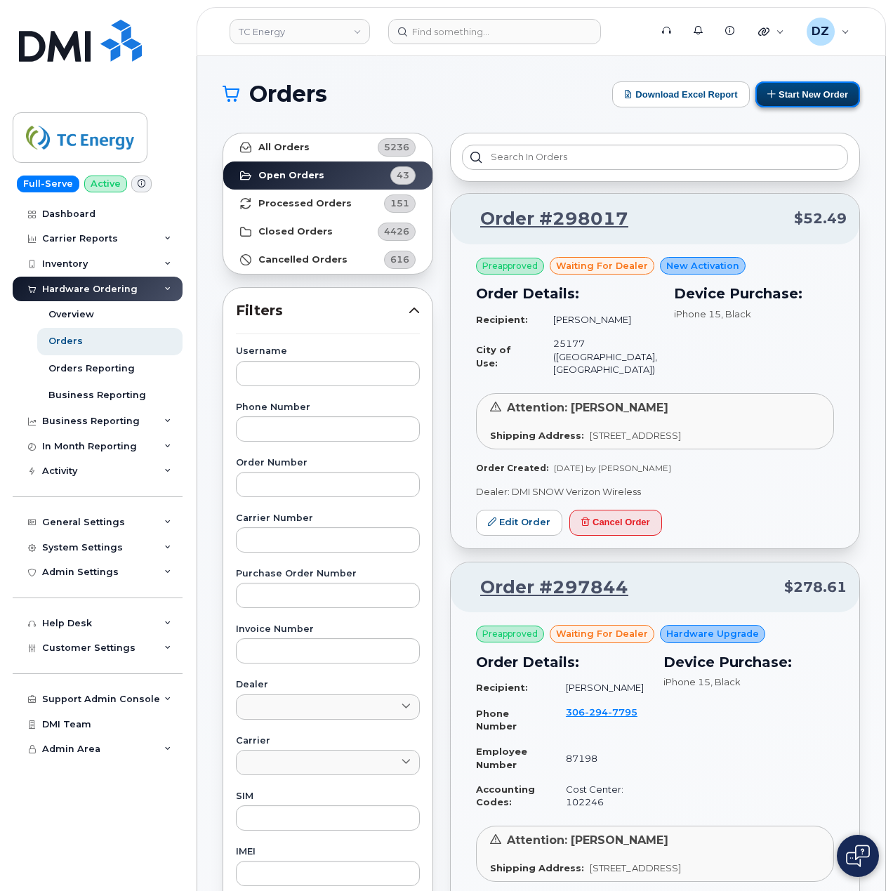
click at [820, 100] on button "Start New Order" at bounding box center [807, 94] width 105 height 26
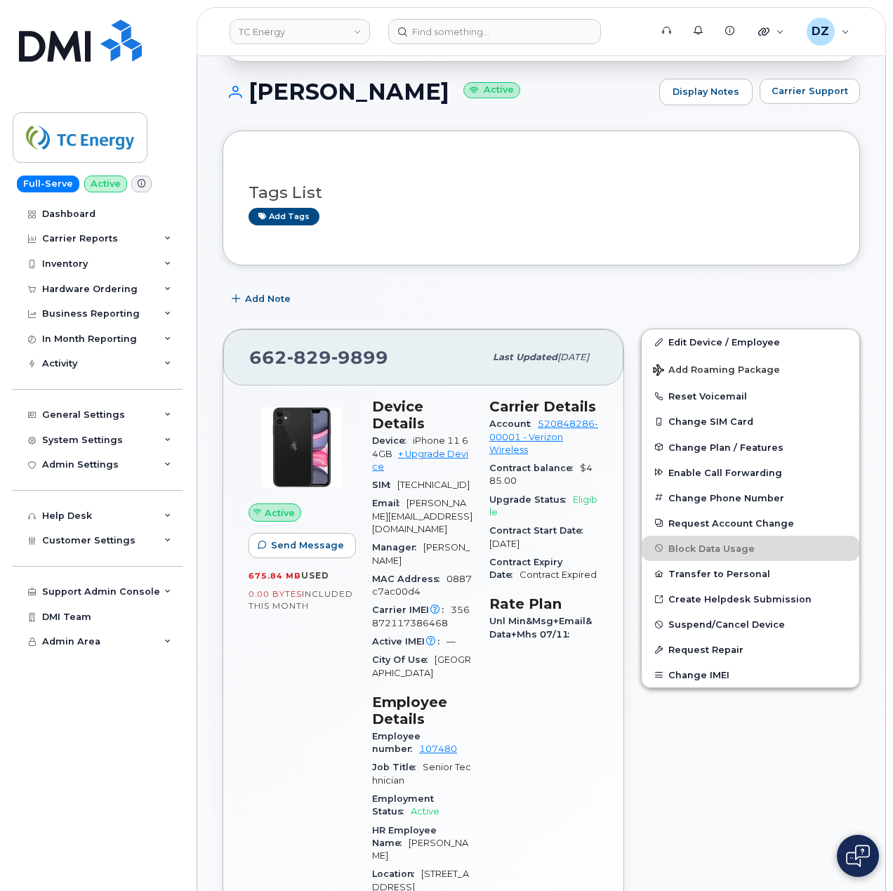
scroll to position [374, 0]
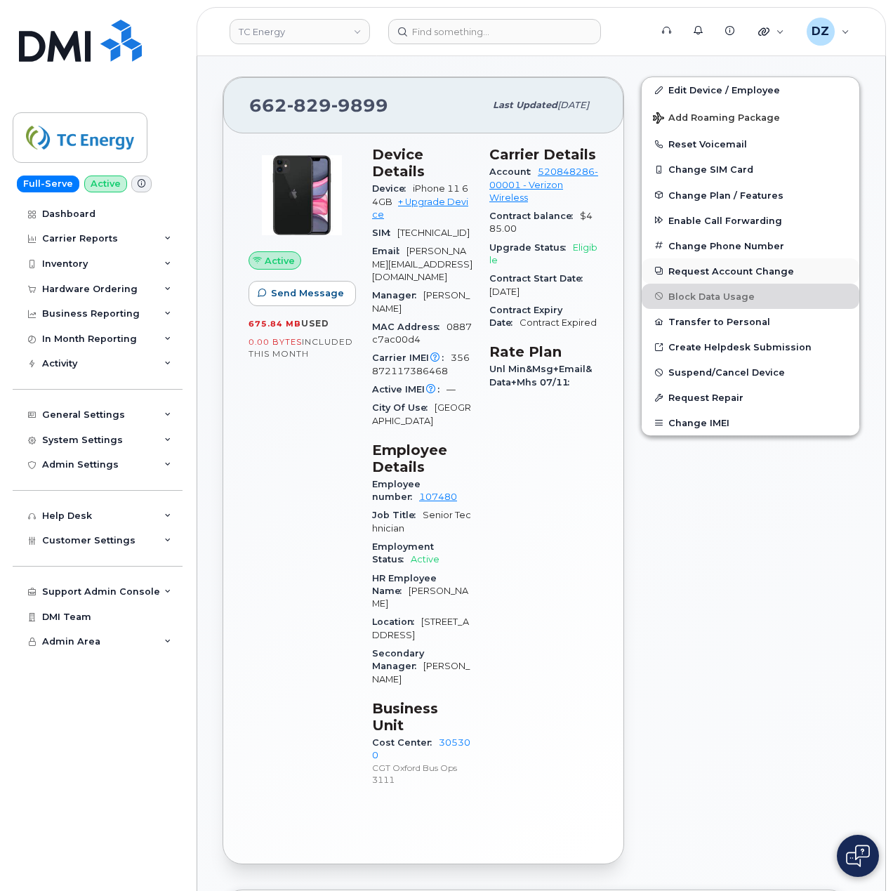
click at [758, 275] on button "Request Account Change" at bounding box center [750, 270] width 218 height 25
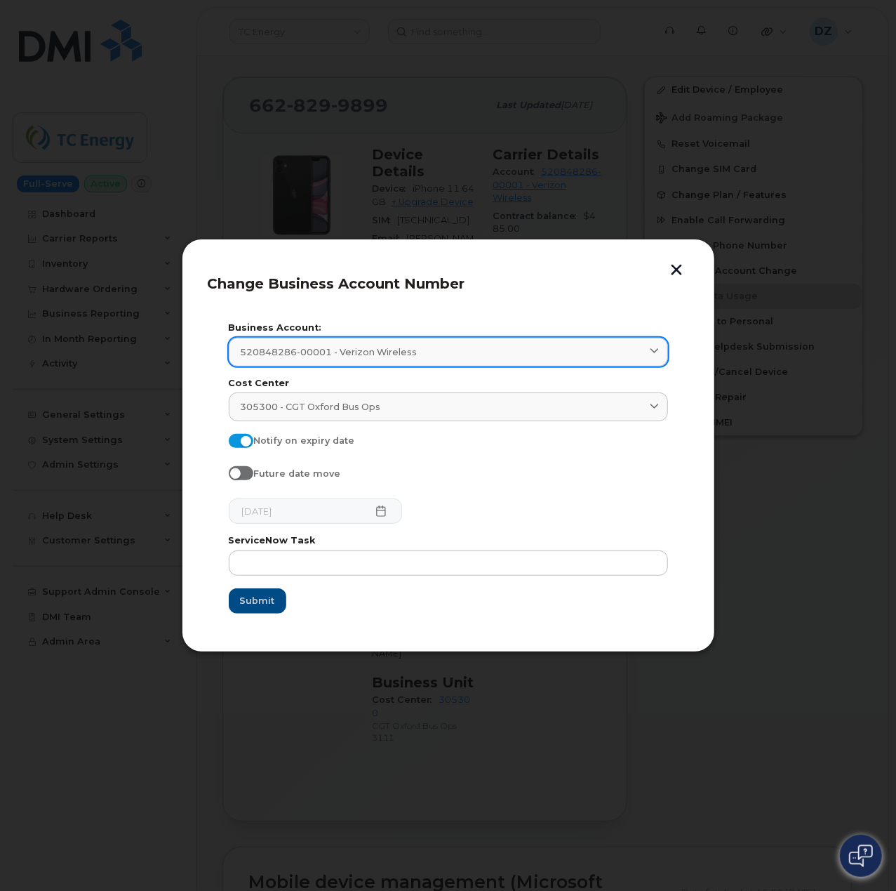
click at [463, 354] on div "520848286-00001 - Verizon Wireless" at bounding box center [448, 351] width 415 height 13
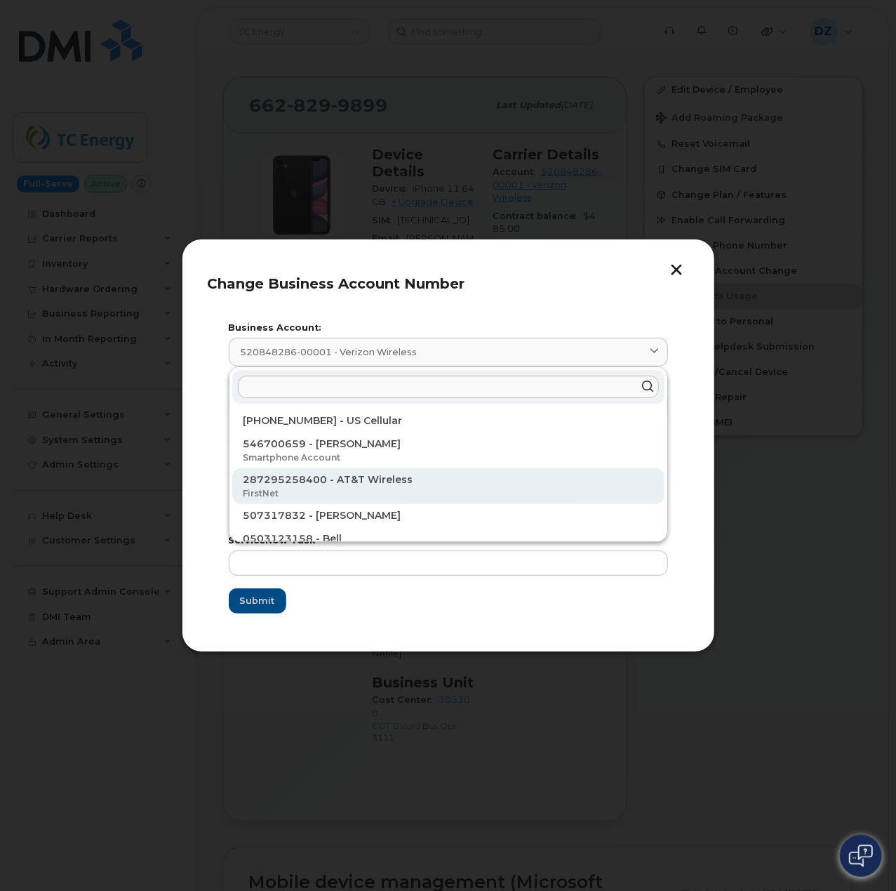
click at [383, 527] on div "287295258400 - AT&T Wireless FirstNet" at bounding box center [448, 538] width 432 height 23
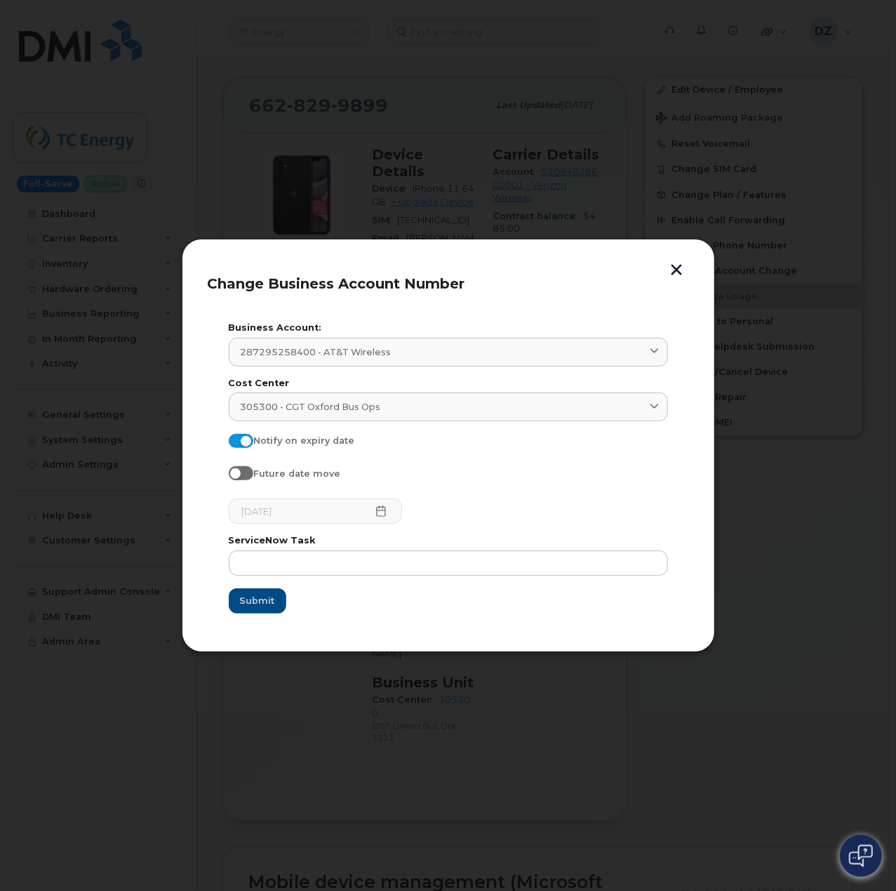
click at [244, 441] on span at bounding box center [241, 441] width 25 height 14
click at [240, 441] on input "Notify on expiry date" at bounding box center [234, 439] width 11 height 11
checkbox input "false"
click at [355, 562] on input "text" at bounding box center [448, 562] width 439 height 25
paste input "SCTASK0683583"
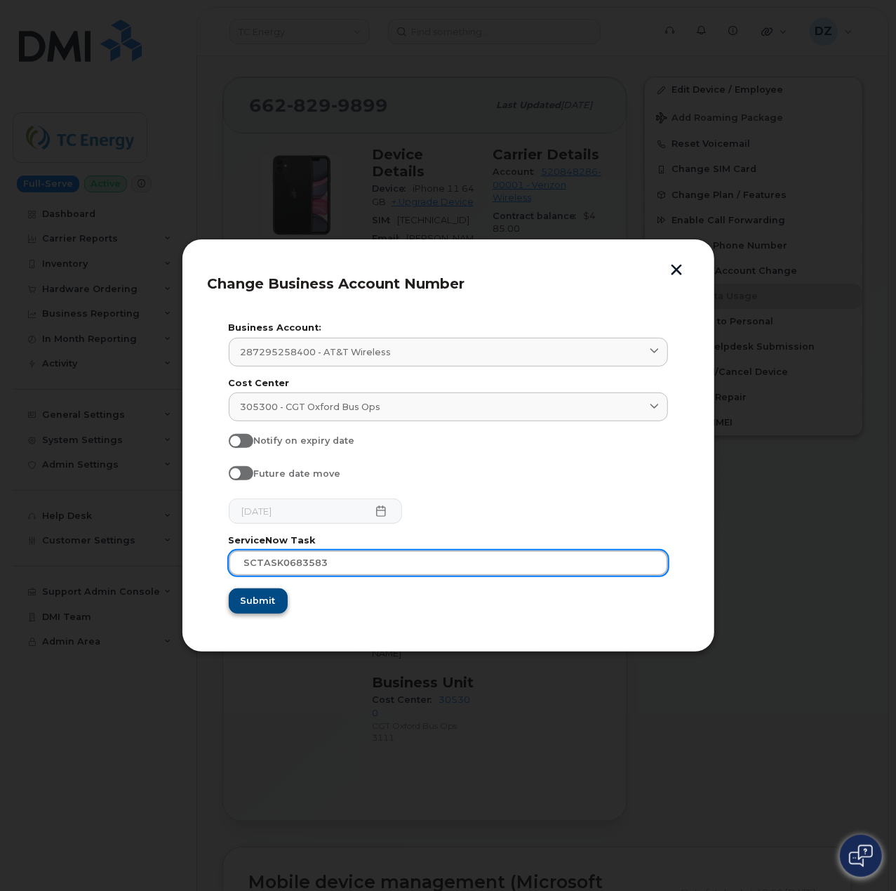
type input "SCTASK0683583"
click at [258, 604] on span "Submit" at bounding box center [257, 600] width 35 height 13
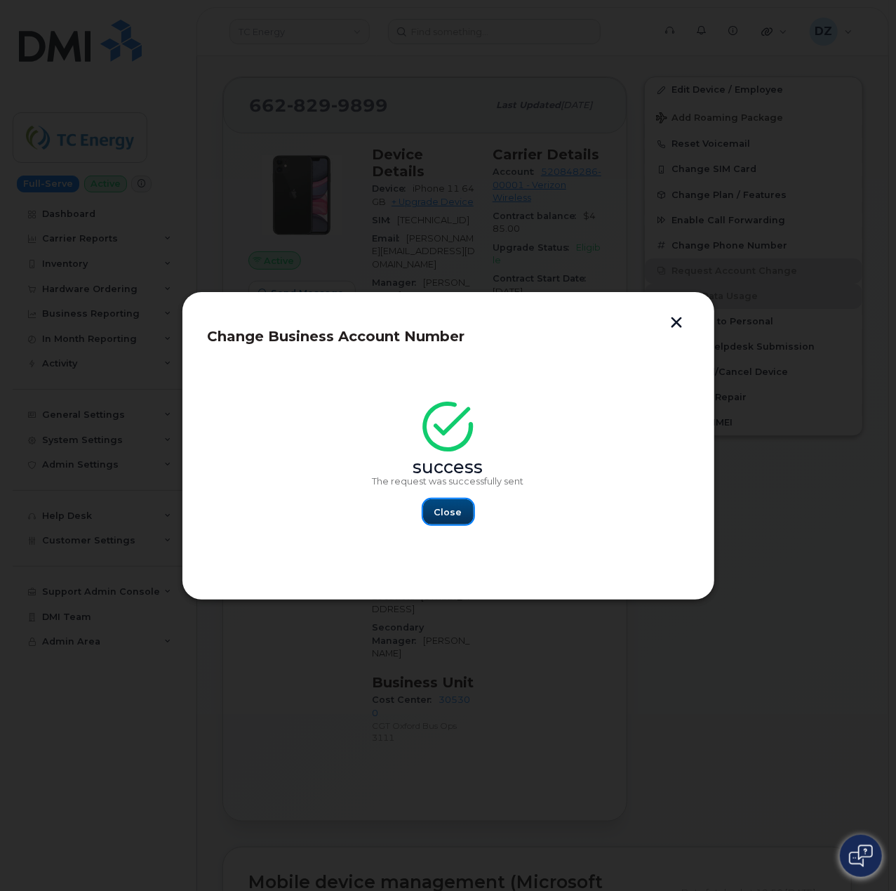
click at [458, 517] on span "Close" at bounding box center [448, 511] width 28 height 13
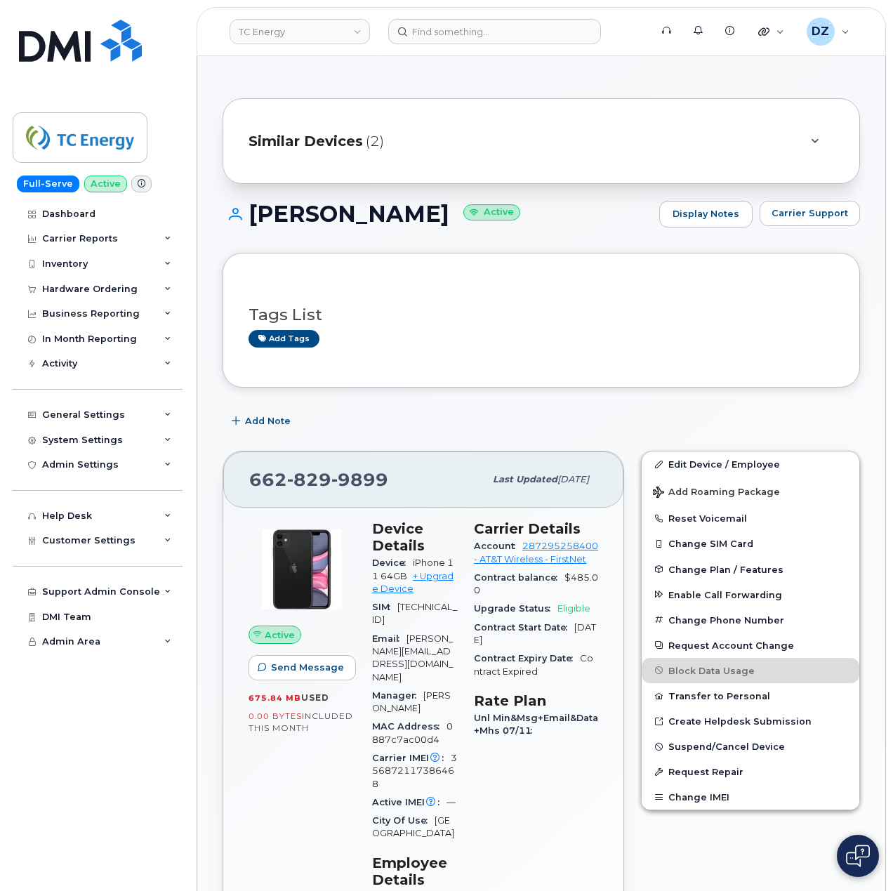
click at [331, 477] on span "829" at bounding box center [359, 479] width 57 height 21
copy span "662 829 9899"
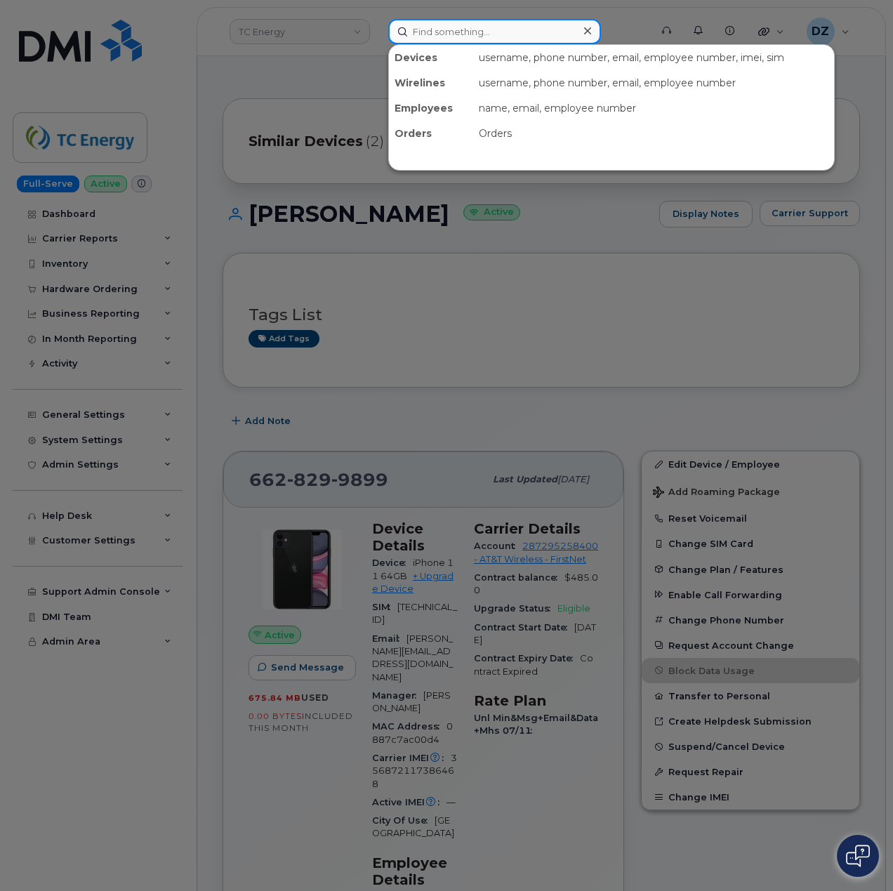
click at [461, 25] on input at bounding box center [494, 31] width 213 height 25
paste input "6627012360"
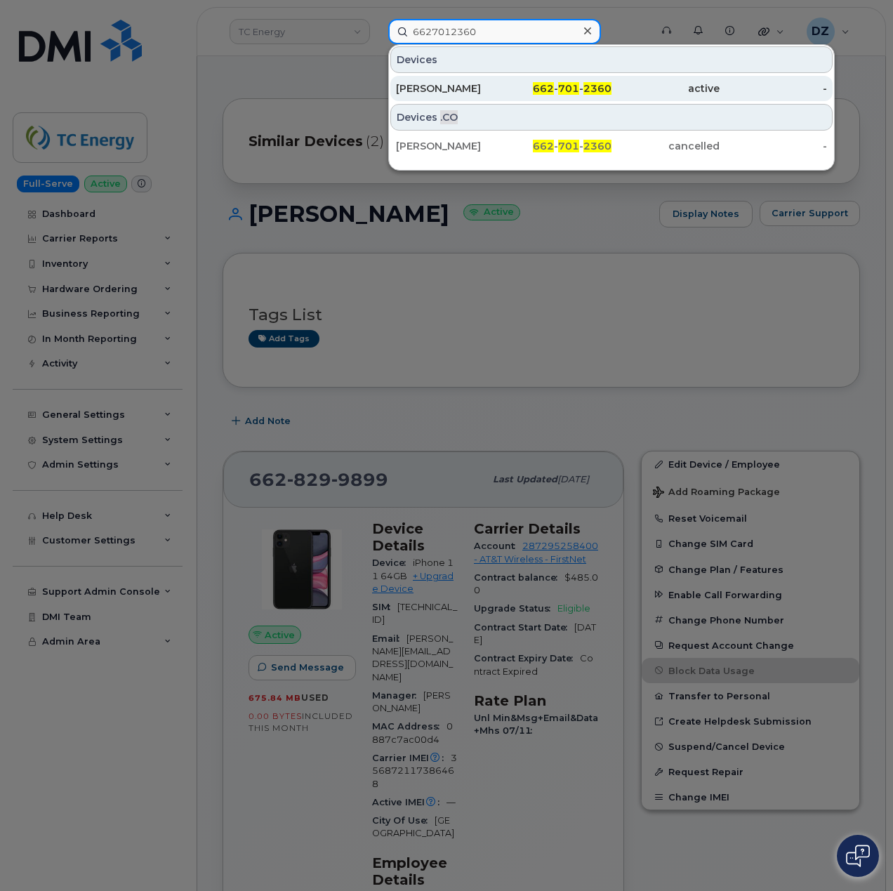
type input "6627012360"
click at [538, 85] on span "662" at bounding box center [543, 88] width 21 height 13
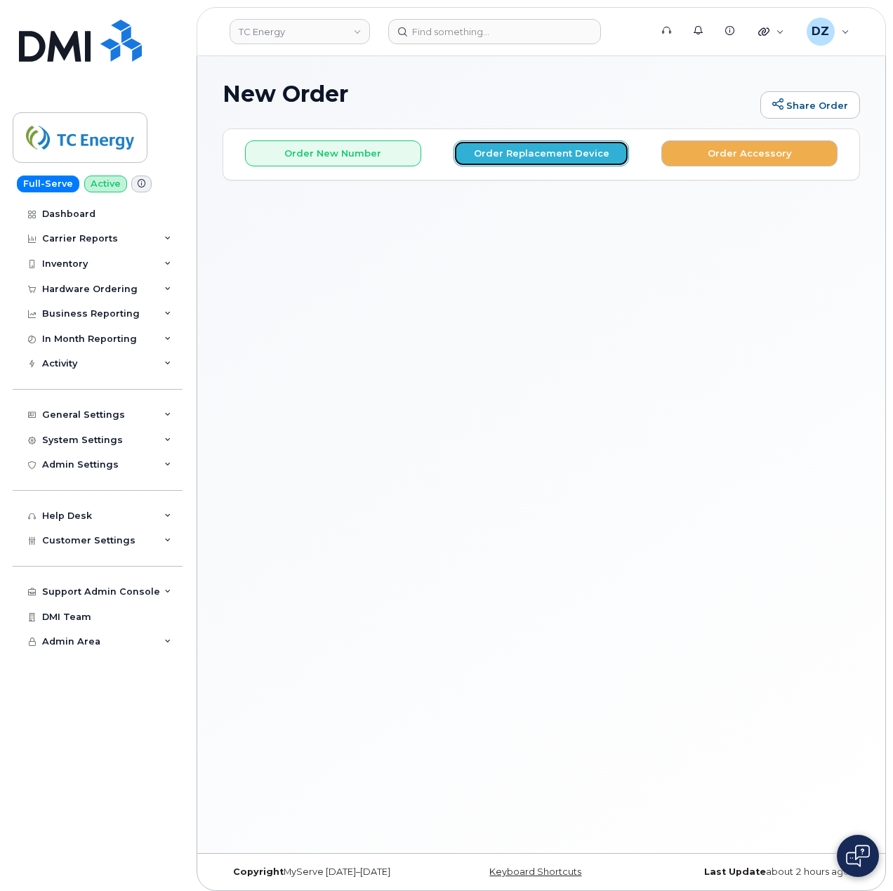
click at [574, 159] on button "Order Replacement Device" at bounding box center [541, 153] width 176 height 26
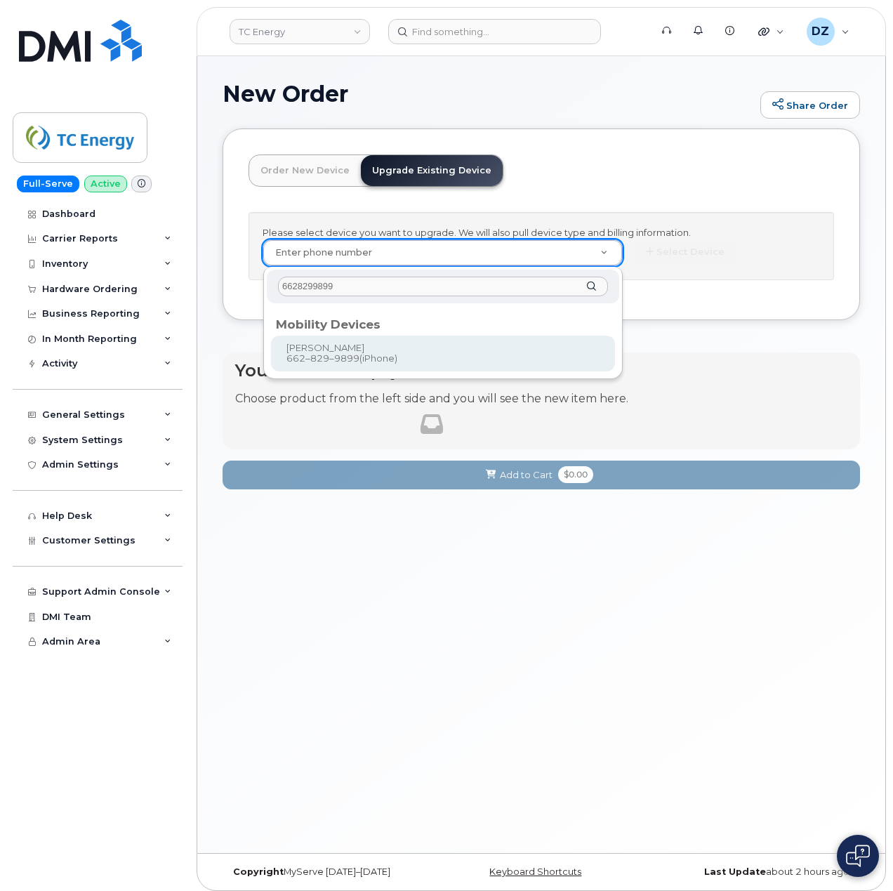
type input "6628299899"
type input "561227"
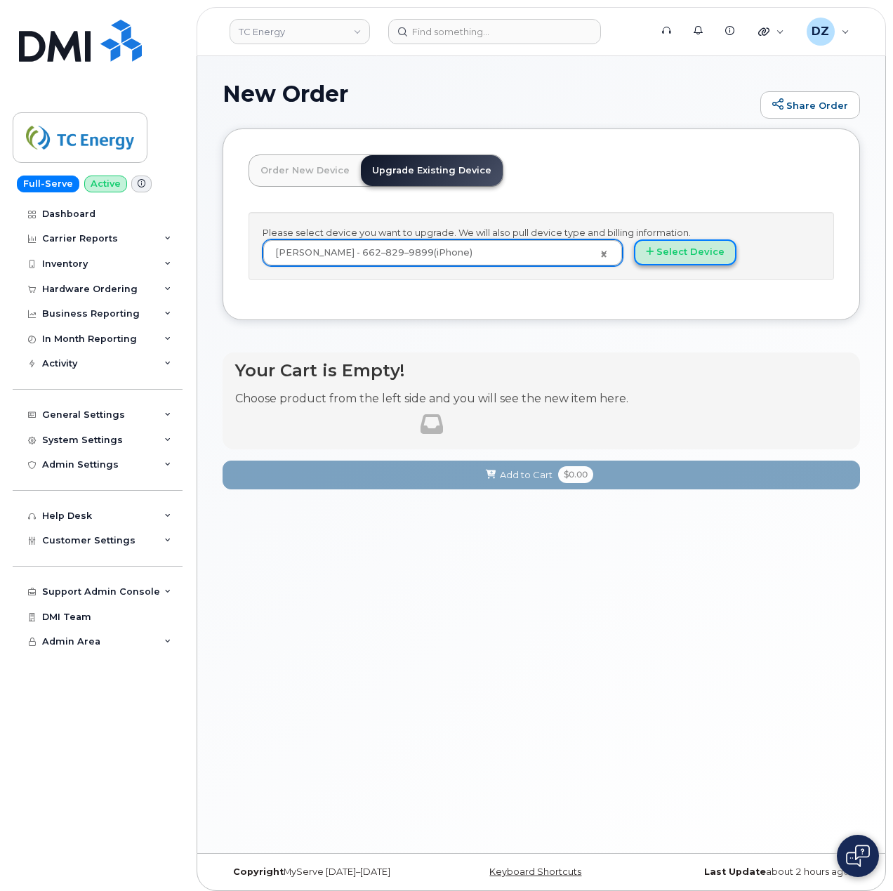
click at [688, 244] on button "Select Device" at bounding box center [685, 252] width 102 height 26
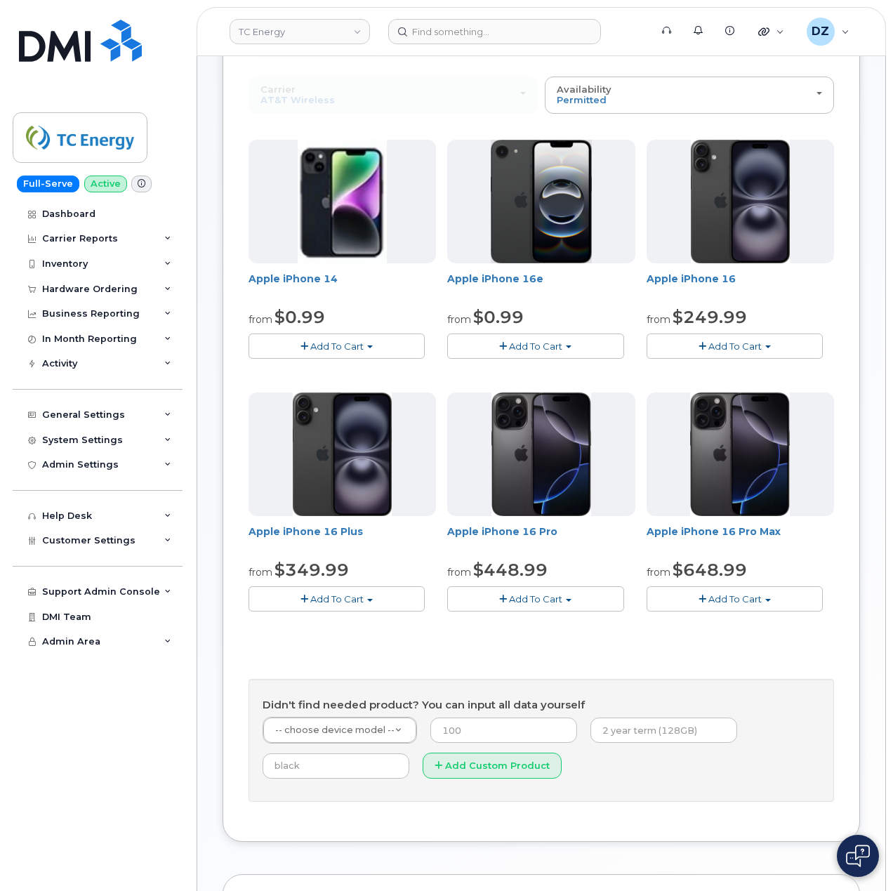
scroll to position [281, 0]
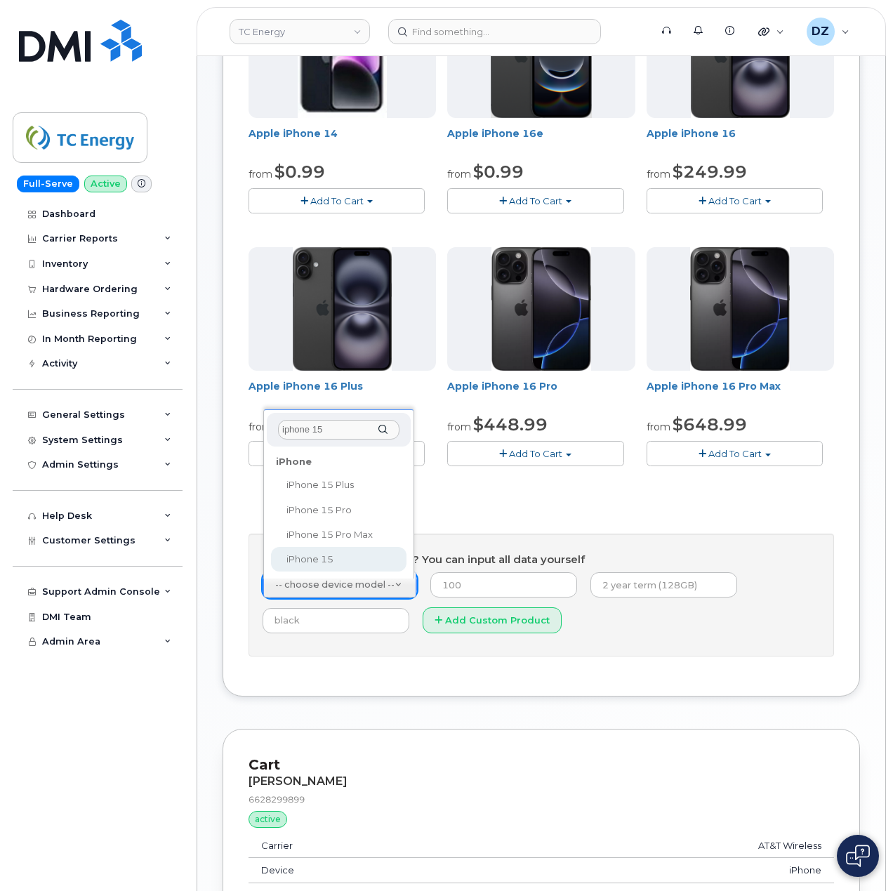
type input "iphone 15"
select select "3031"
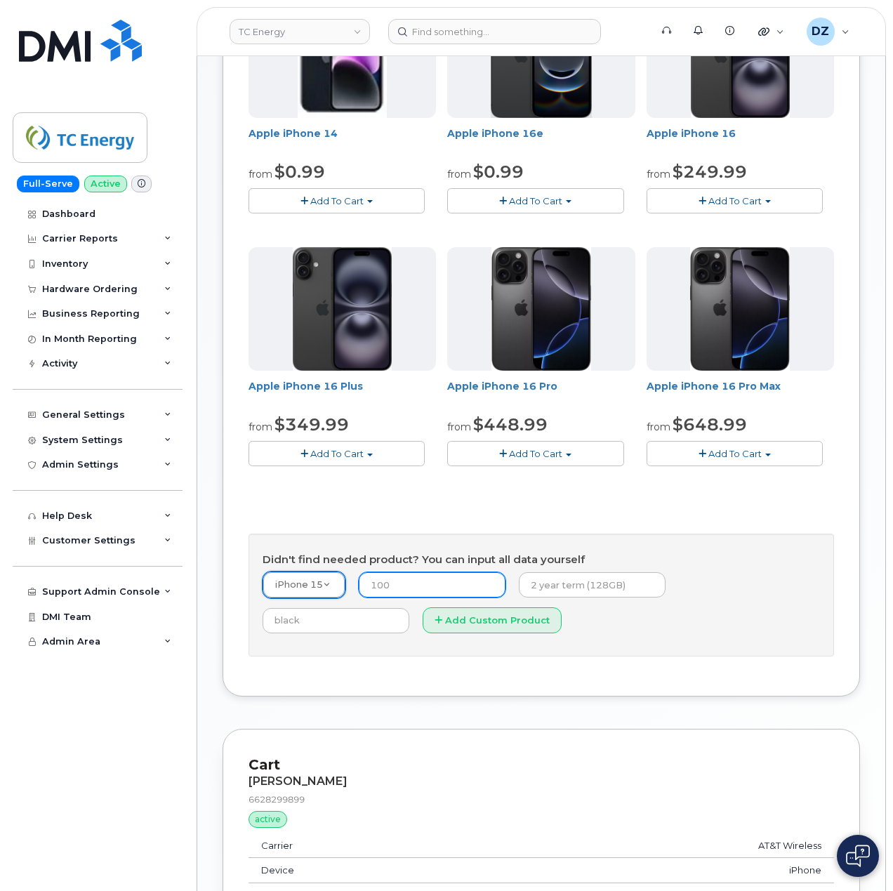
click at [424, 588] on input "number" at bounding box center [432, 584] width 147 height 25
type input "14.99"
click at [570, 601] on form "iPhone 15 -- choose device model -- Aircard Huawei E303c Aircard Huawei E5220 M…" at bounding box center [540, 606] width 557 height 71
click at [574, 593] on input "text" at bounding box center [592, 584] width 147 height 25
click at [621, 587] on input "2 year term, 128GB" at bounding box center [592, 584] width 147 height 25
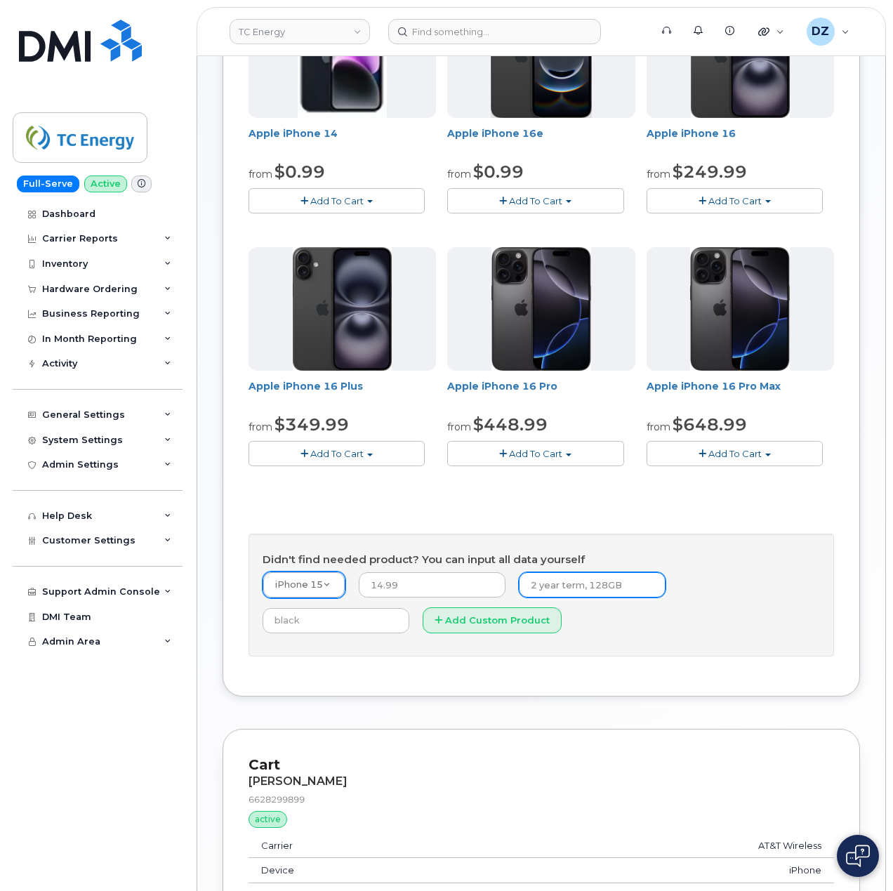
paste input "SCTASK0683583"
type input "2 year term, 128GB SCTASK0683583"
click at [585, 624] on form "iPhone 15 -- choose device model -- Aircard Huawei E303c Aircard Huawei E5220 M…" at bounding box center [540, 606] width 557 height 71
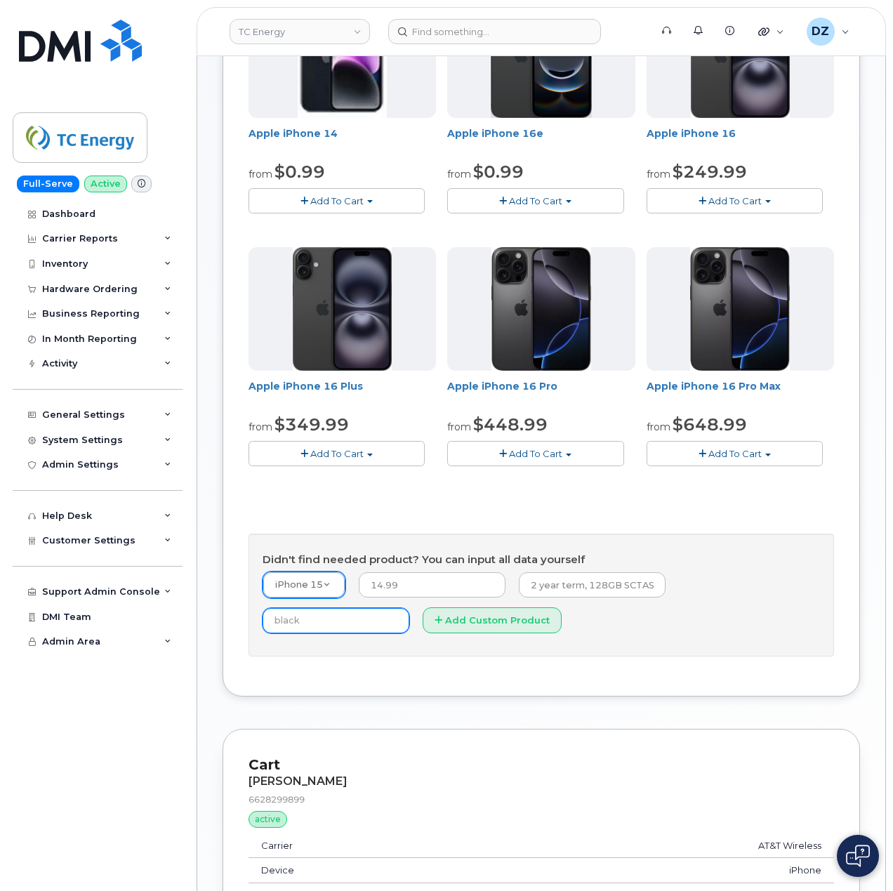
click at [409, 608] on input "text" at bounding box center [335, 620] width 147 height 25
type input "Black"
click at [423, 625] on button "Add Custom Product" at bounding box center [492, 620] width 139 height 26
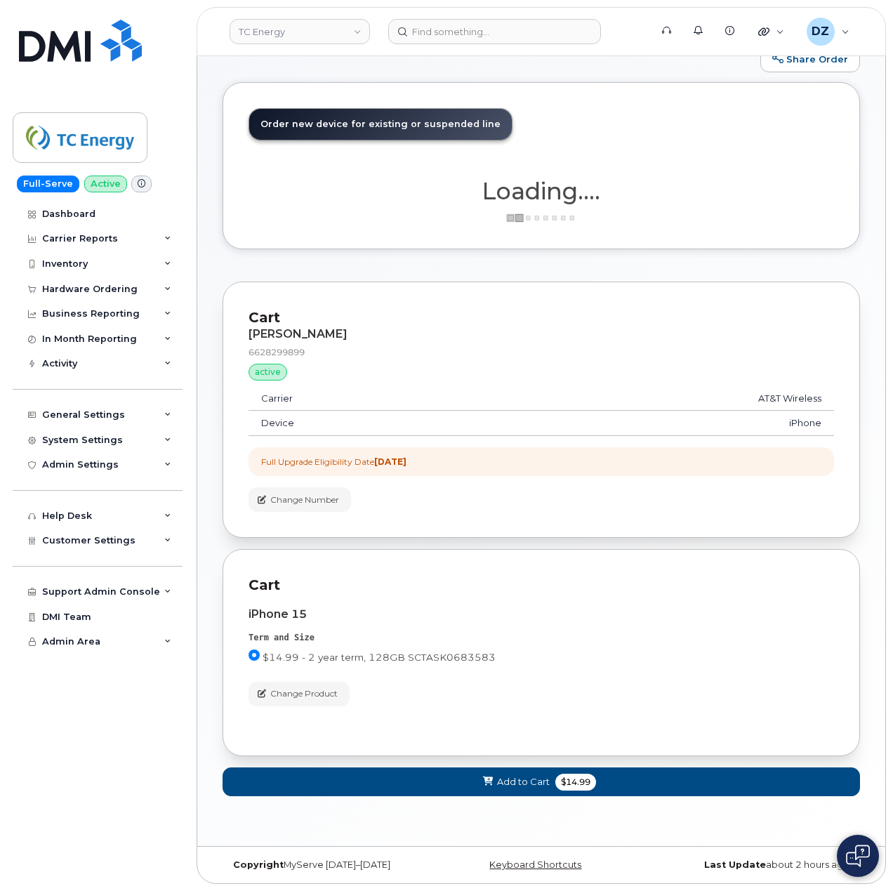
scroll to position [49, 0]
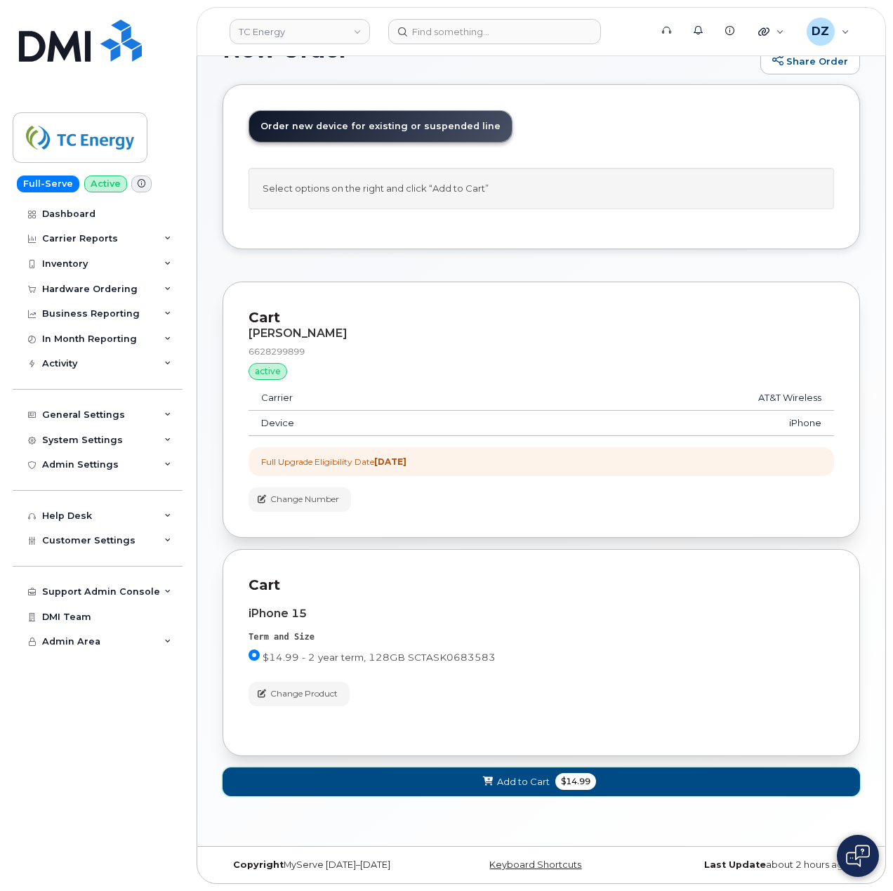
click at [535, 778] on span "Add to Cart" at bounding box center [523, 781] width 53 height 13
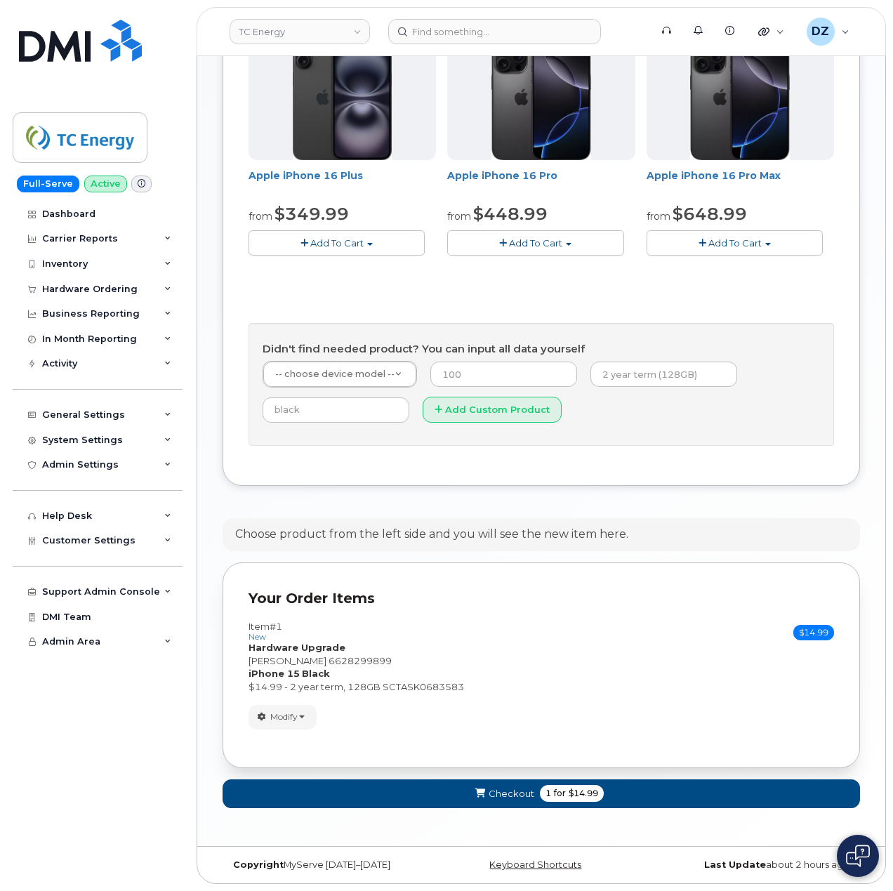
scroll to position [497, 0]
click at [557, 790] on span "for" at bounding box center [560, 793] width 18 height 13
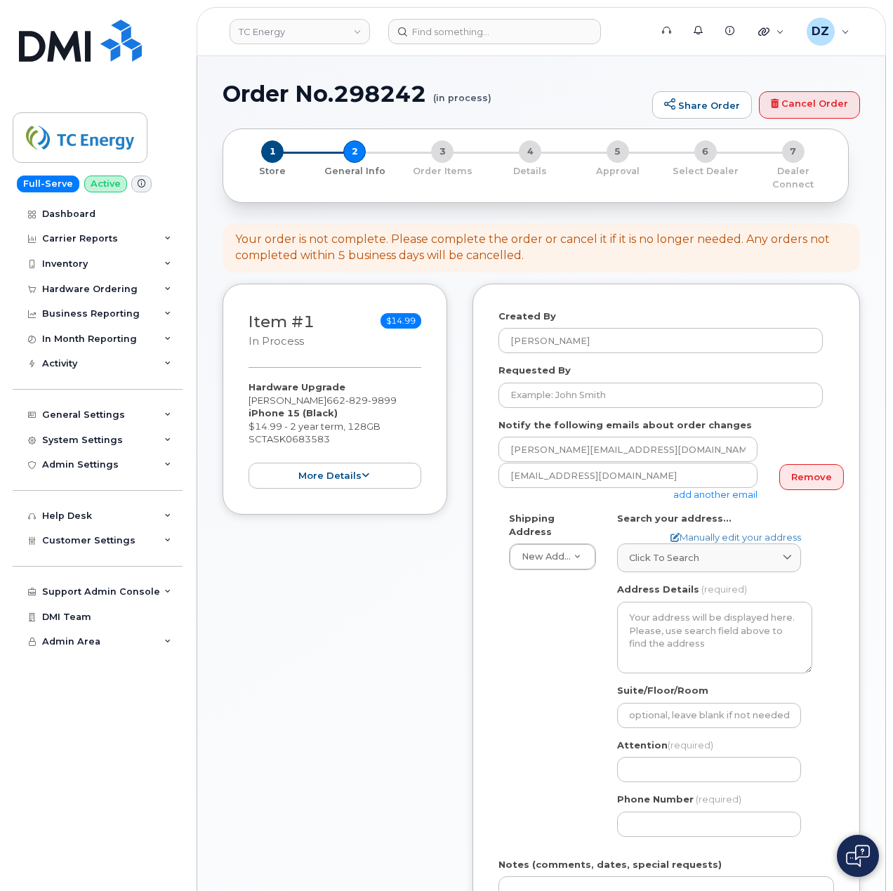
select select
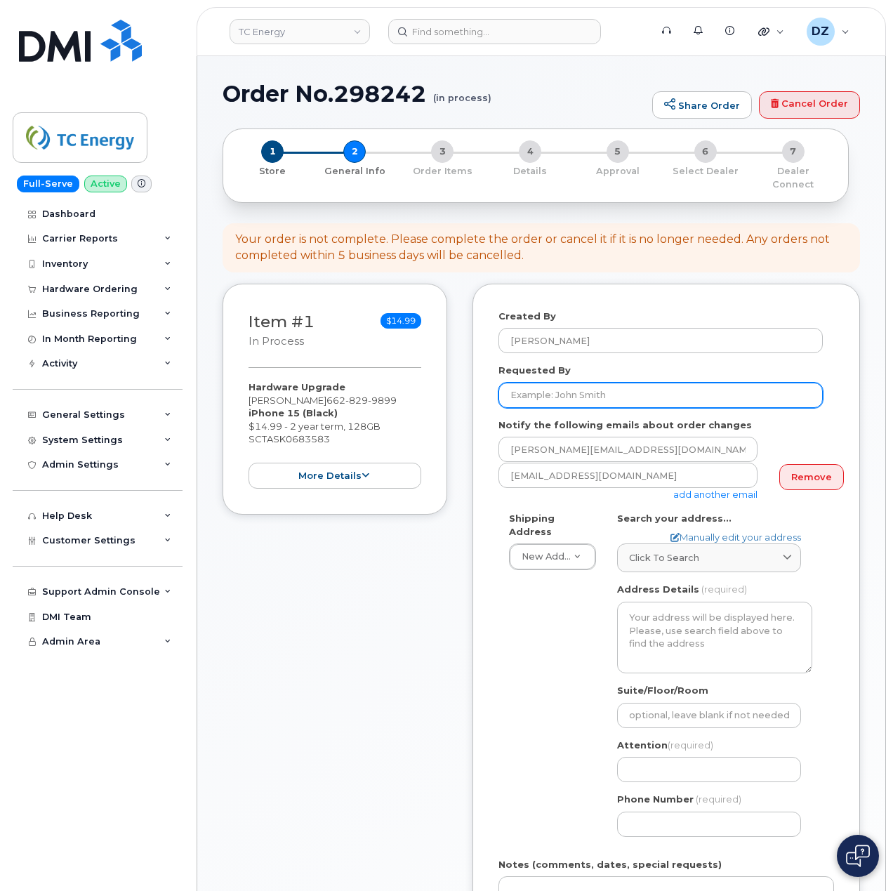
click at [576, 394] on input "Requested By" at bounding box center [660, 395] width 324 height 25
paste input "SCTASK0683583"
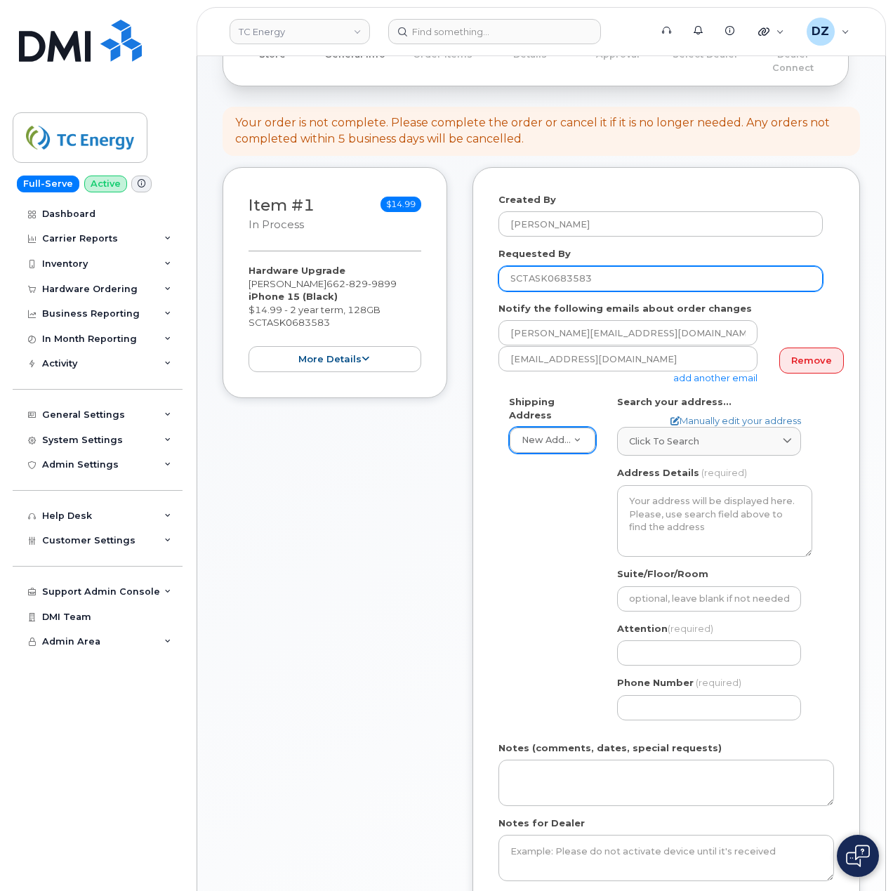
scroll to position [281, 0]
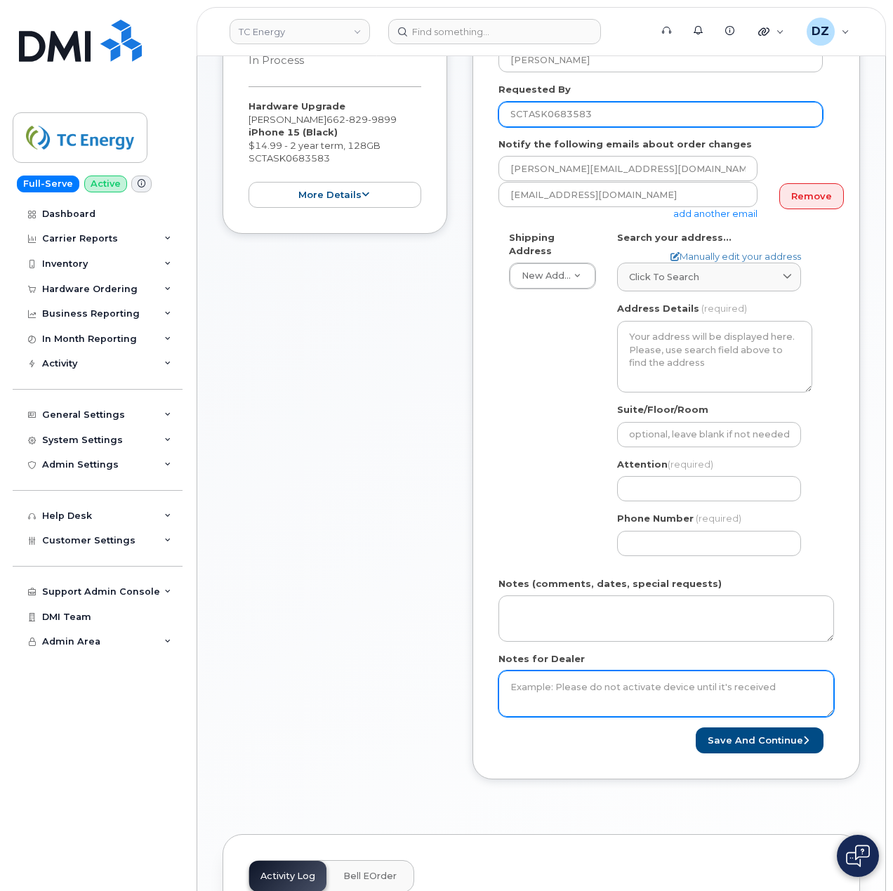
type input "SCTASK0683583"
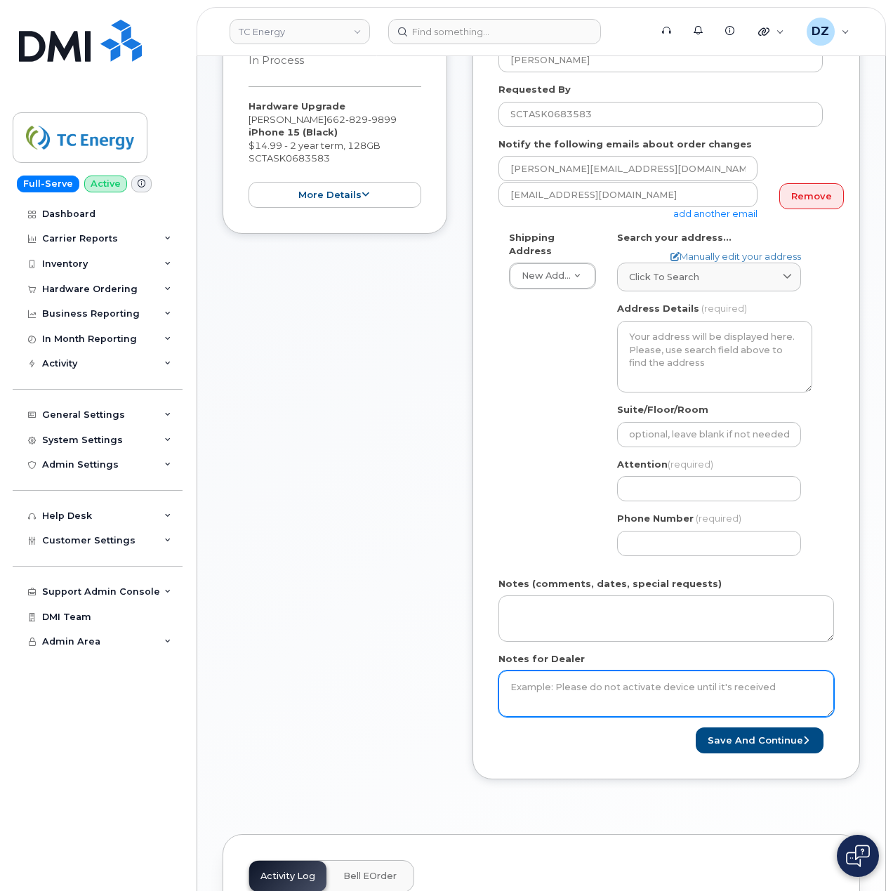
click at [554, 682] on textarea "Notes for Dealer" at bounding box center [665, 693] width 335 height 46
paste textarea "SCTASK0683583"
type textarea "SCTASK0683583"
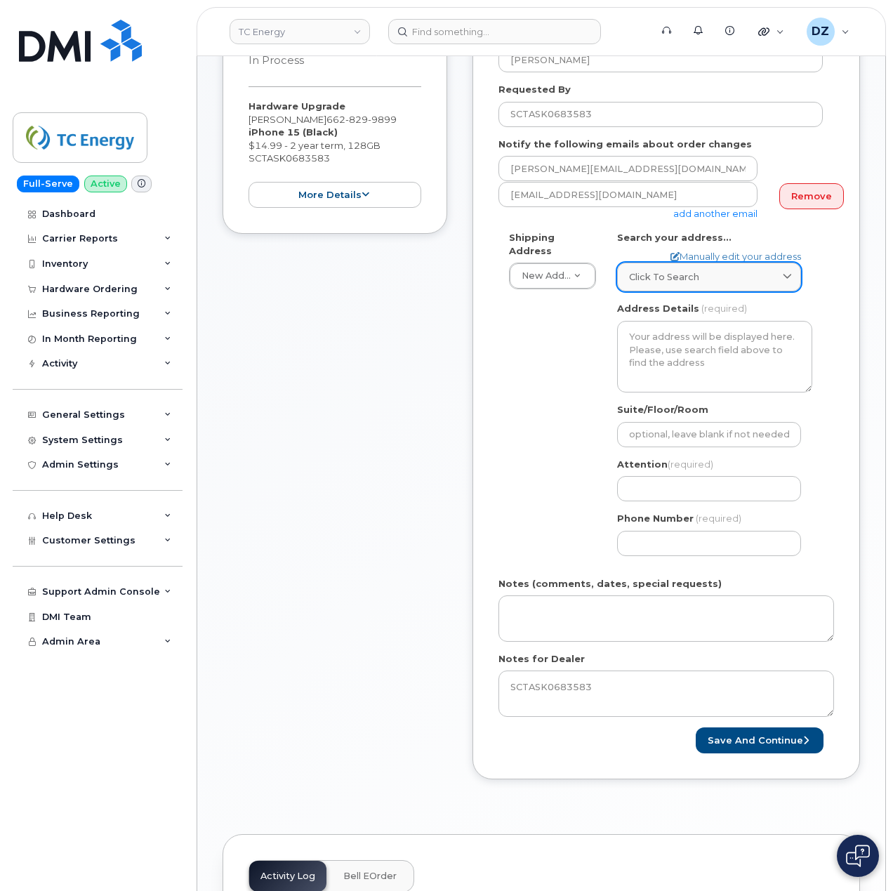
click at [721, 270] on div "Click to search" at bounding box center [709, 276] width 160 height 13
paste input "[STREET_ADDRESS]"
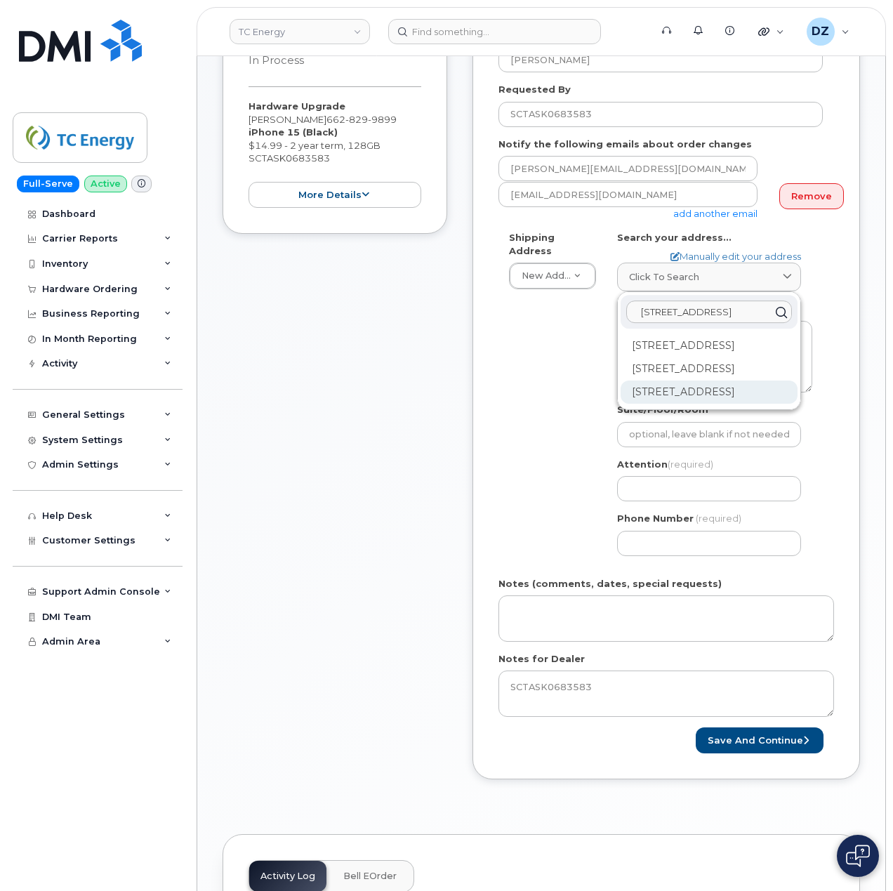
type input "[STREET_ADDRESS]"
click at [752, 404] on div "[STREET_ADDRESS]" at bounding box center [708, 391] width 177 height 23
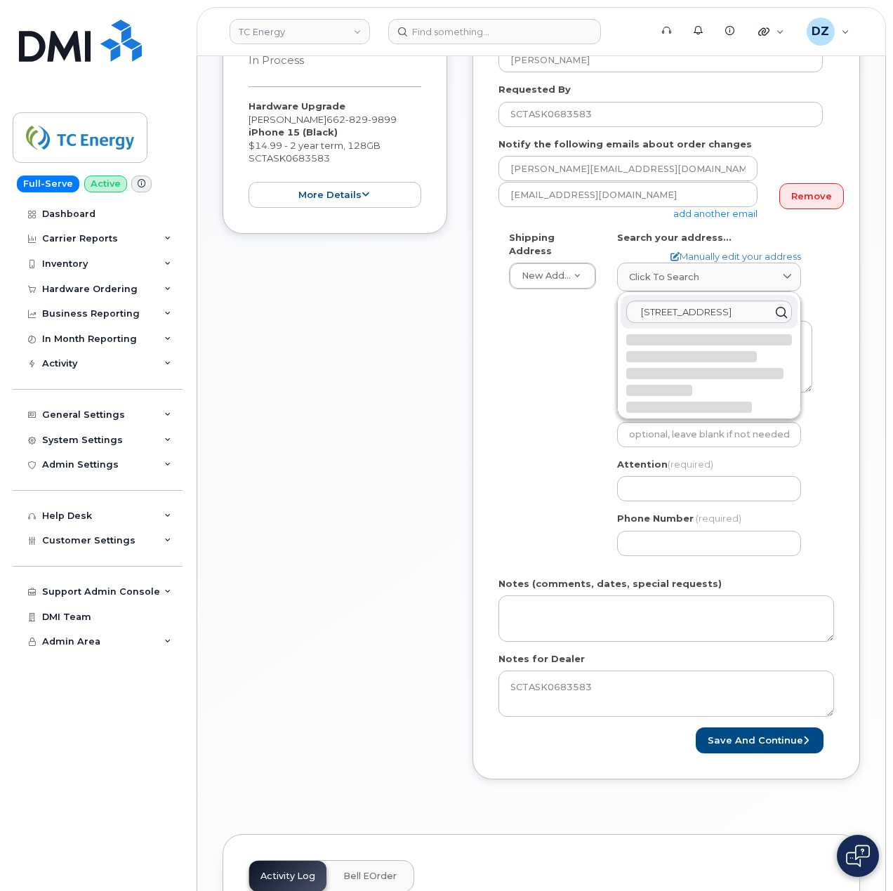
select select
type textarea "[STREET_ADDRESS]"
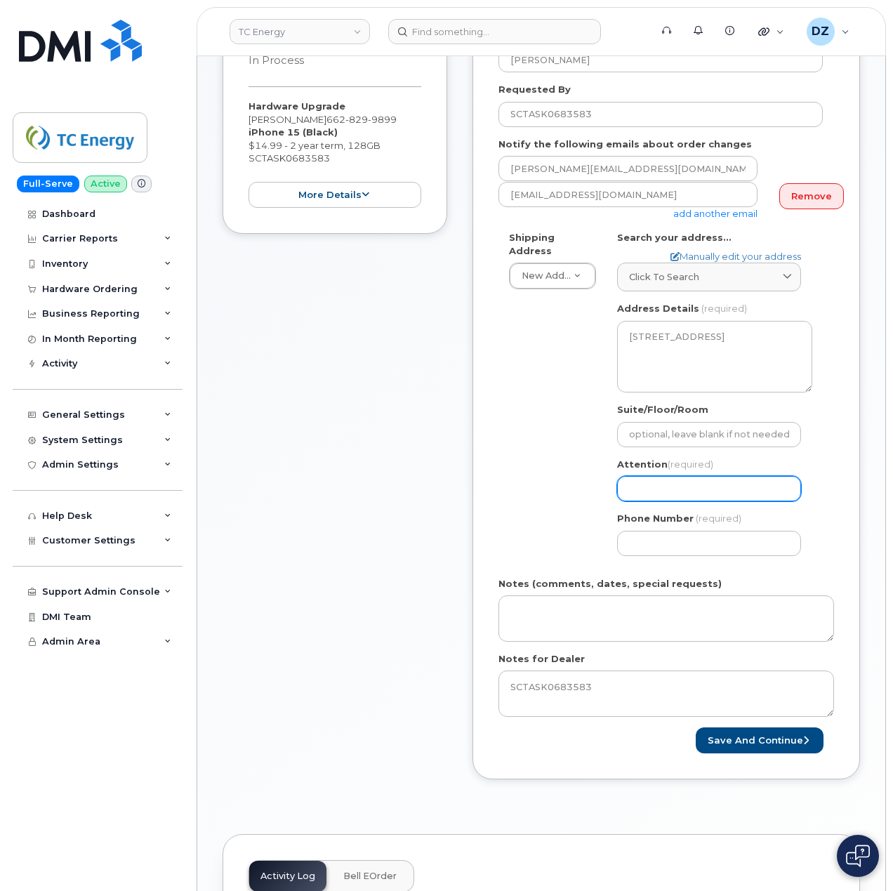
click at [674, 479] on input "Attention (required)" at bounding box center [709, 488] width 184 height 25
paste input "[PERSON_NAME]"
select select
type input "[PERSON_NAME]"
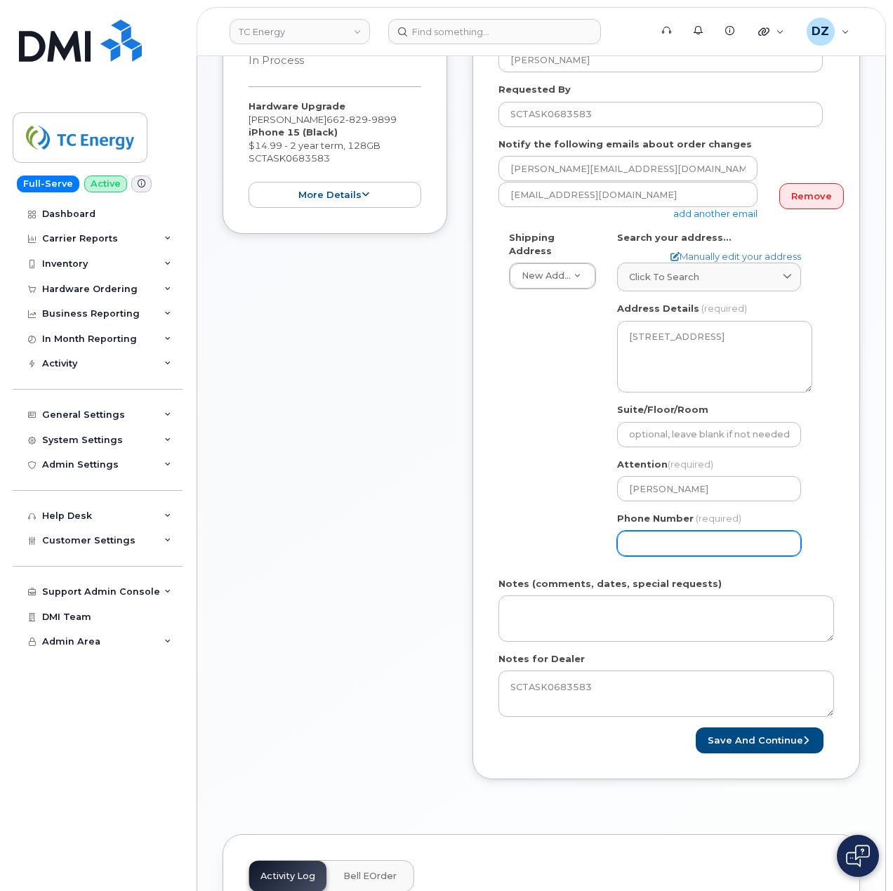
click at [641, 534] on input "Phone Number" at bounding box center [709, 543] width 184 height 25
type input "5133541153"
select select
type input "5133541153"
drag, startPoint x: 507, startPoint y: 503, endPoint x: 510, endPoint y: 494, distance: 8.9
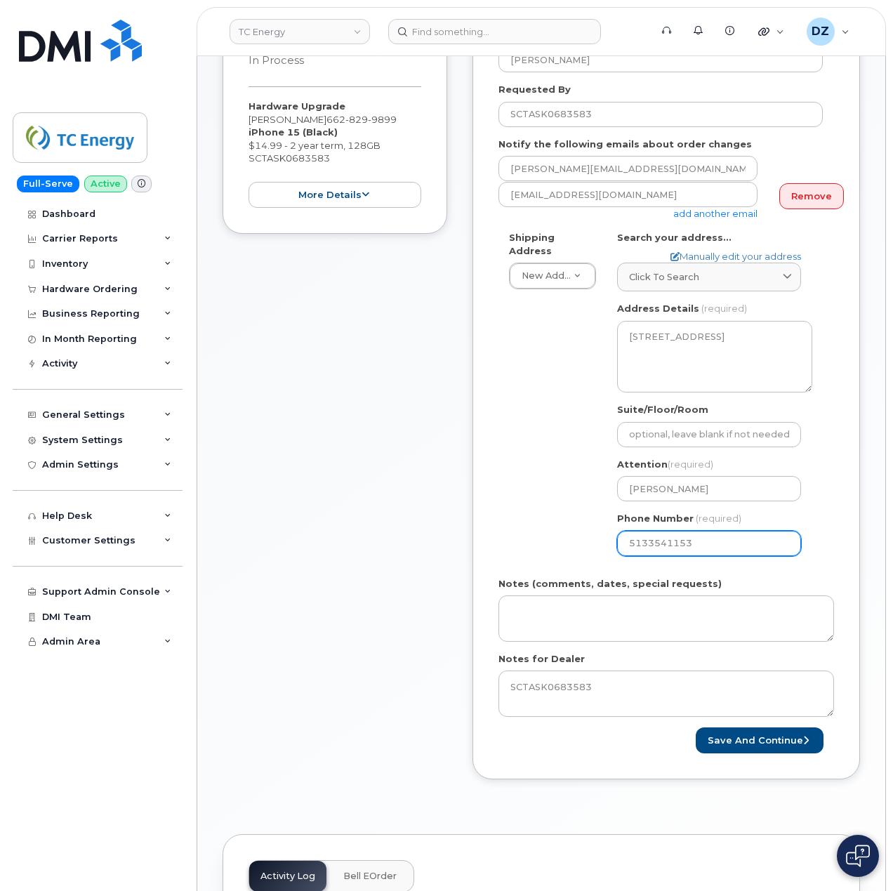
click at [509, 500] on div "Shipping Address New Address New Address [STREET_ADDRESS][GEOGRAPHIC_DATA] [STR…" at bounding box center [660, 398] width 324 height 335
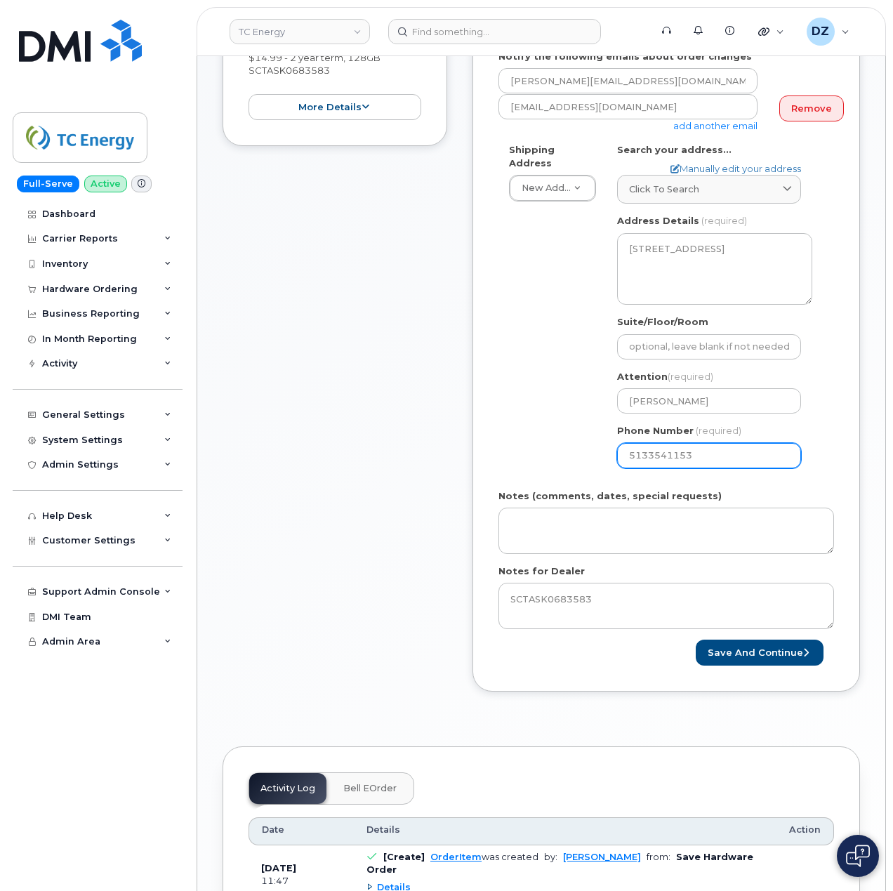
scroll to position [374, 0]
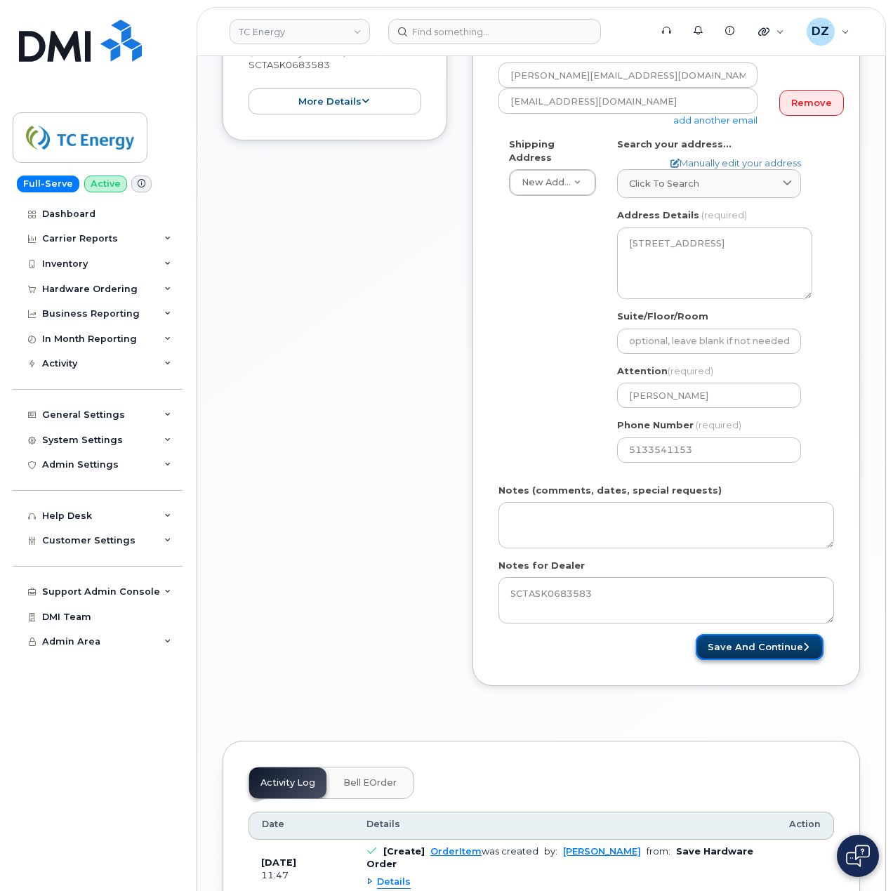
click at [765, 634] on button "Save and Continue" at bounding box center [760, 647] width 128 height 26
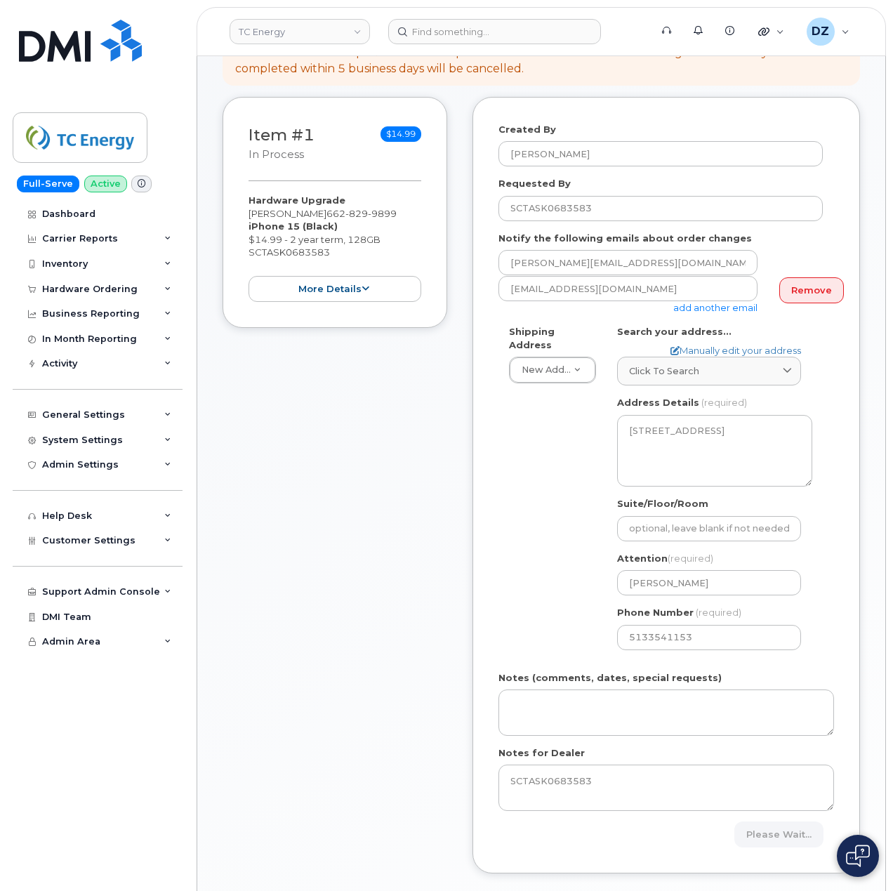
scroll to position [281, 0]
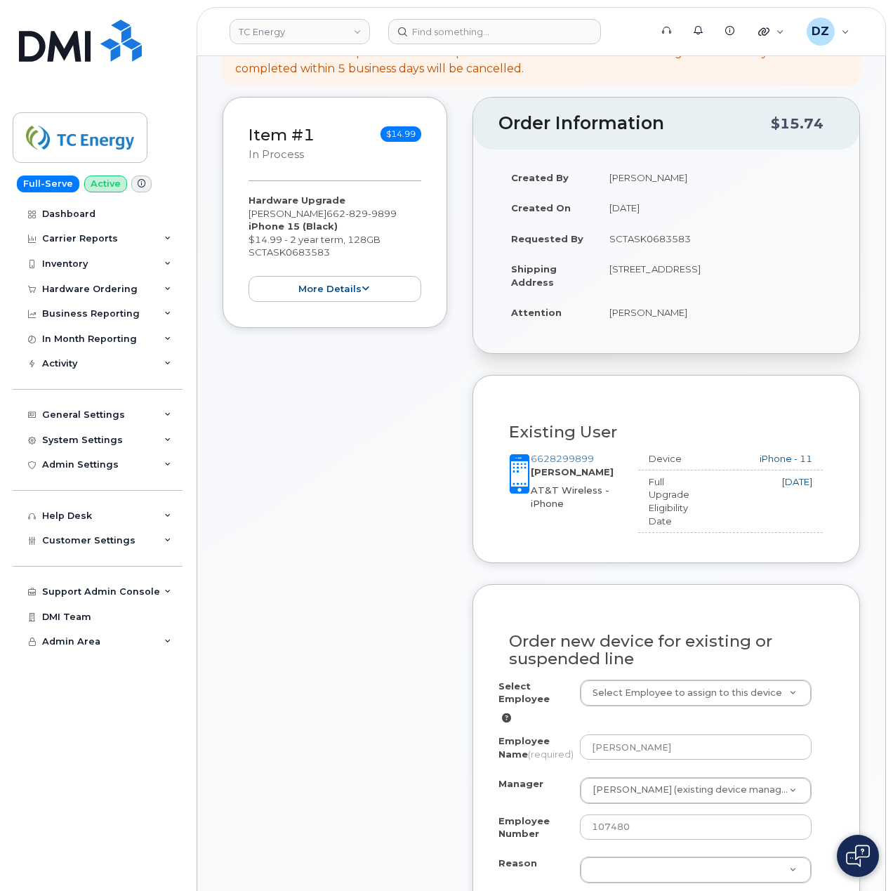
scroll to position [374, 0]
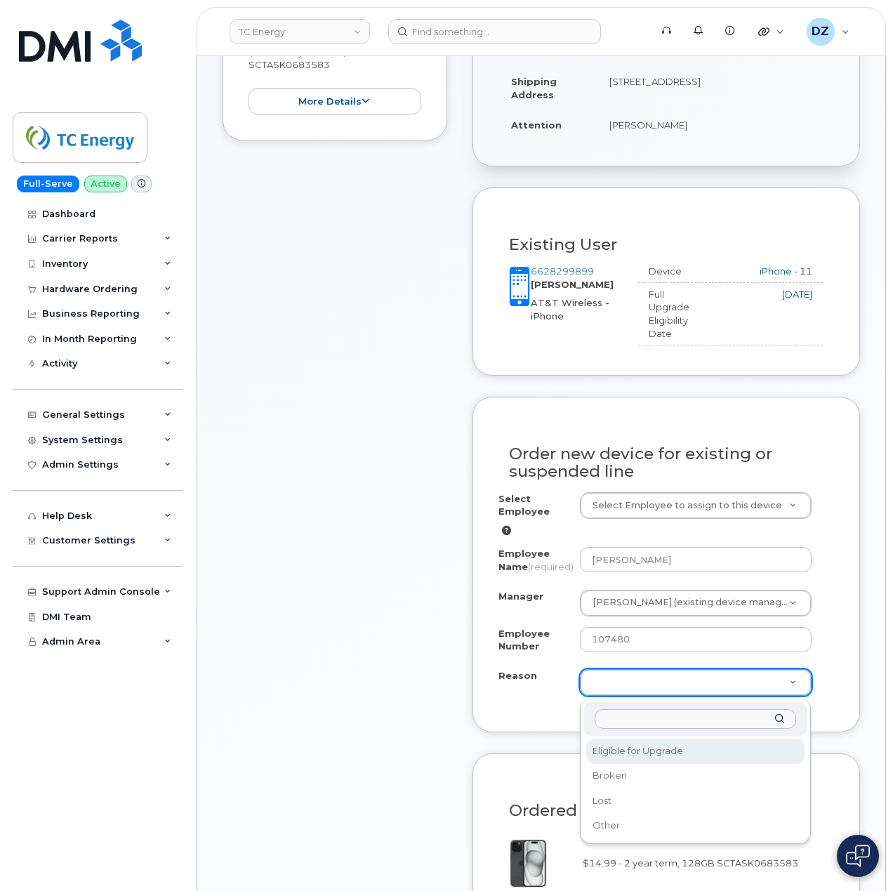
select select "eligible_for_upgrade"
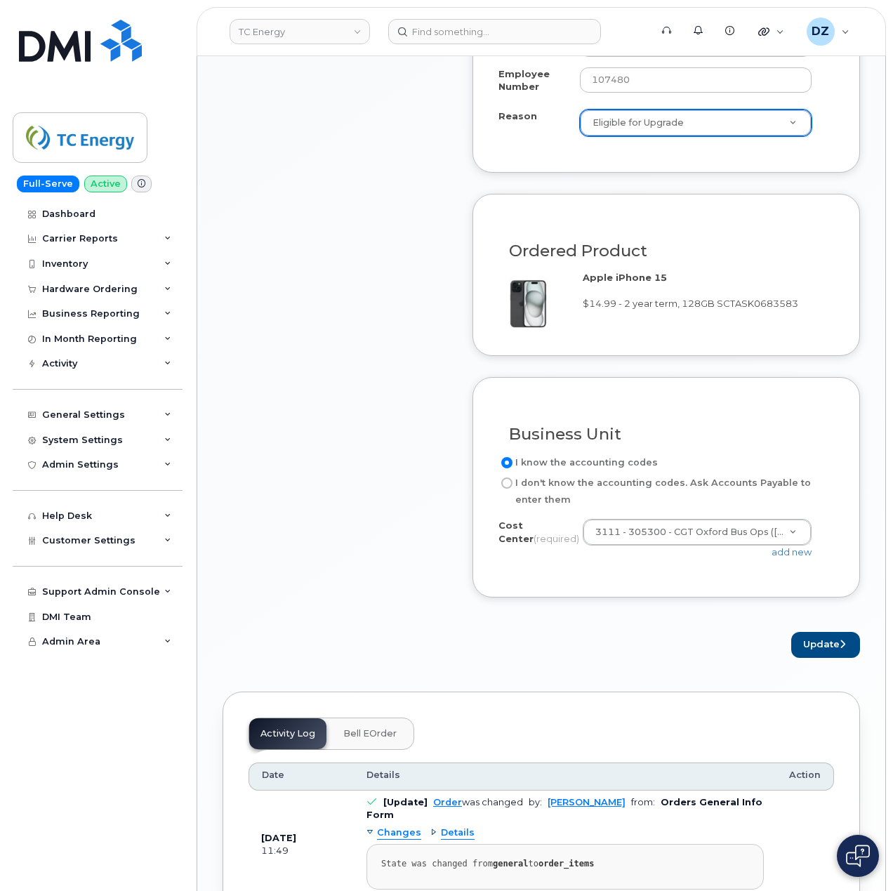
scroll to position [936, 0]
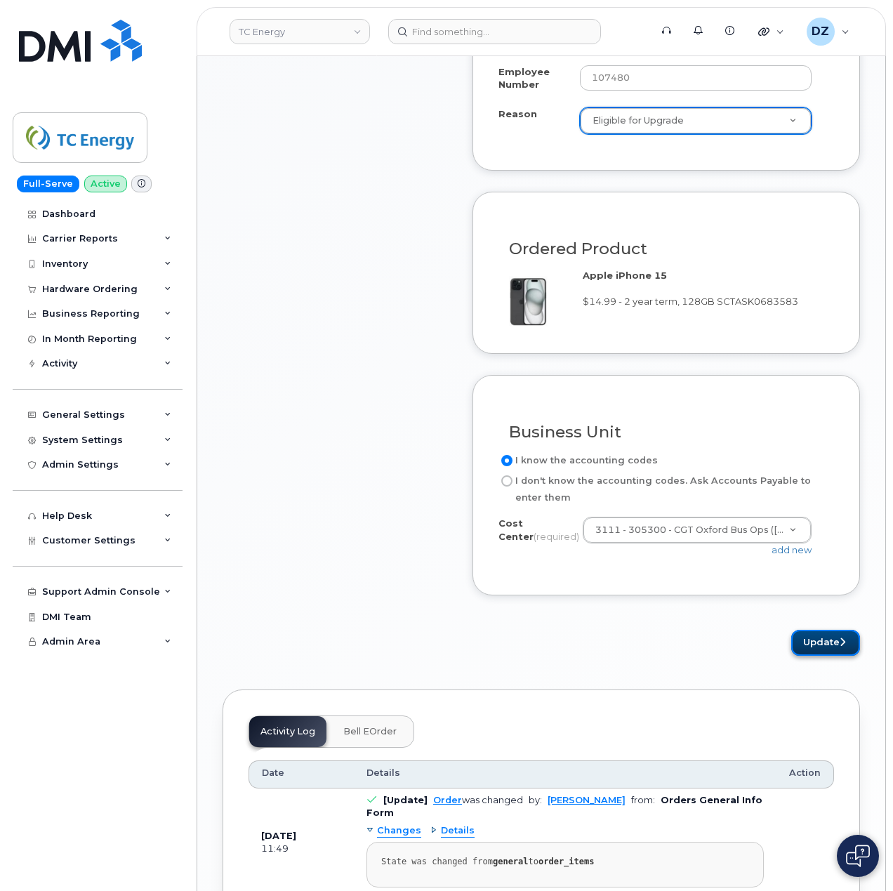
click at [823, 649] on button "Update" at bounding box center [825, 643] width 69 height 26
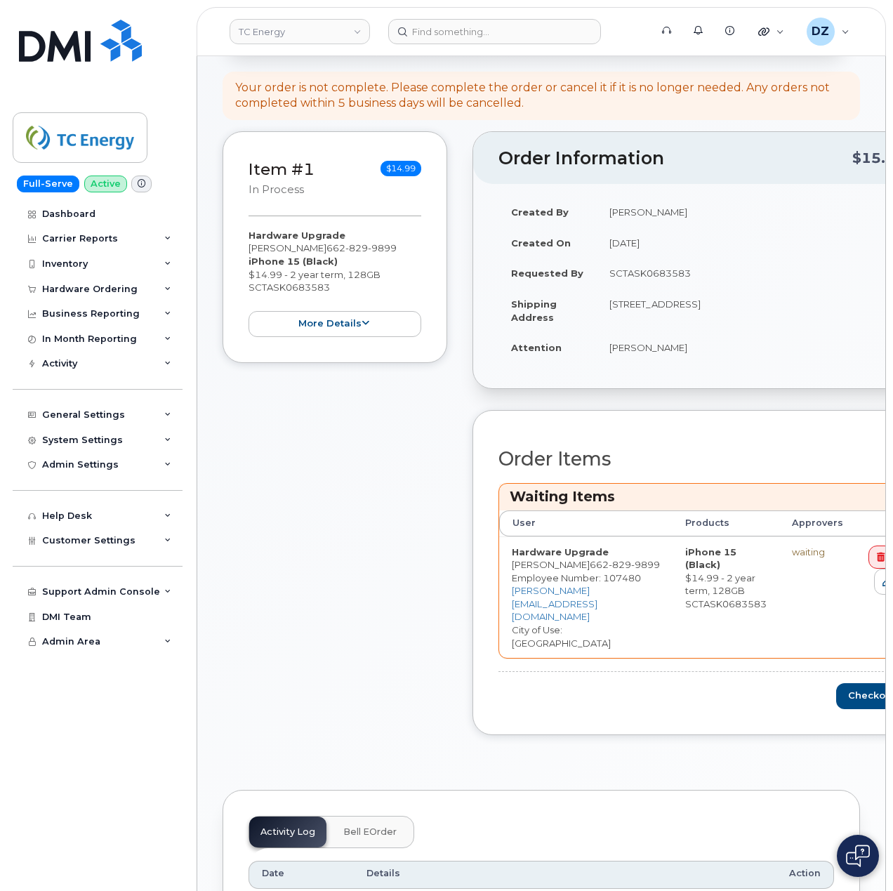
scroll to position [374, 0]
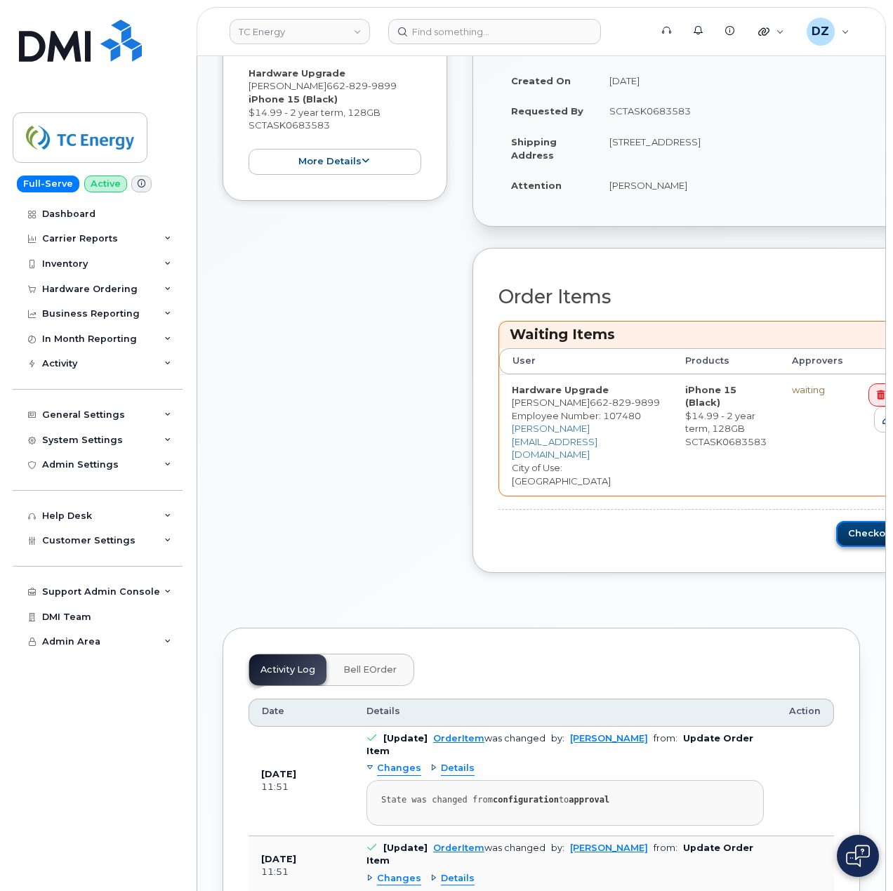
click at [848, 521] on button "Checkout" at bounding box center [875, 534] width 79 height 26
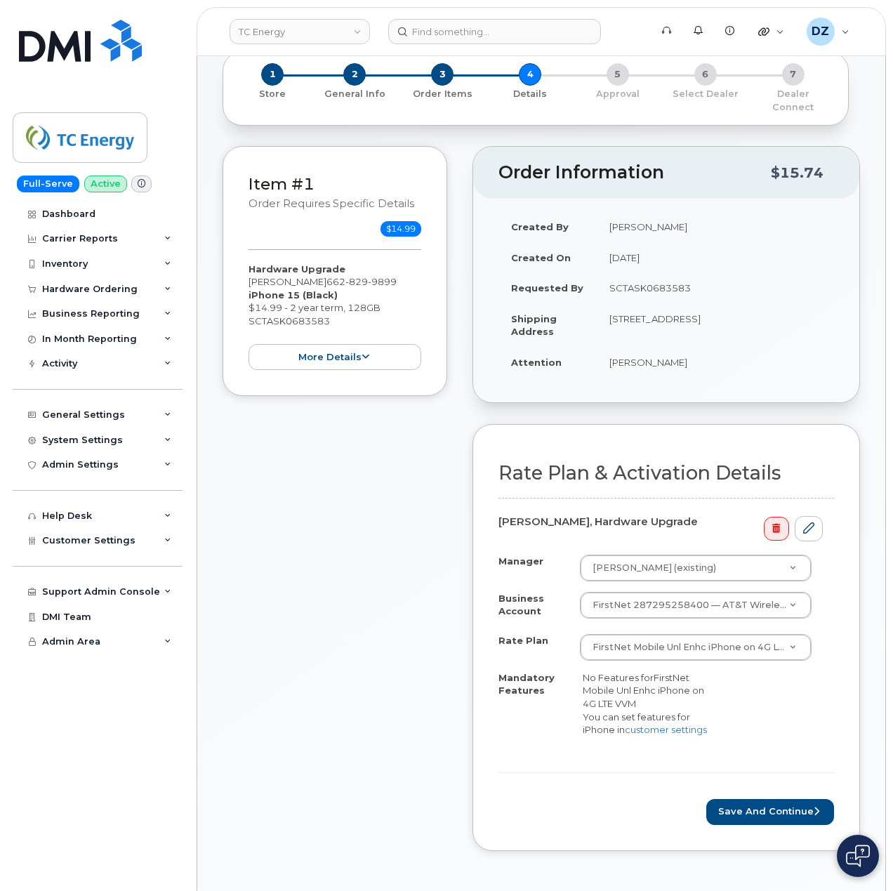
scroll to position [187, 0]
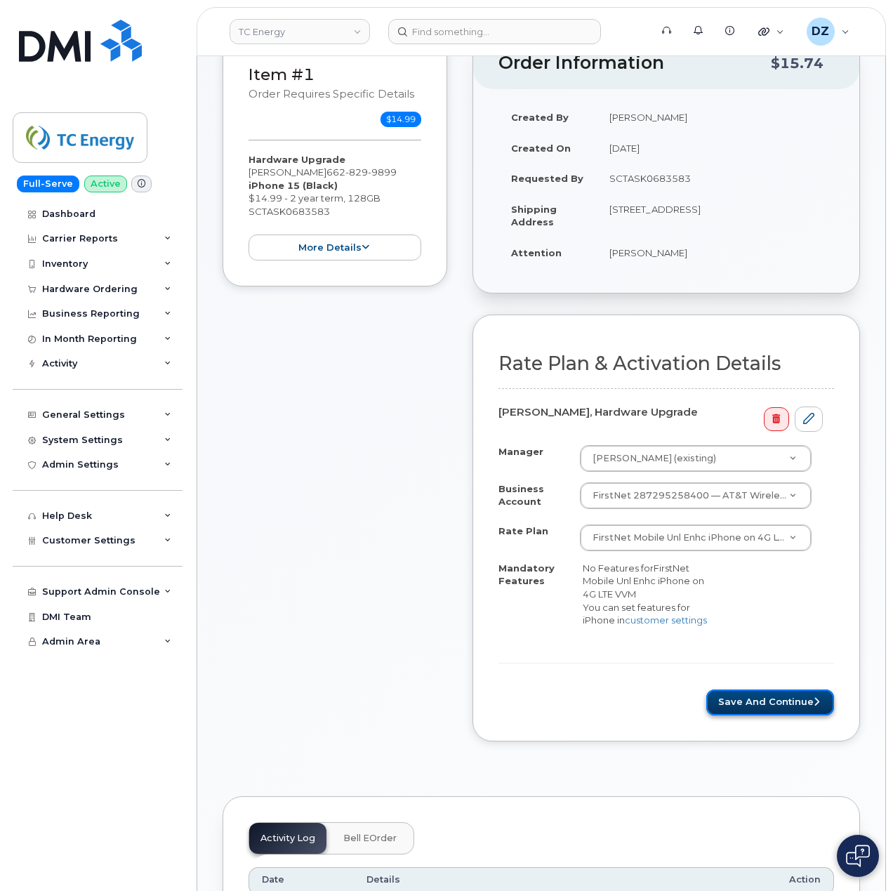
click at [778, 696] on button "Save and Continue" at bounding box center [770, 702] width 128 height 26
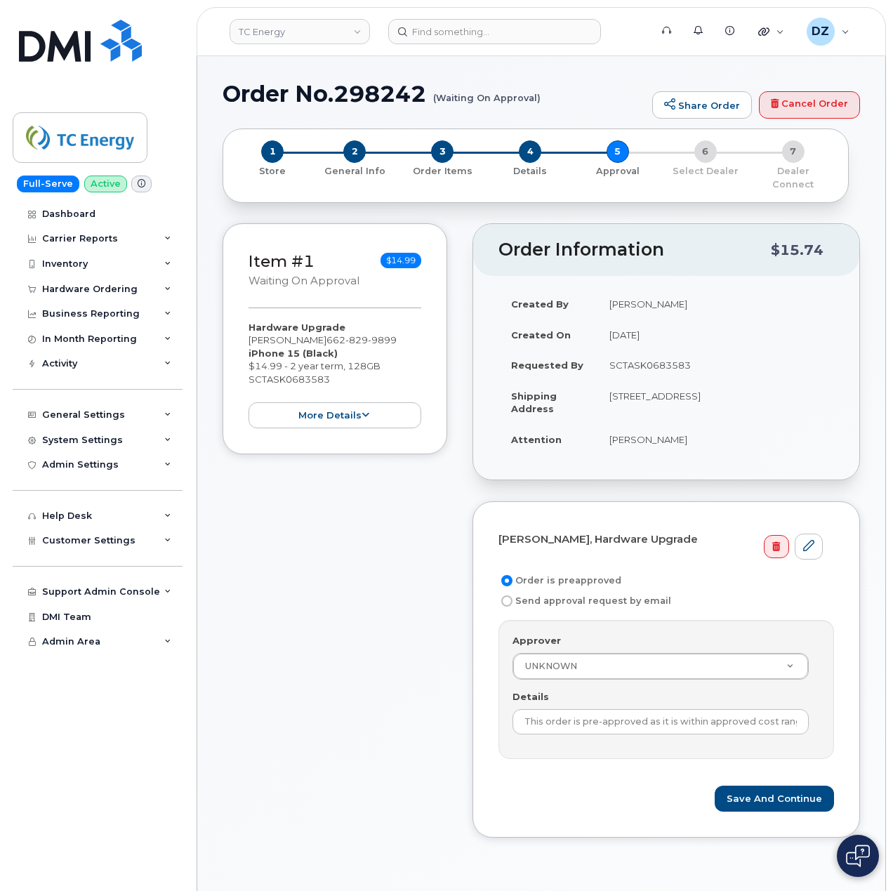
click at [650, 357] on td "SCTASK0683583" at bounding box center [715, 365] width 237 height 31
copy td "SCTASK0683583"
click at [649, 712] on input "This order is pre-approved as it is within approved cost range." at bounding box center [660, 721] width 296 height 25
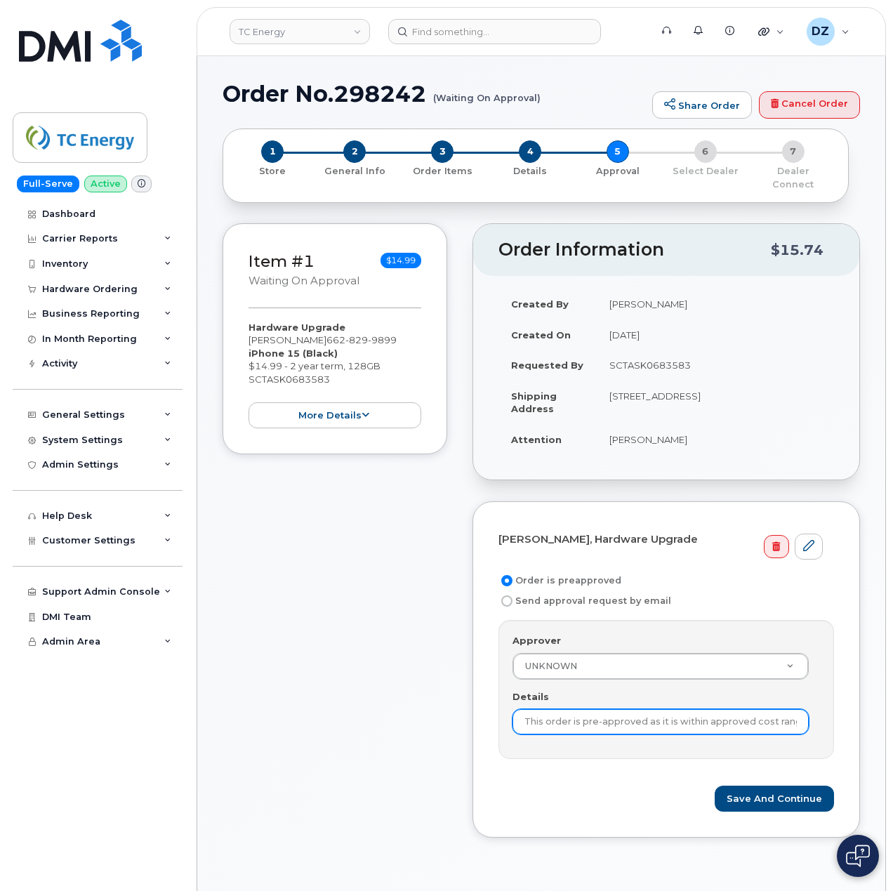
click at [649, 712] on input "This order is pre-approved as it is within approved cost range." at bounding box center [660, 721] width 296 height 25
paste input "SCTASK0683583"
type input "SCTASK0683583"
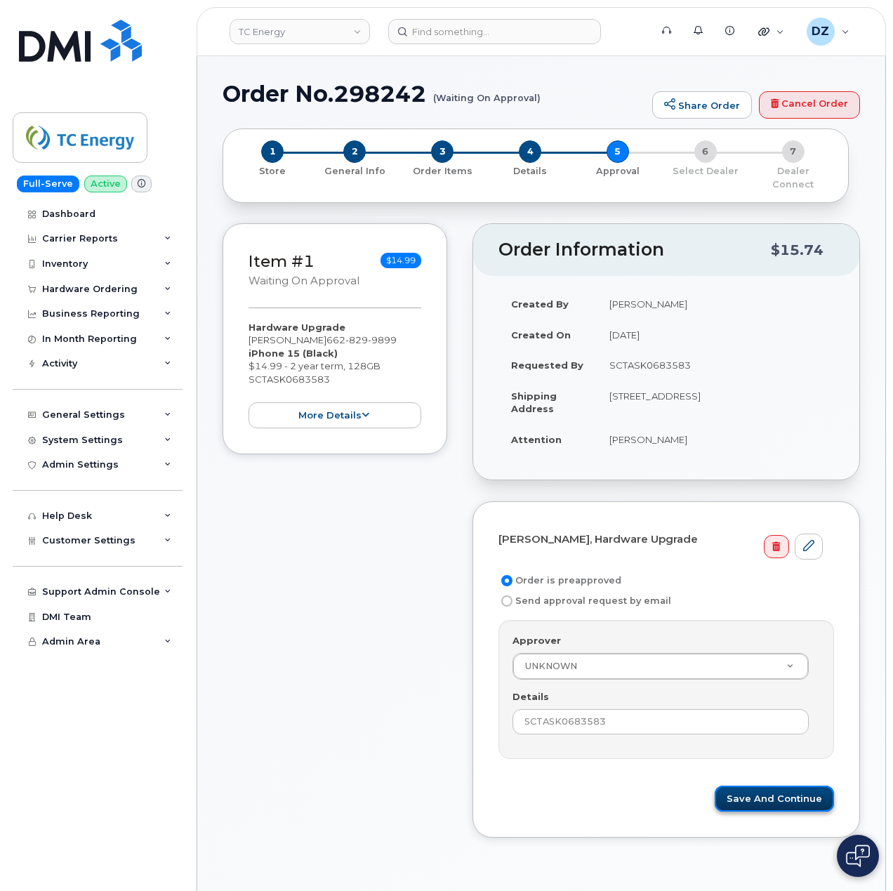
click at [780, 787] on button "Save and Continue" at bounding box center [773, 798] width 119 height 26
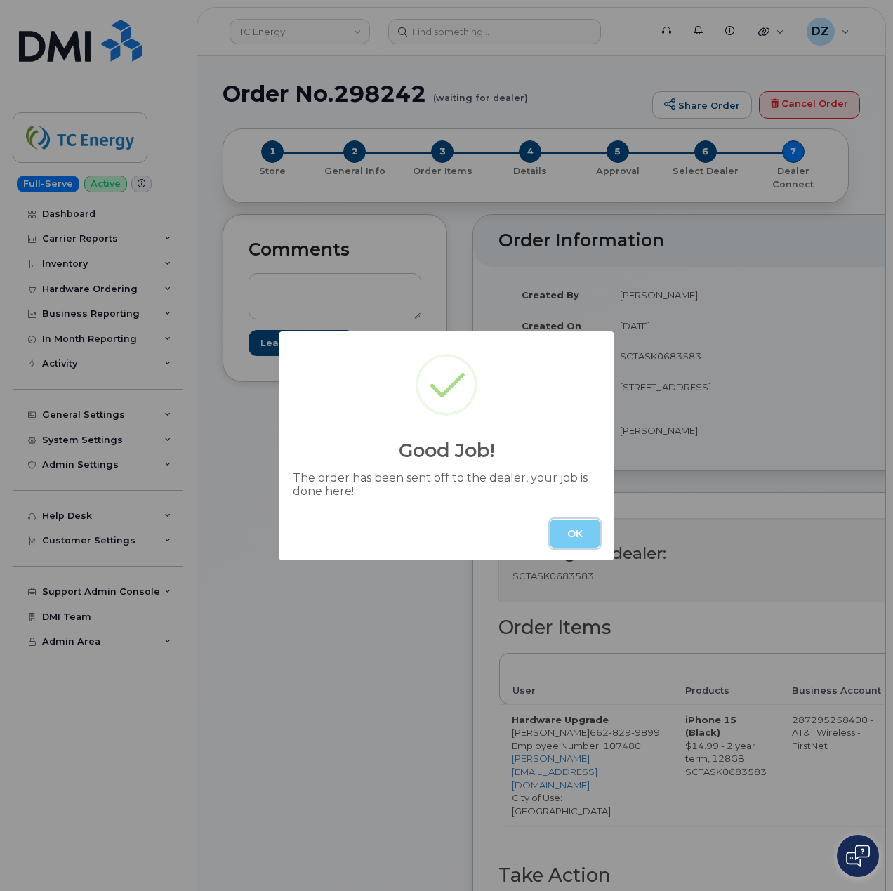
click at [591, 534] on button "OK" at bounding box center [574, 533] width 49 height 28
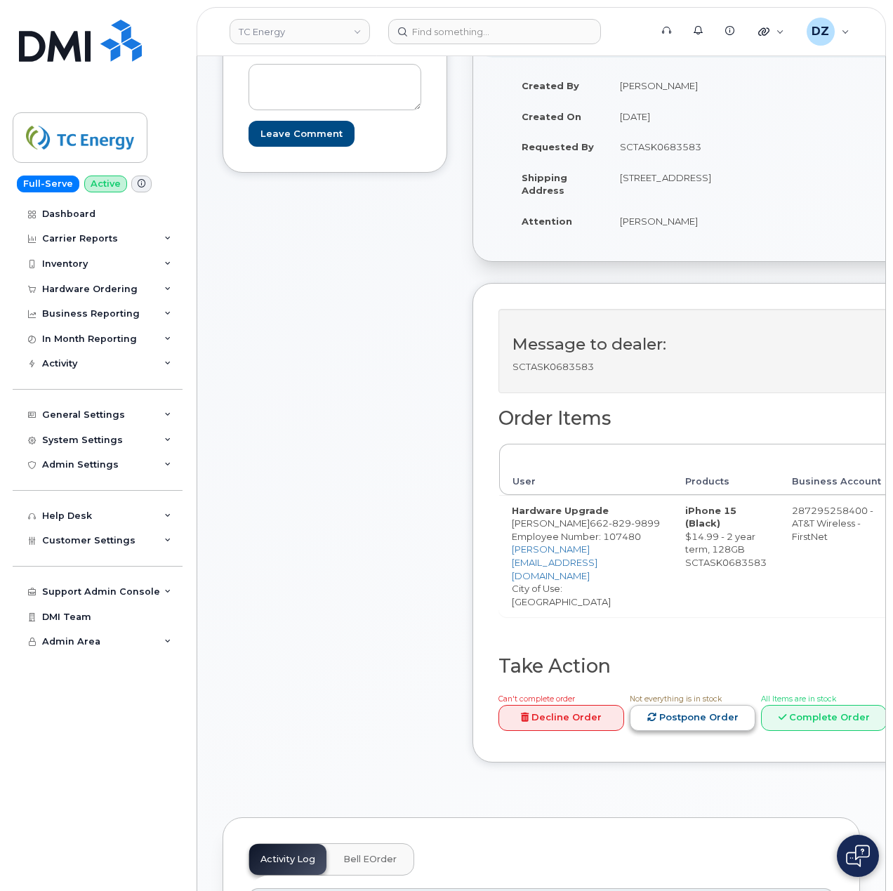
scroll to position [374, 0]
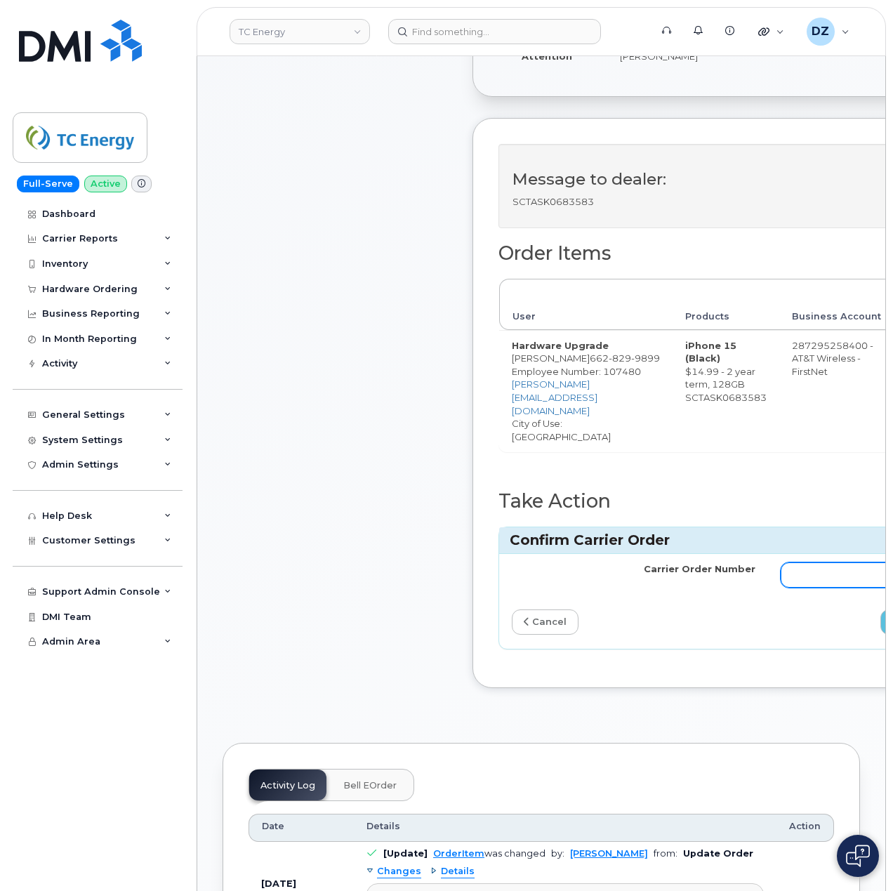
click at [798, 566] on input "Carrier Order Number" at bounding box center [902, 574] width 244 height 25
paste input "10-173351432526618"
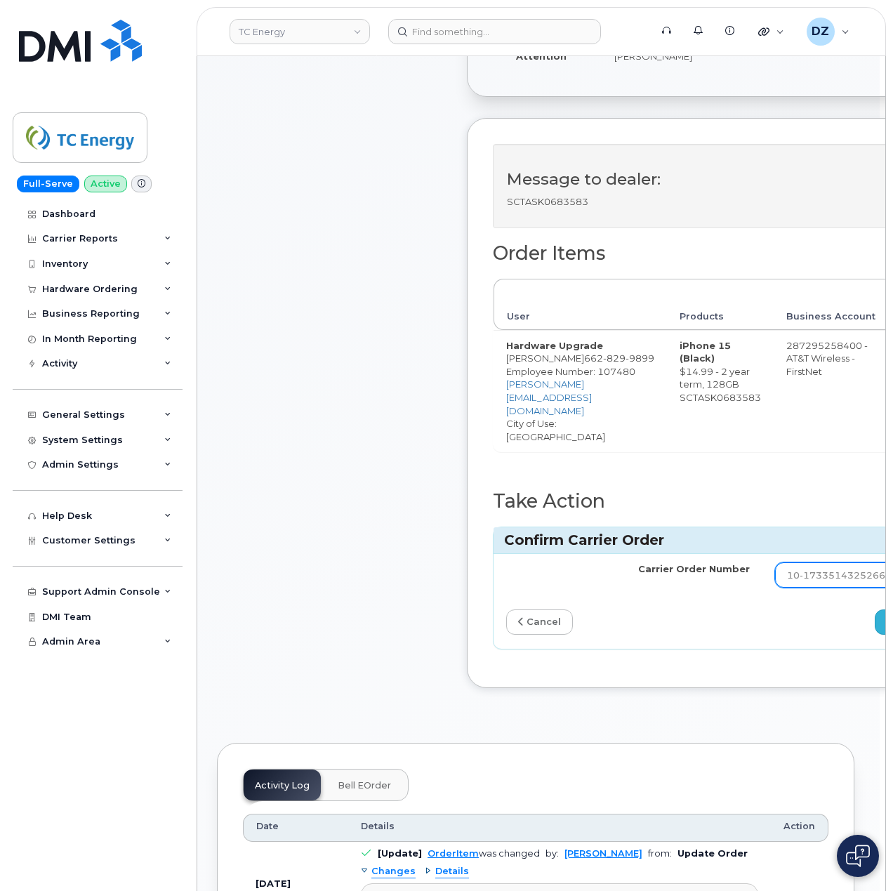
type input "10-173351432526618"
click at [886, 617] on icon "submit" at bounding box center [890, 621] width 8 height 9
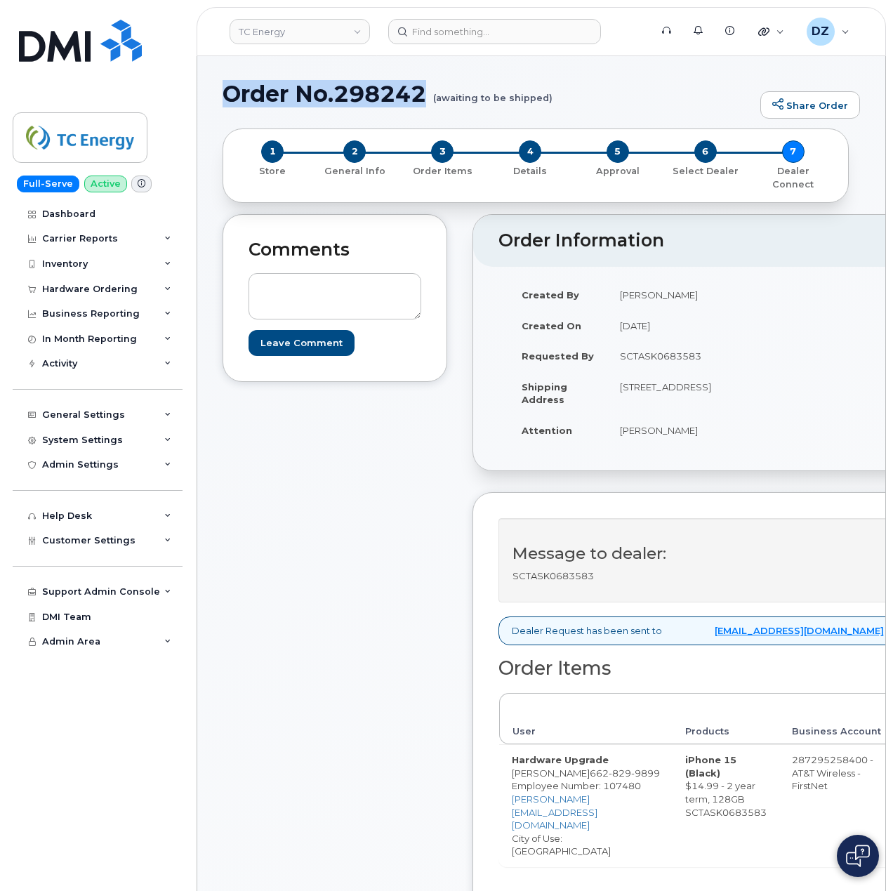
drag, startPoint x: 231, startPoint y: 90, endPoint x: 431, endPoint y: 93, distance: 200.1
click at [431, 93] on h1 "Order No.298242 (awaiting to be shipped)" at bounding box center [487, 93] width 531 height 25
copy h1 "Order No.298242"
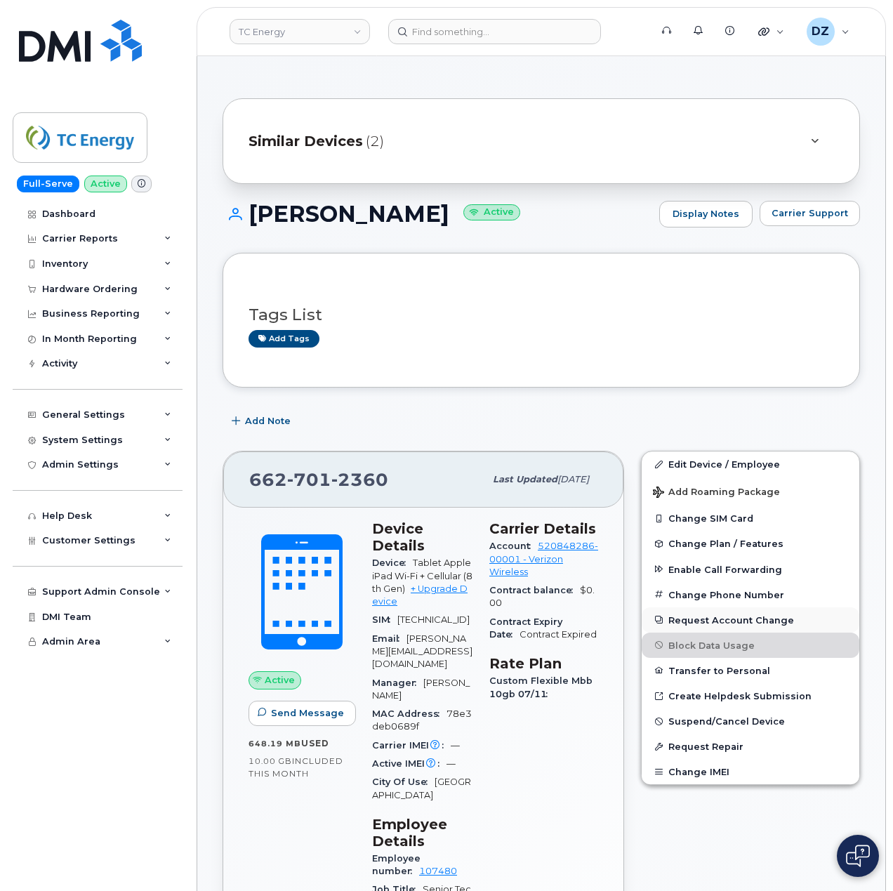
click at [766, 624] on button "Request Account Change" at bounding box center [750, 619] width 218 height 25
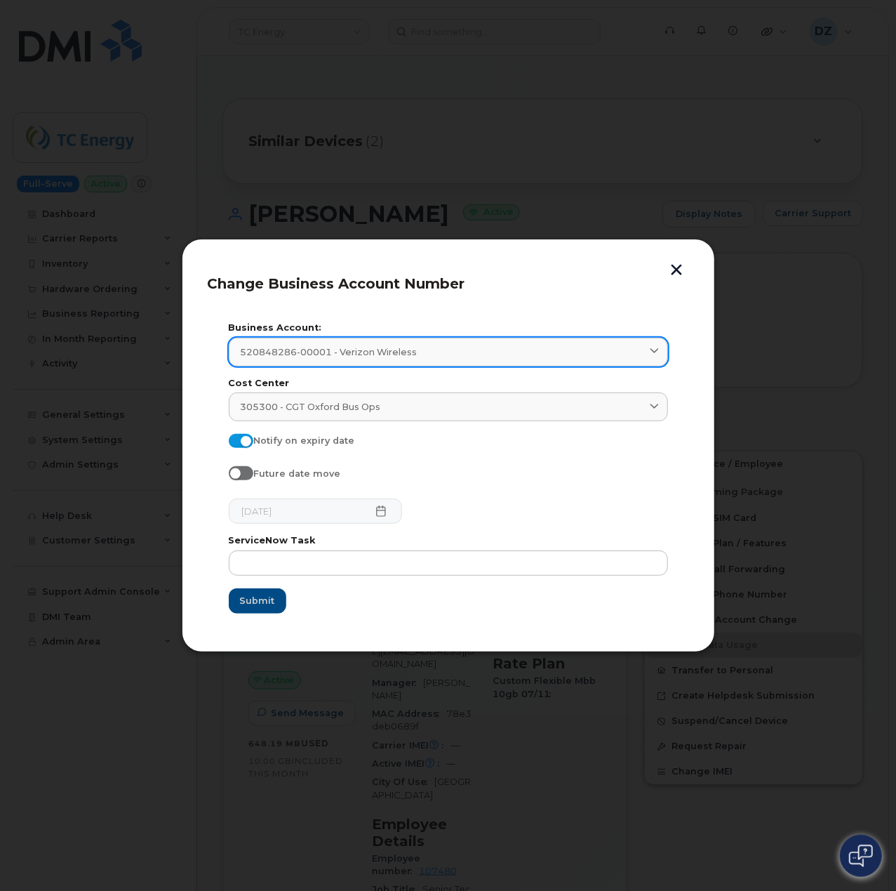
click at [445, 357] on div "520848286-00001 - Verizon Wireless" at bounding box center [448, 351] width 415 height 13
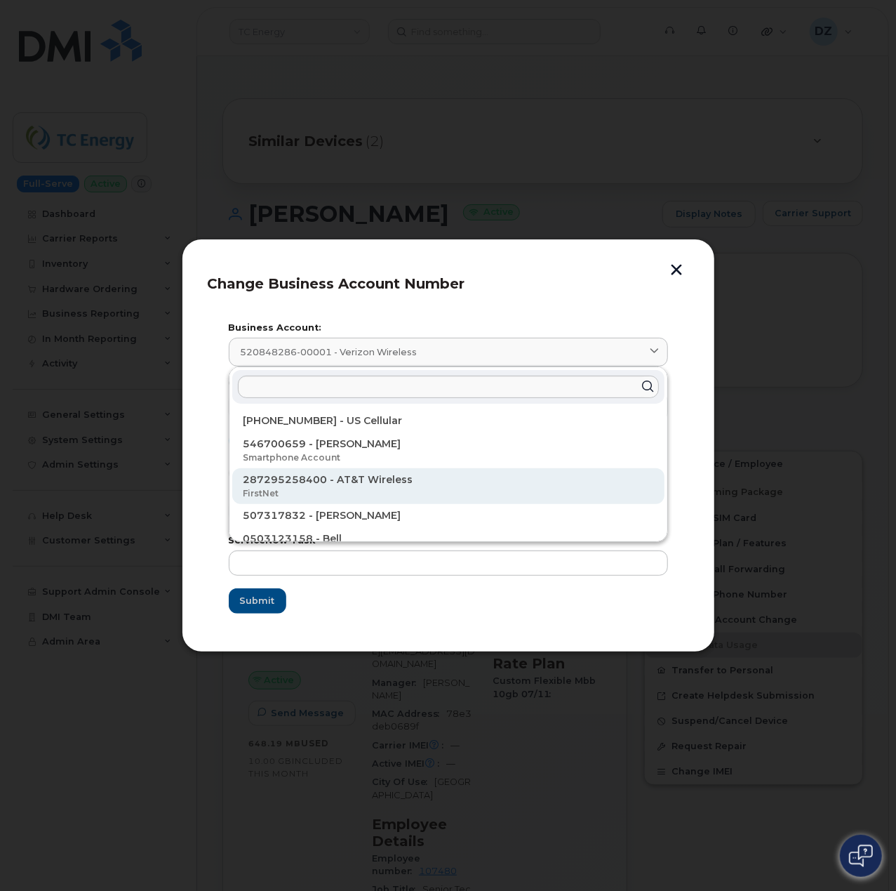
click at [399, 481] on p "287295258400 - AT&T Wireless" at bounding box center [449, 479] width 410 height 15
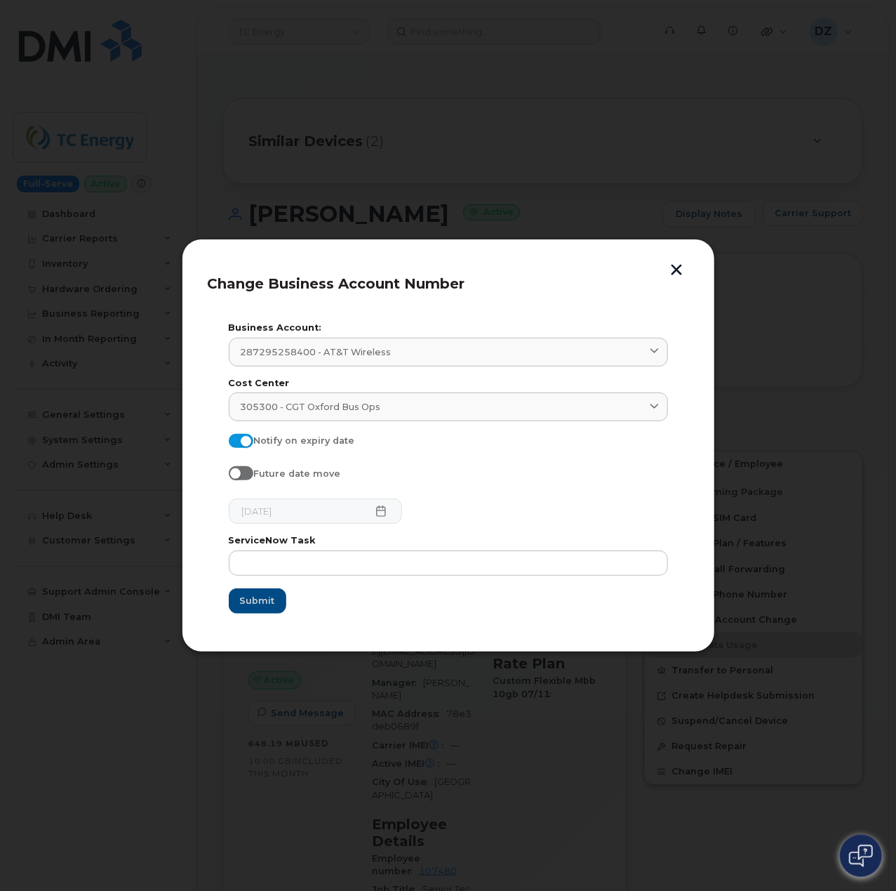
click at [245, 437] on span at bounding box center [241, 441] width 25 height 14
click at [240, 437] on input "Notify on expiry date" at bounding box center [234, 439] width 11 height 11
checkbox input "false"
click at [309, 561] on input "text" at bounding box center [448, 562] width 439 height 25
paste input "SCTASK0683583"
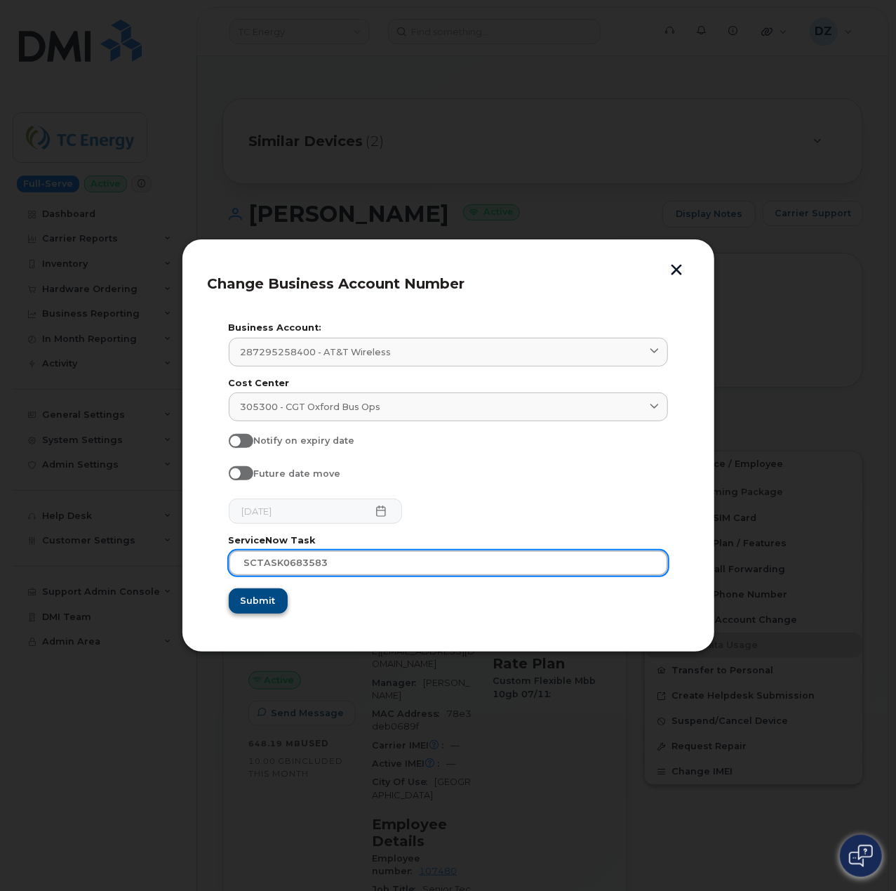
type input "SCTASK0683583"
click at [264, 599] on span "Submit" at bounding box center [257, 600] width 35 height 13
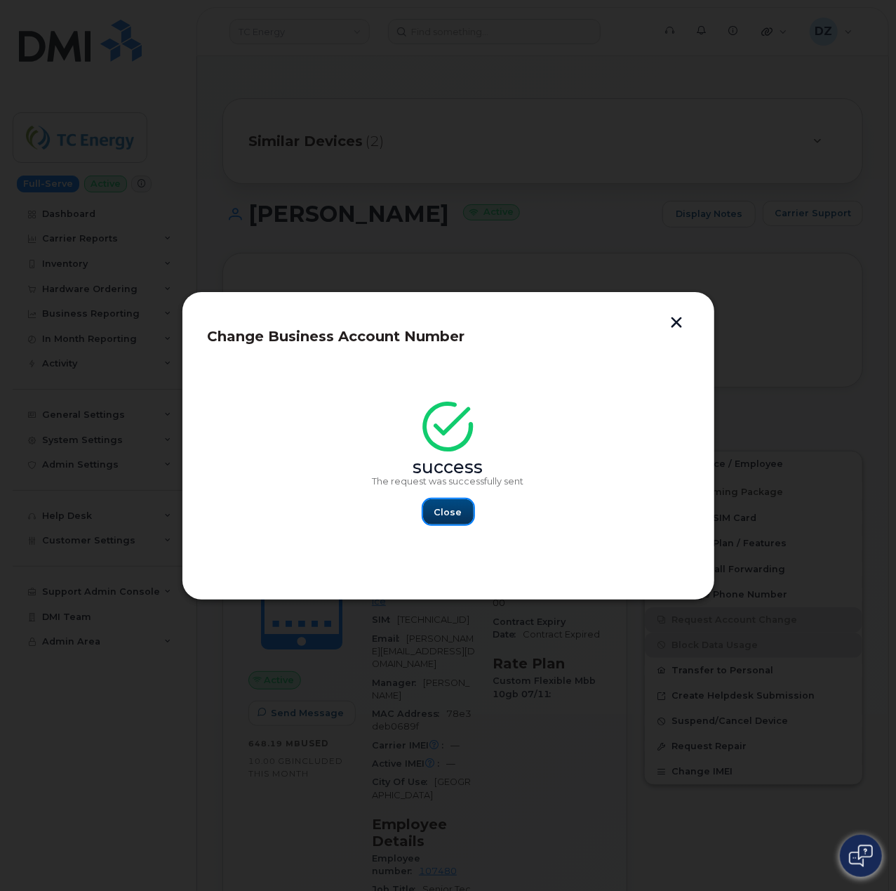
click at [455, 509] on span "Close" at bounding box center [448, 511] width 28 height 13
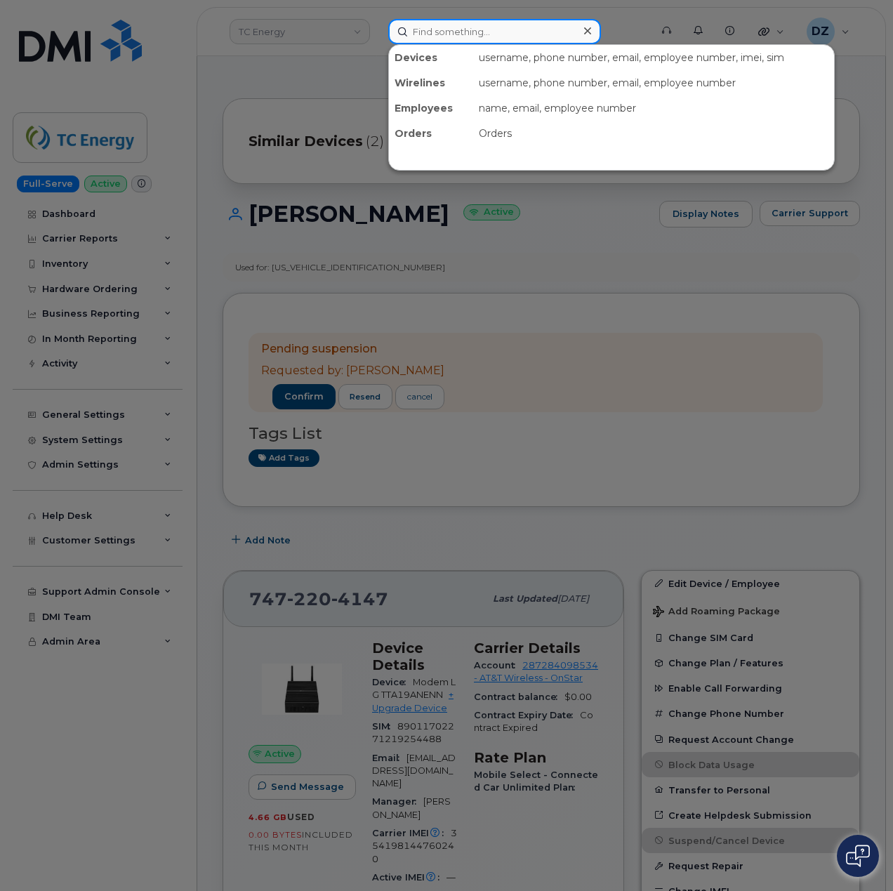
click at [495, 39] on input at bounding box center [494, 31] width 213 height 25
paste input "2817322692"
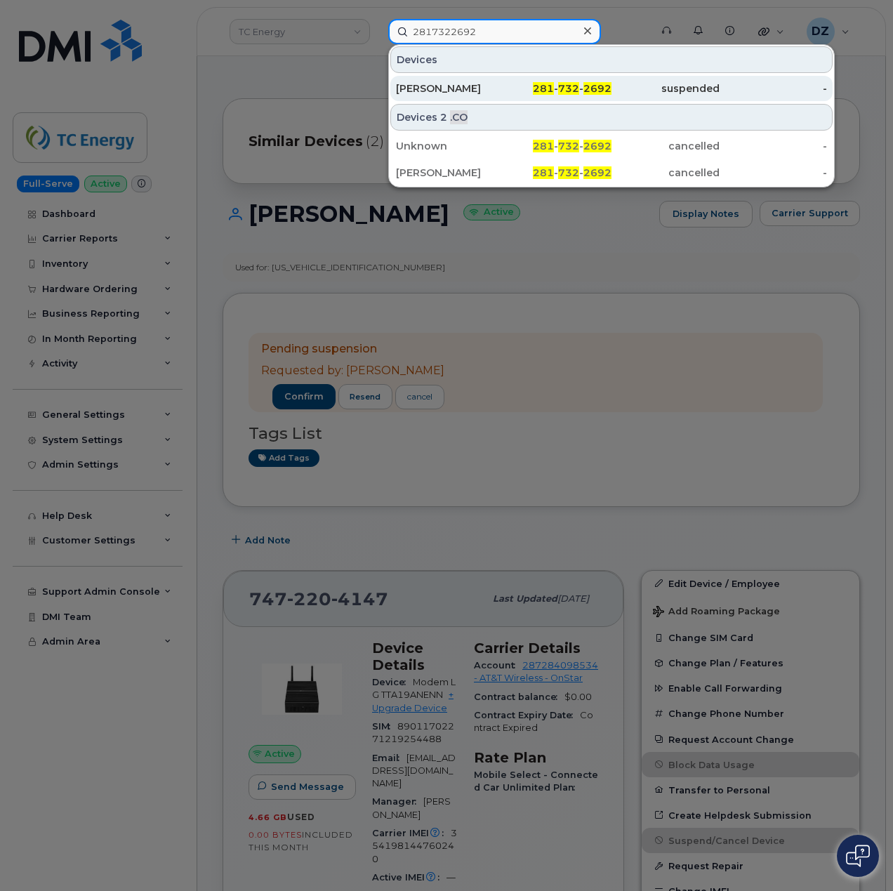
type input "2817322692"
click at [498, 88] on div "[PERSON_NAME]" at bounding box center [450, 88] width 108 height 14
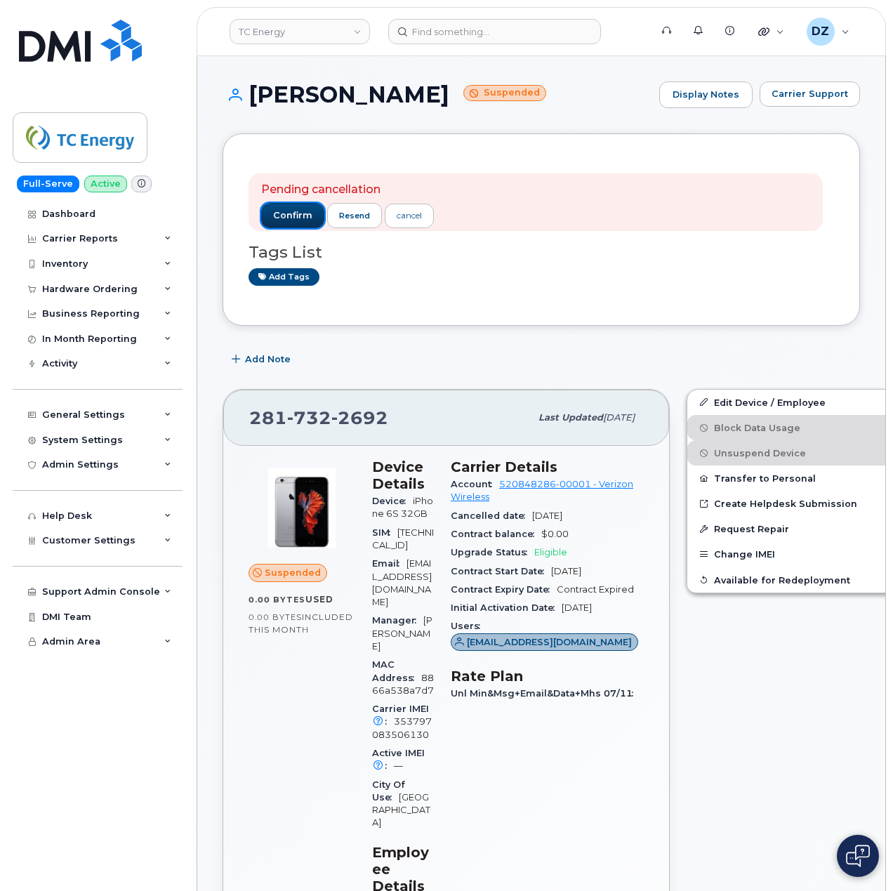
drag, startPoint x: 293, startPoint y: 219, endPoint x: 284, endPoint y: 229, distance: 13.4
click at [293, 219] on span "confirm" at bounding box center [292, 215] width 39 height 13
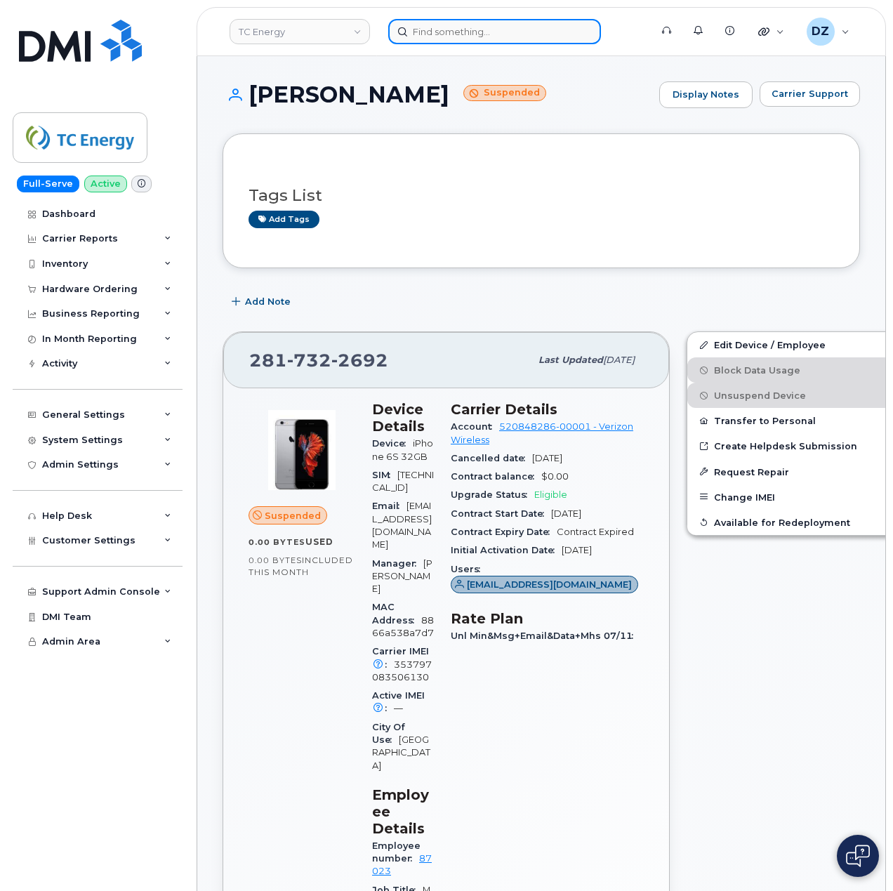
click at [479, 34] on input at bounding box center [494, 31] width 213 height 25
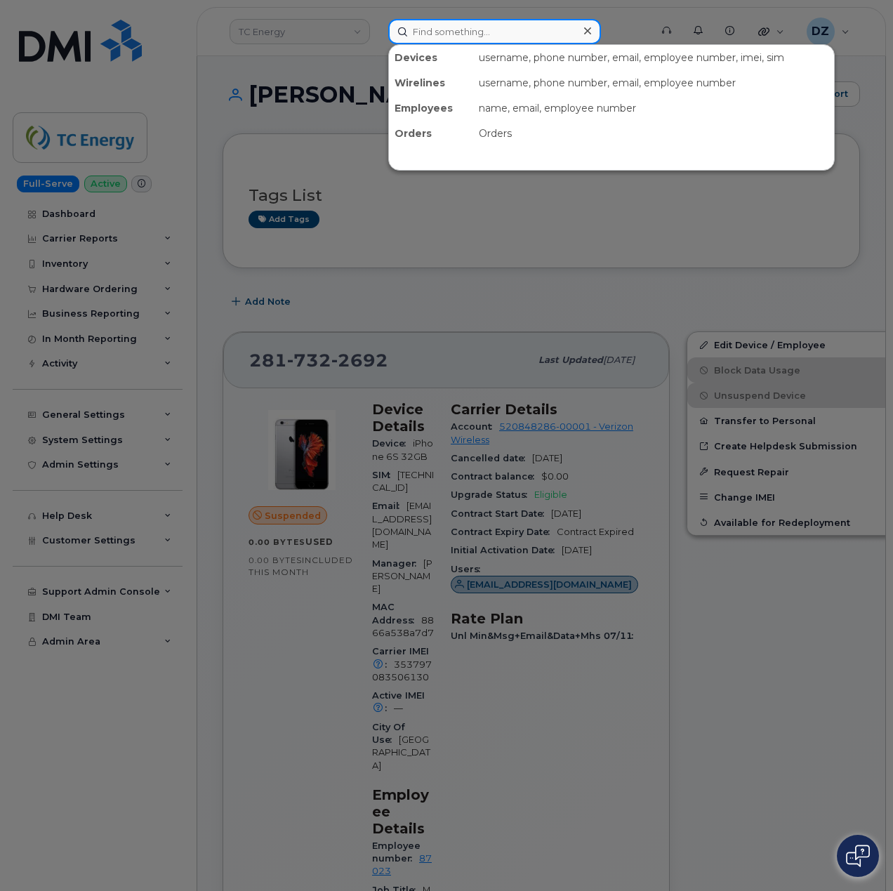
paste input "7472204147"
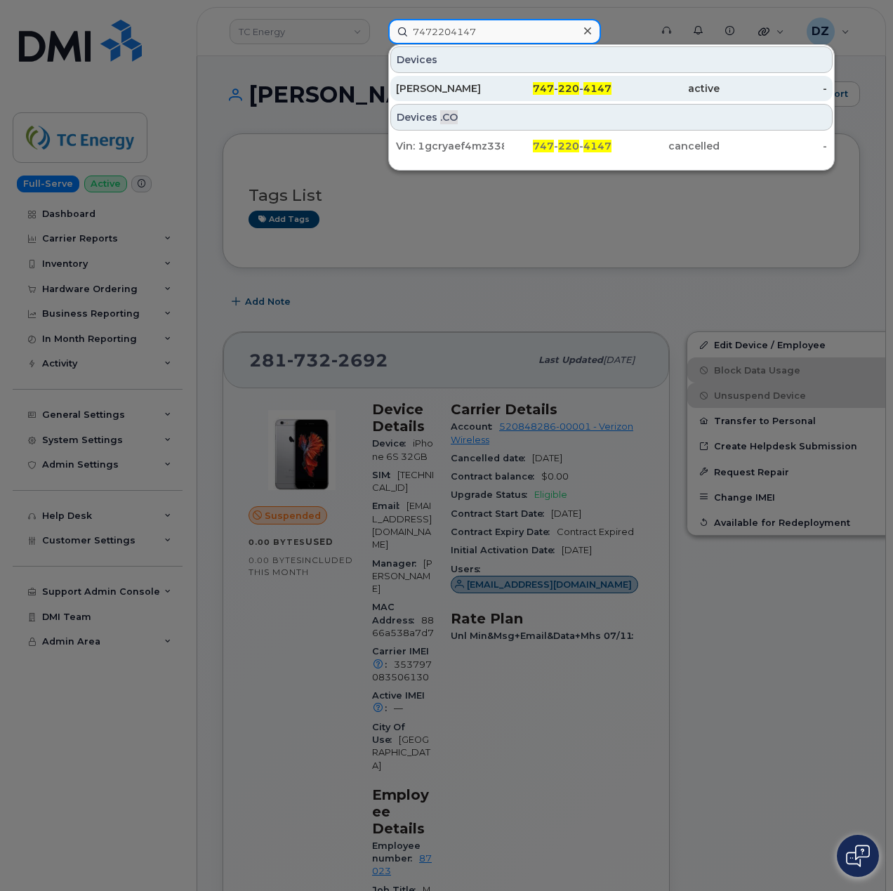
type input "7472204147"
click at [519, 84] on div "747 - 220 - 4147" at bounding box center [558, 88] width 108 height 14
